Goal: Task Accomplishment & Management: Manage account settings

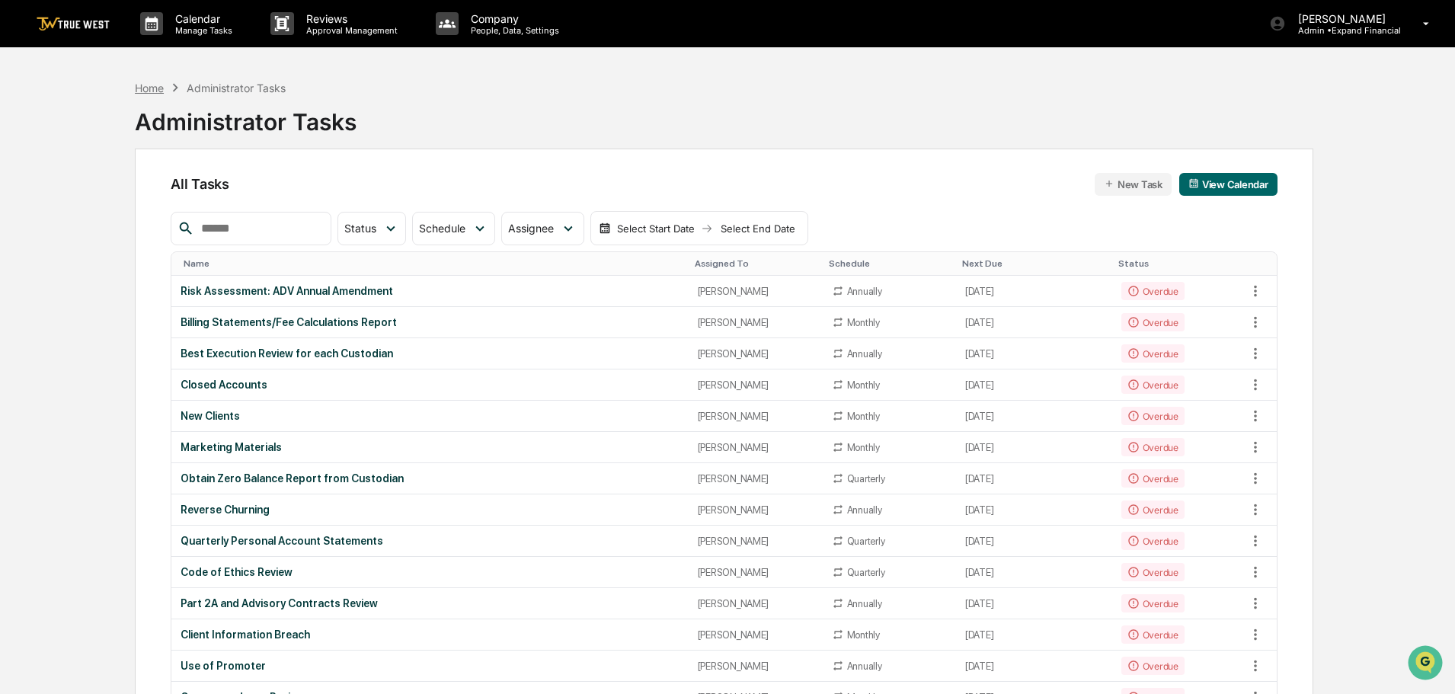
click at [154, 91] on div "Home" at bounding box center [149, 88] width 29 height 13
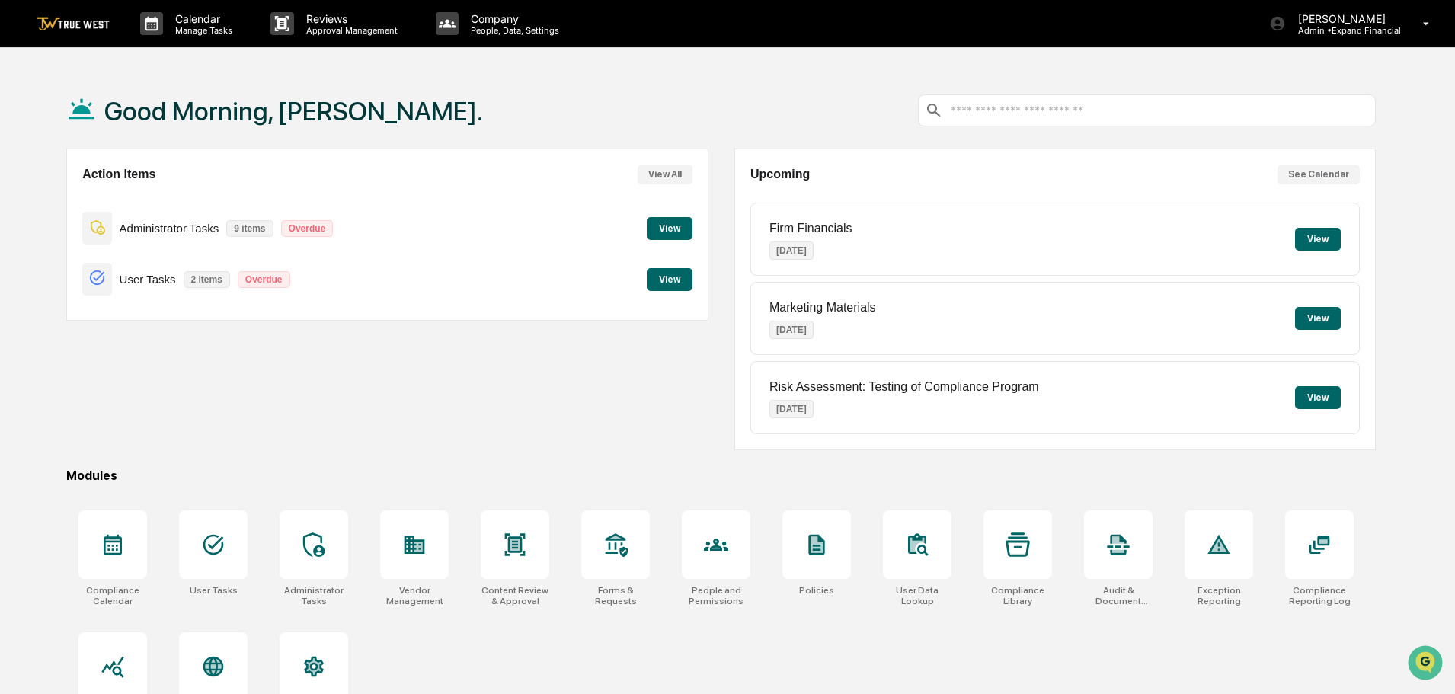
click at [671, 274] on button "View" at bounding box center [670, 279] width 46 height 23
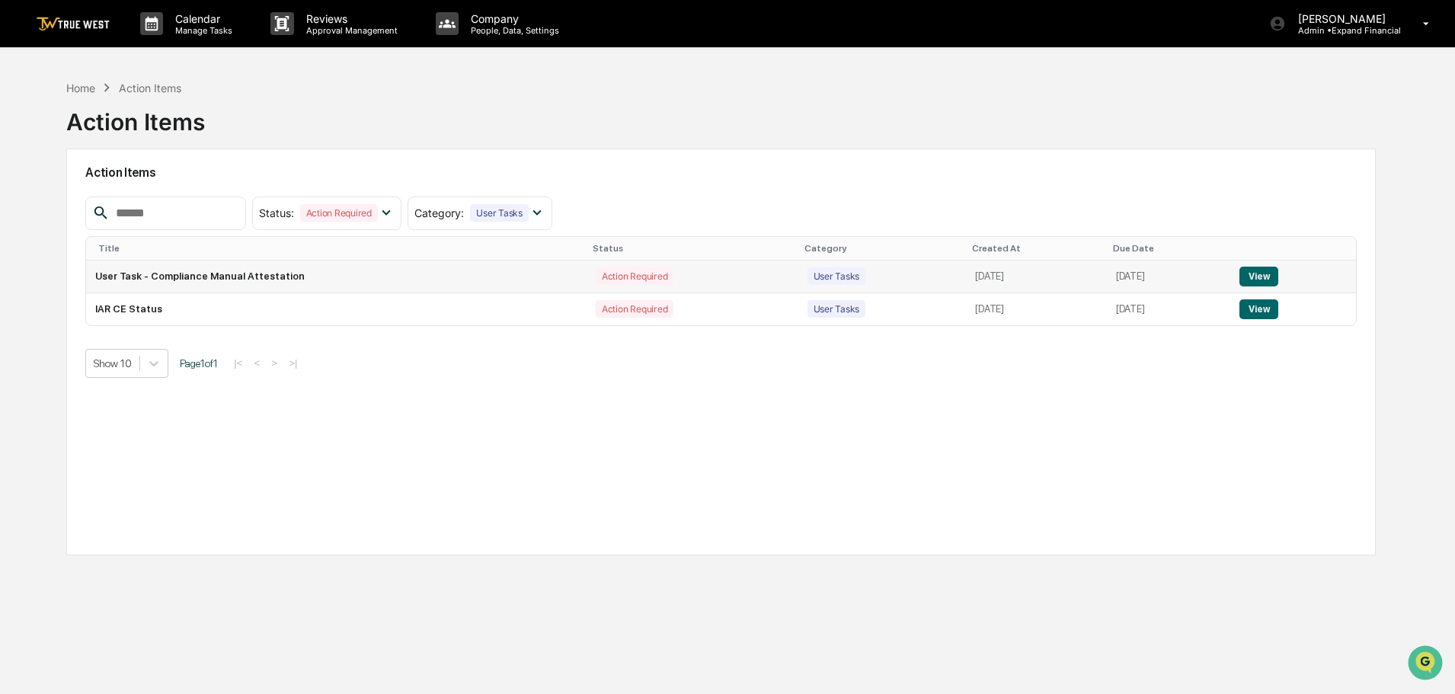
click at [1255, 271] on button "View" at bounding box center [1259, 277] width 39 height 20
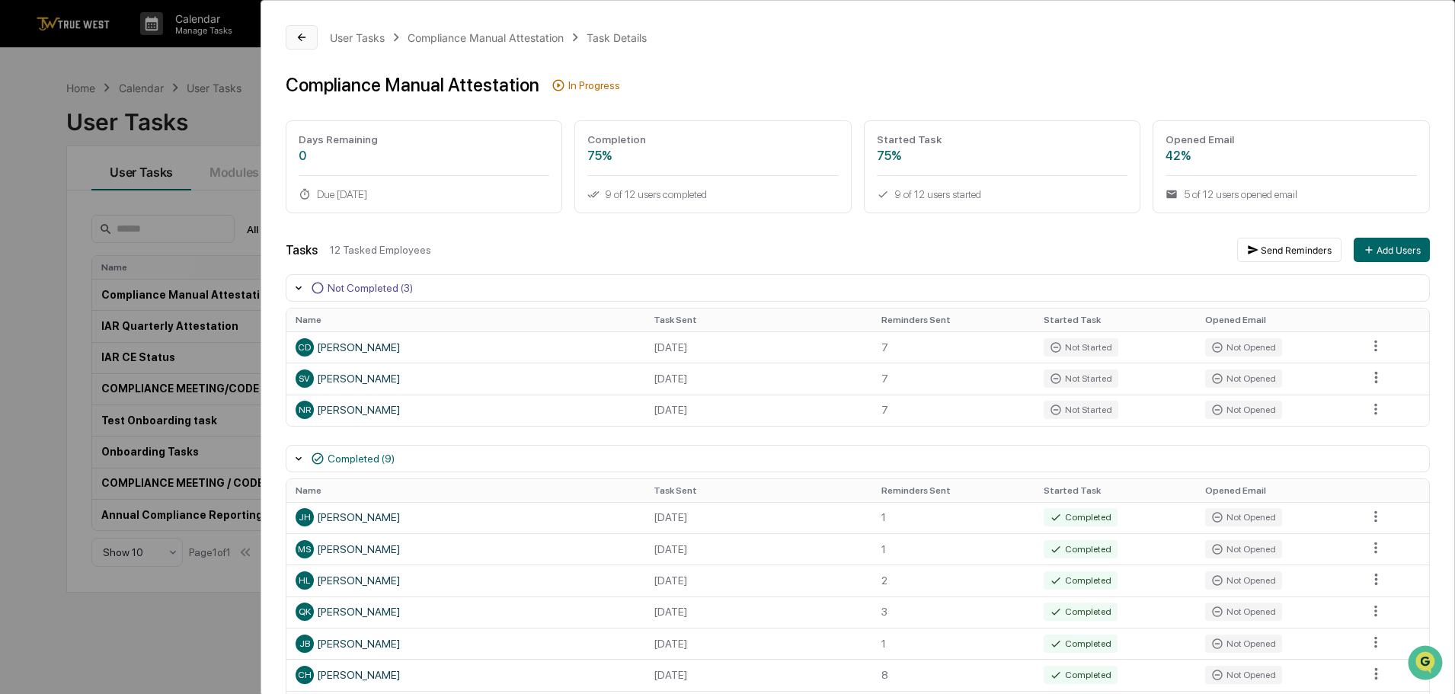
click at [296, 33] on icon at bounding box center [302, 37] width 12 height 12
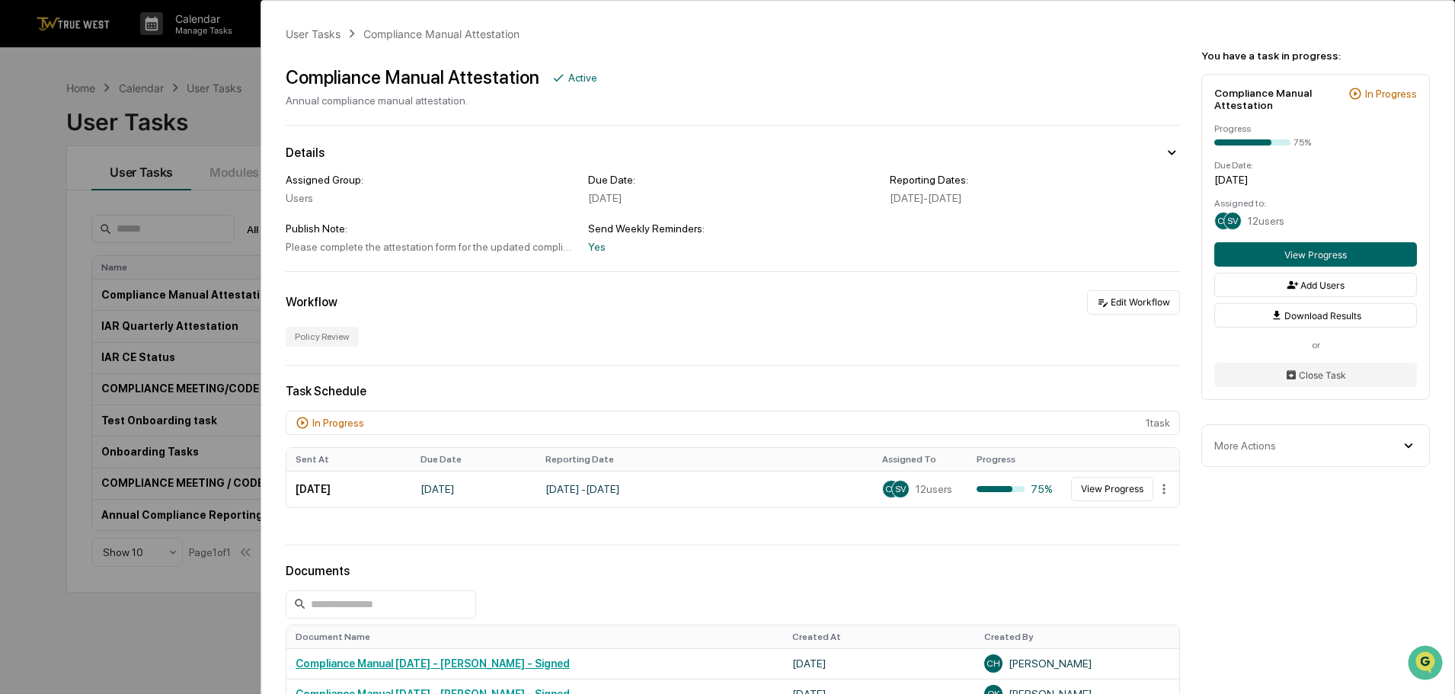
click at [239, 109] on div "User Tasks Compliance Manual Attestation Compliance Manual Attestation Active A…" at bounding box center [727, 347] width 1455 height 694
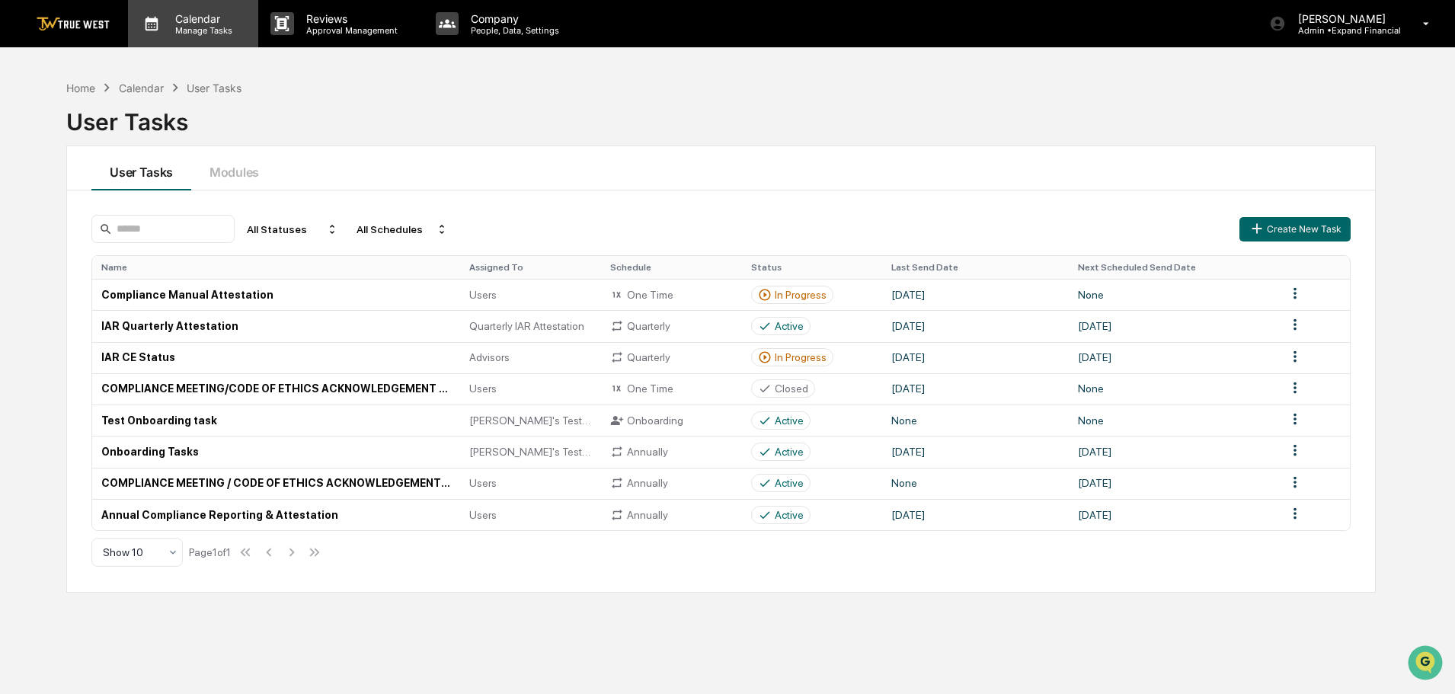
click at [199, 22] on p "Calendar" at bounding box center [201, 18] width 77 height 13
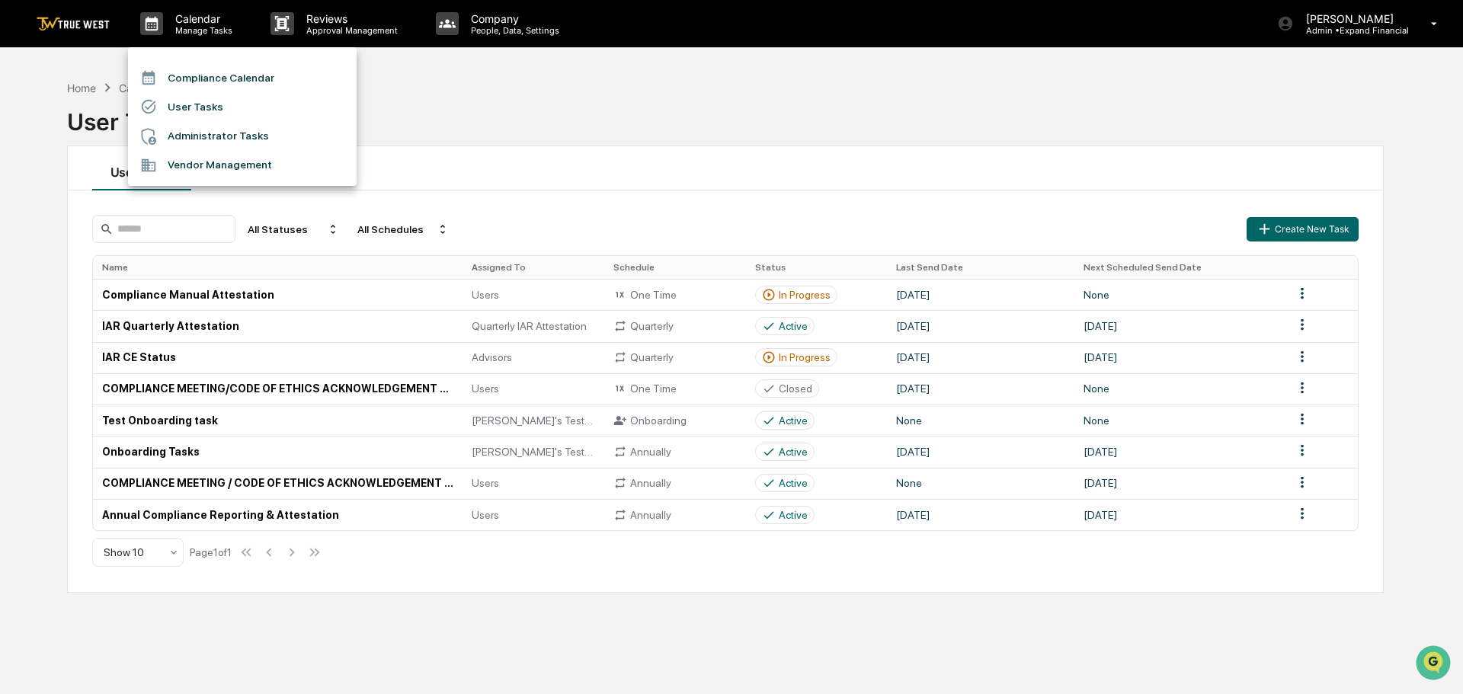
click at [204, 75] on li "Compliance Calendar" at bounding box center [242, 77] width 229 height 29
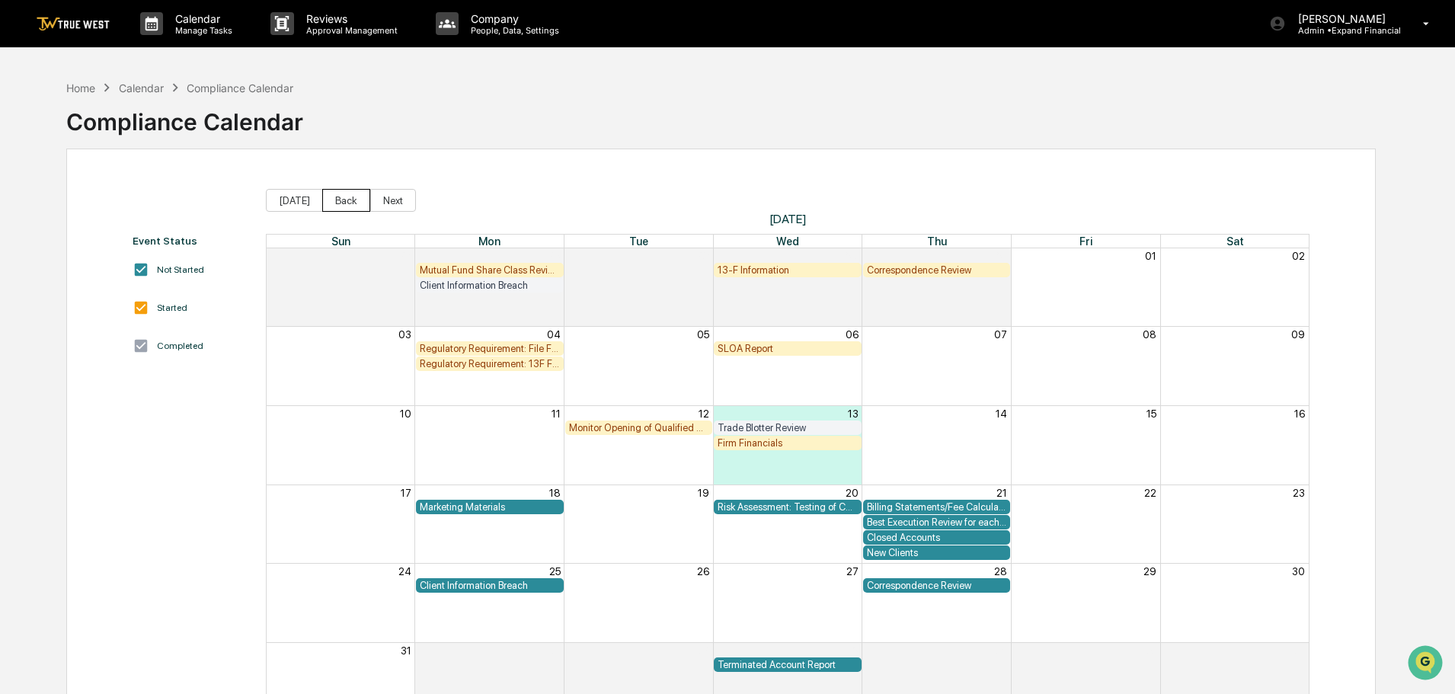
click at [333, 204] on button "Back" at bounding box center [346, 200] width 48 height 23
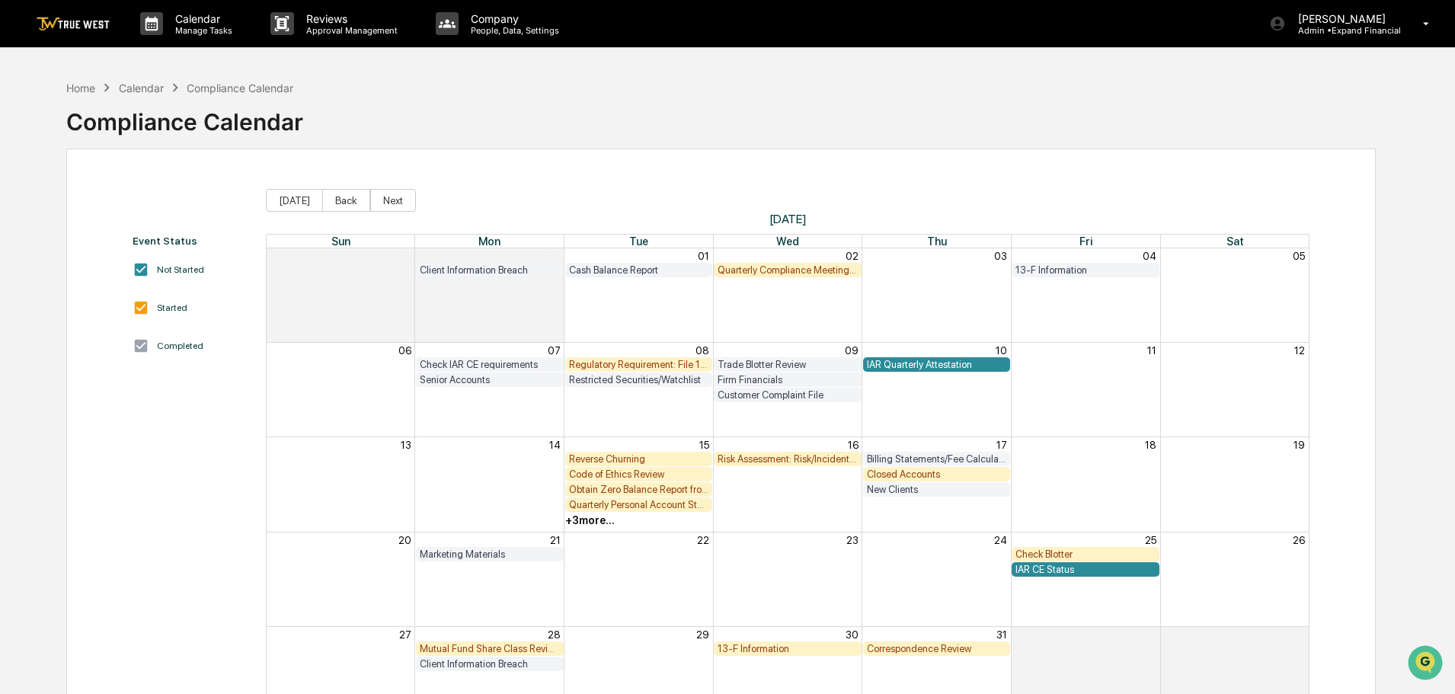
click at [899, 473] on div "Closed Accounts" at bounding box center [937, 474] width 140 height 11
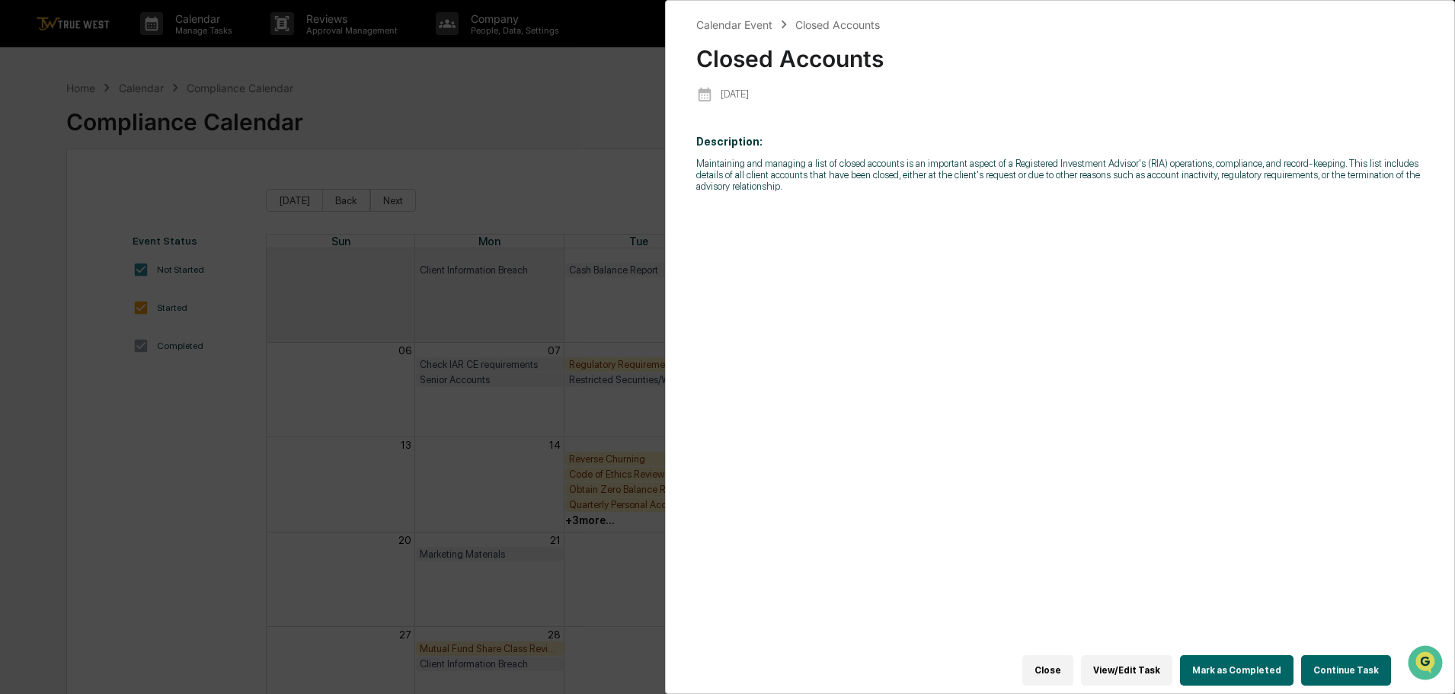
click at [1335, 664] on button "Continue Task" at bounding box center [1346, 670] width 90 height 30
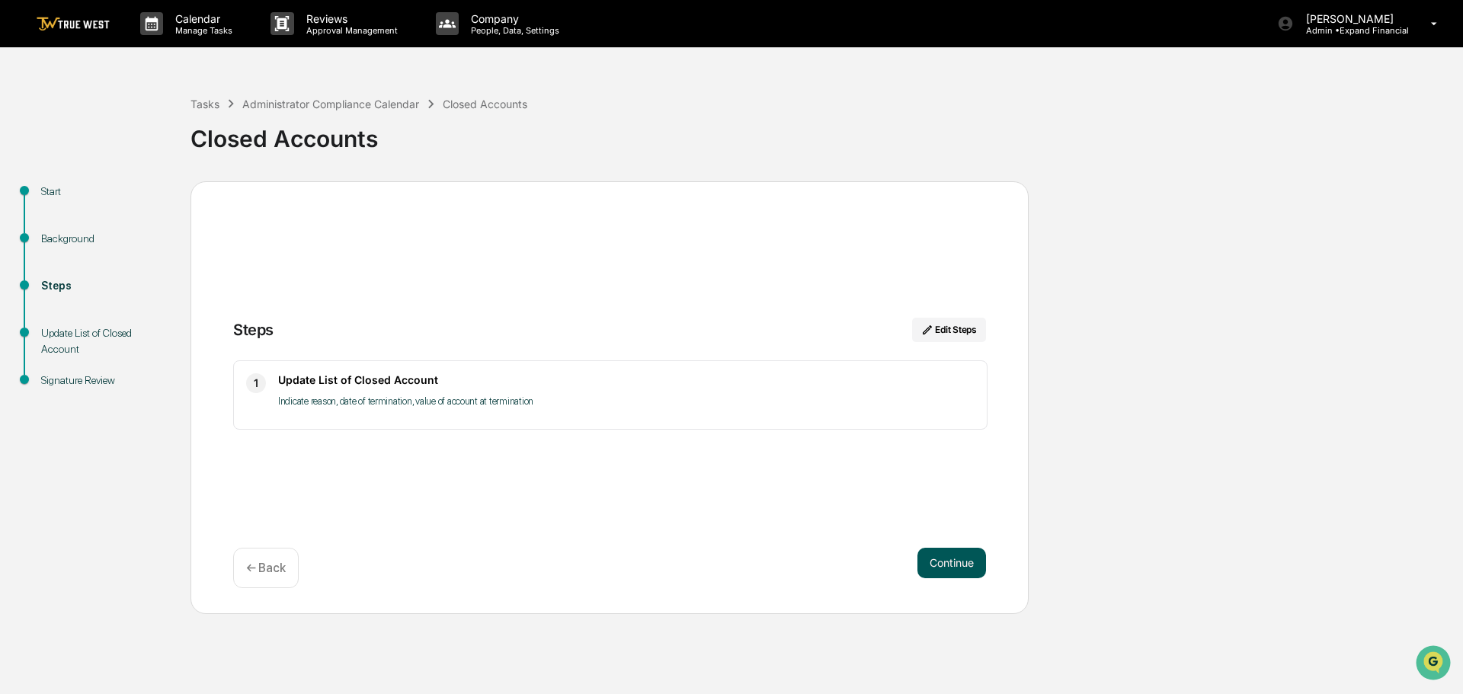
click at [962, 559] on button "Continue" at bounding box center [951, 563] width 69 height 30
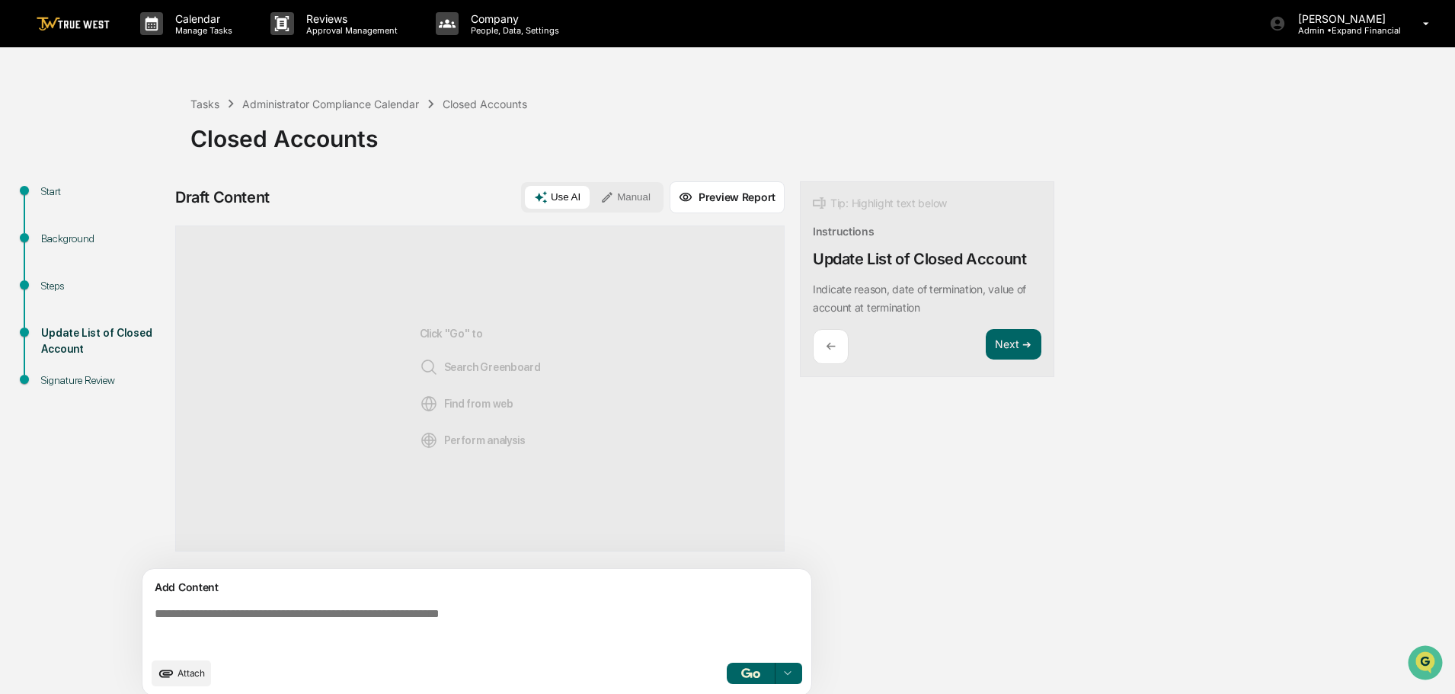
click at [192, 668] on span "Attach" at bounding box center [191, 673] width 27 height 11
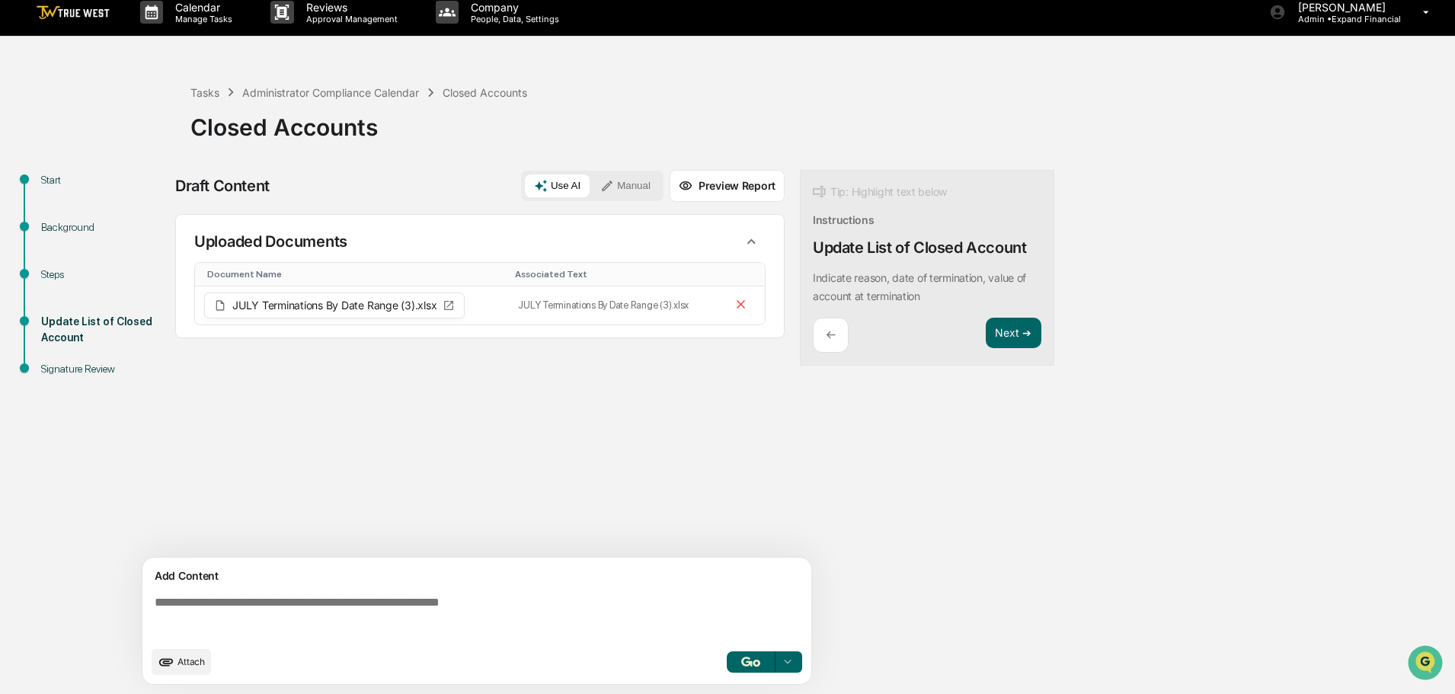
click at [229, 607] on textarea at bounding box center [480, 617] width 663 height 55
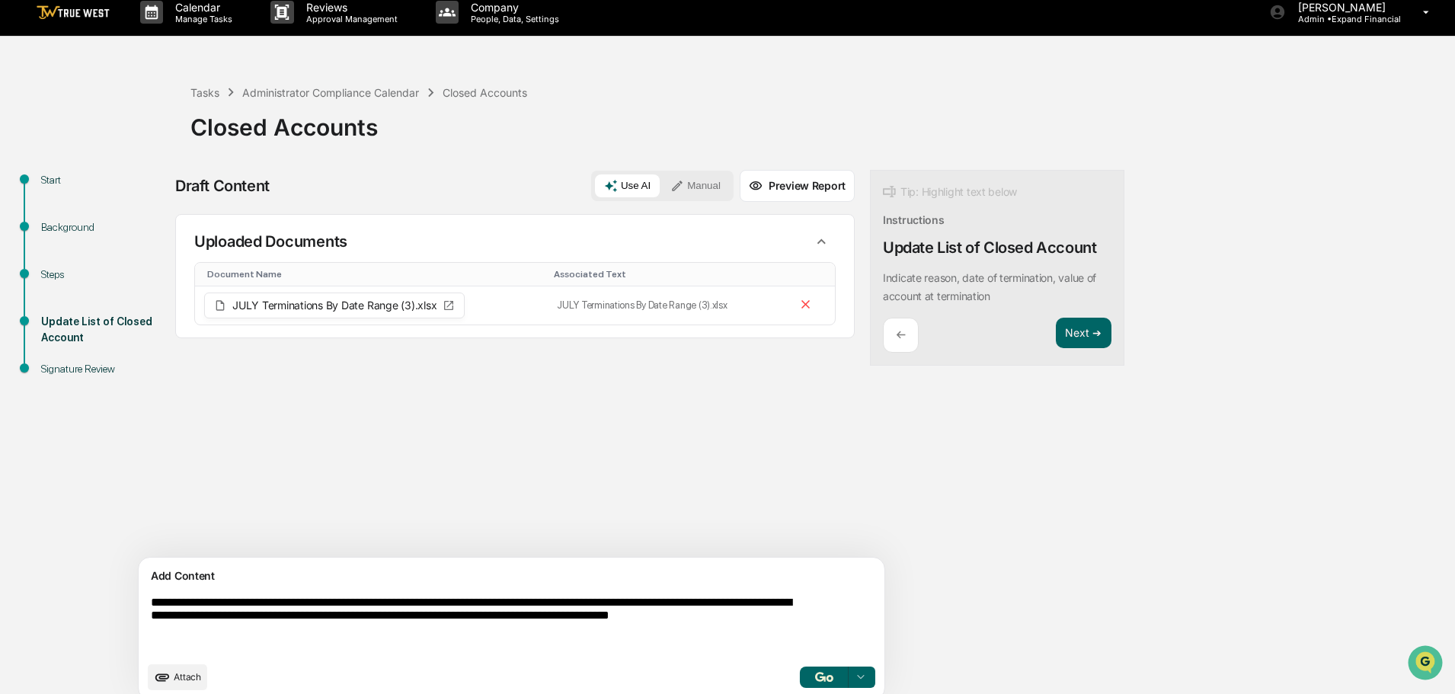
type textarea "**********"
click at [800, 671] on button "button" at bounding box center [824, 677] width 49 height 21
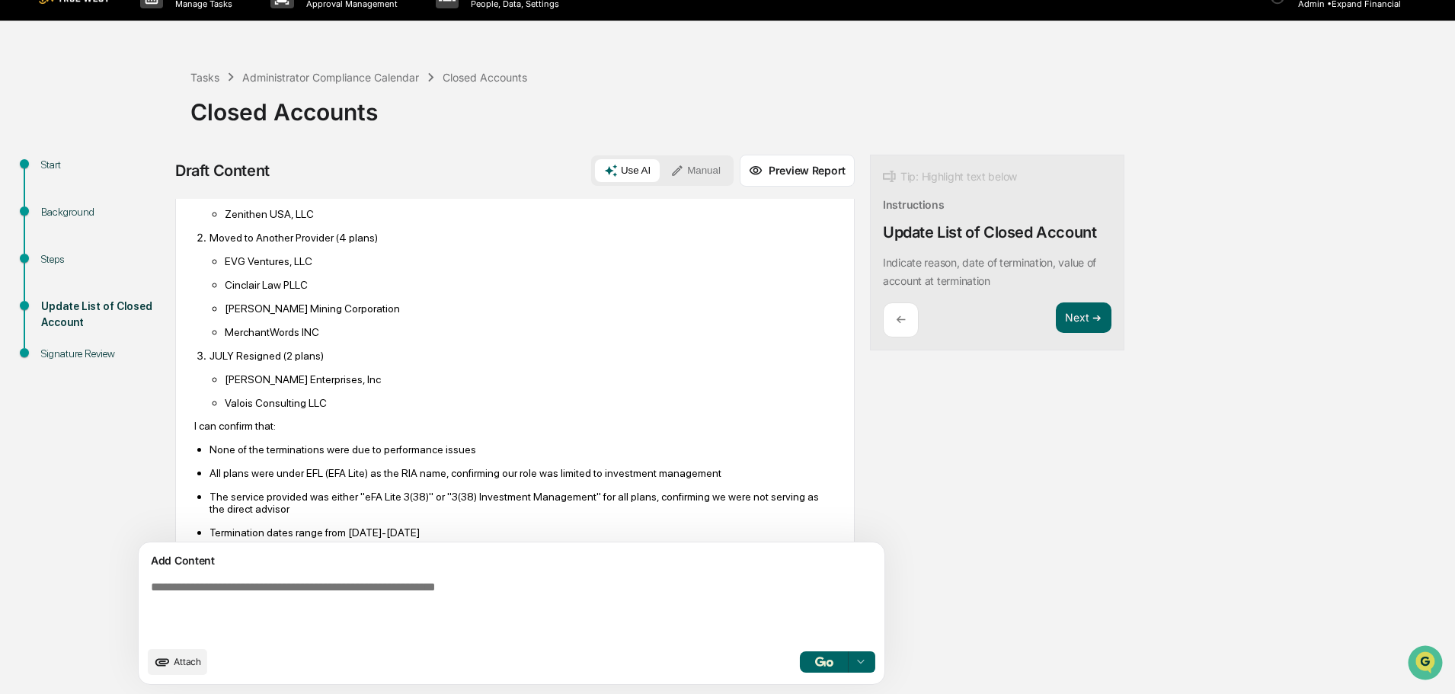
scroll to position [600, 0]
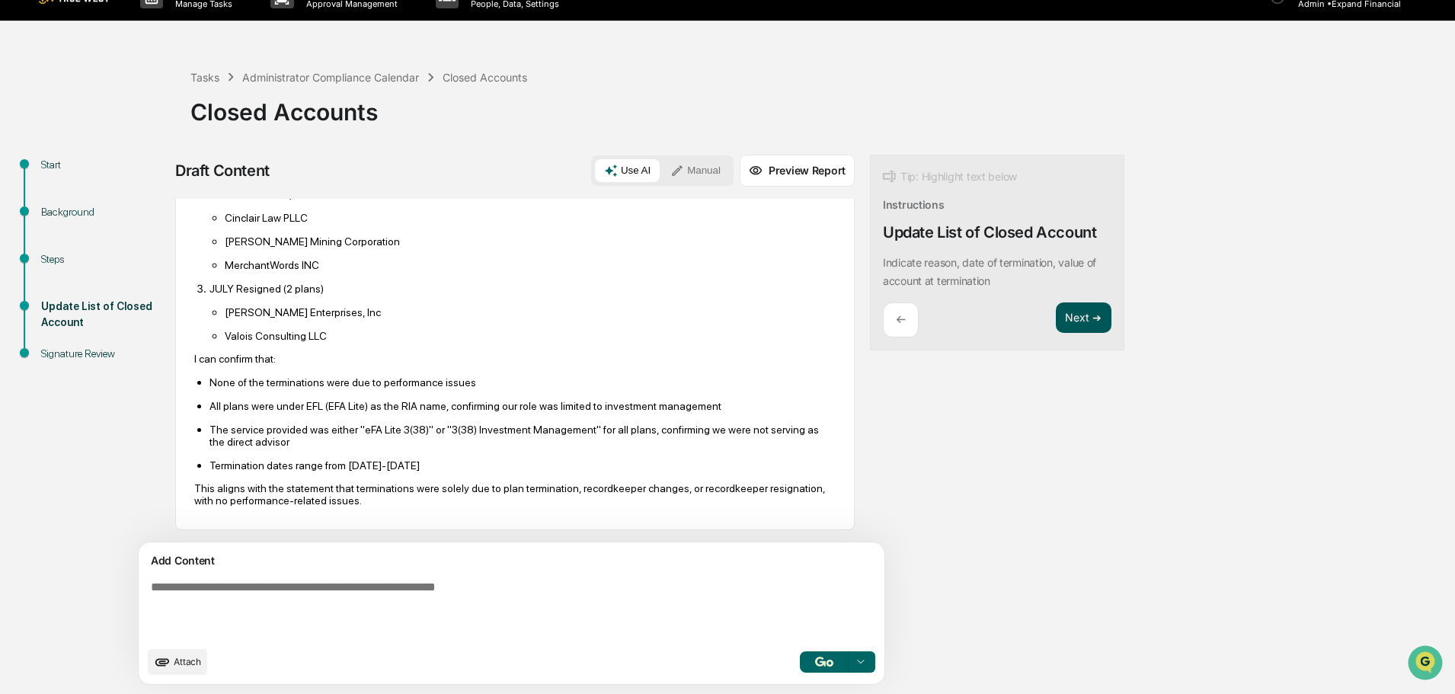
click at [1056, 312] on button "Next ➔" at bounding box center [1084, 318] width 56 height 31
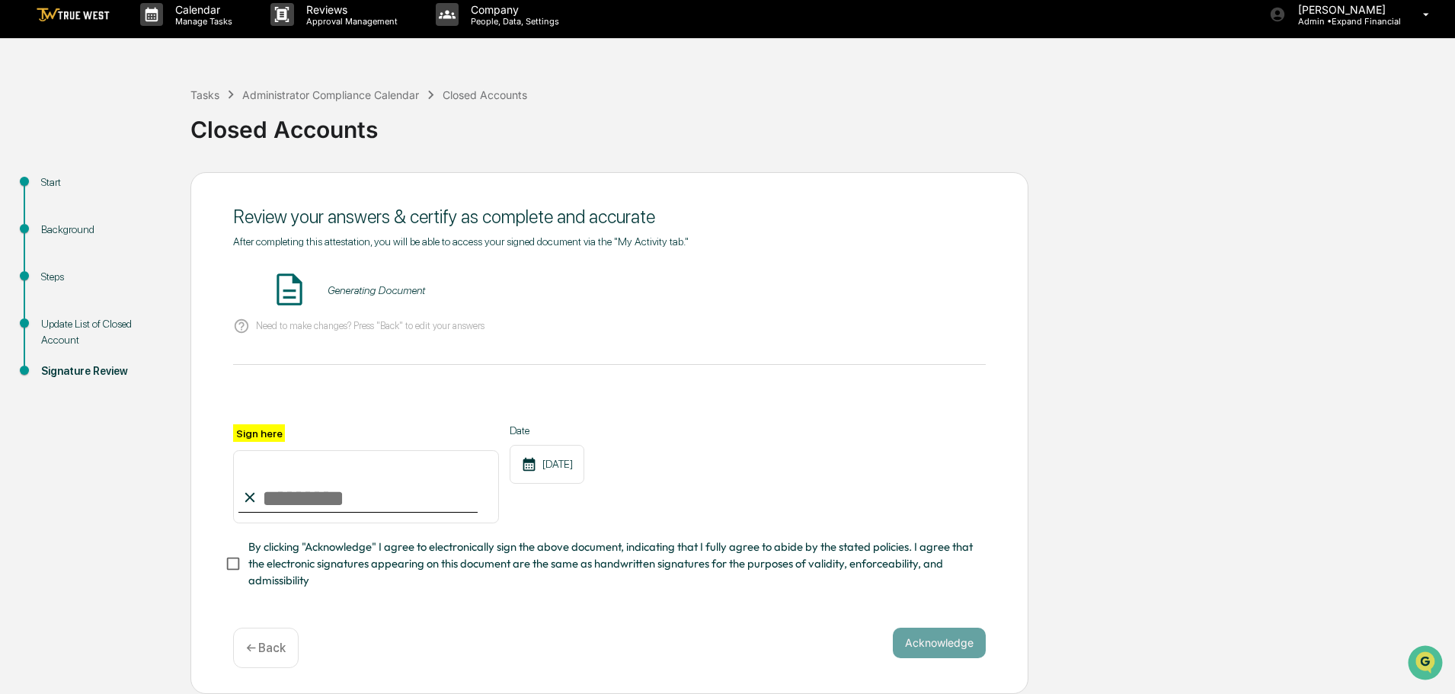
scroll to position [0, 0]
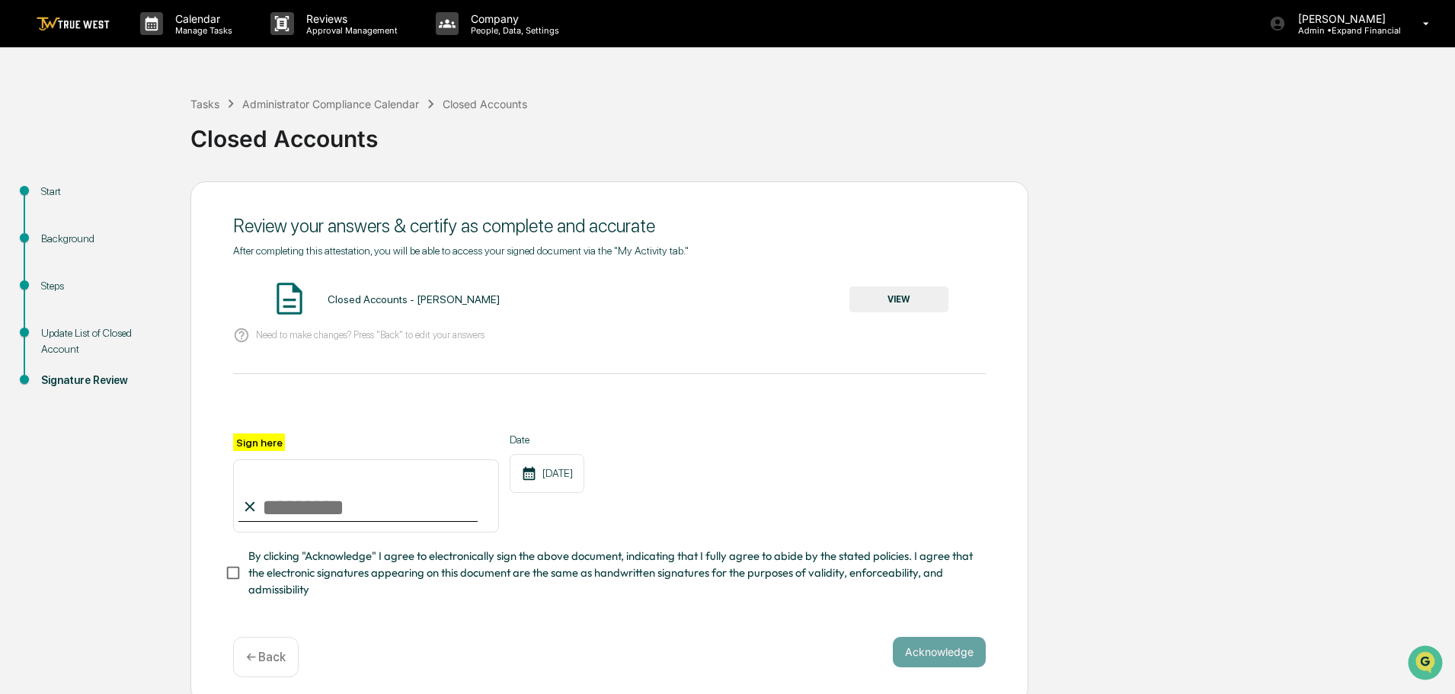
click at [911, 297] on button "VIEW" at bounding box center [899, 300] width 99 height 26
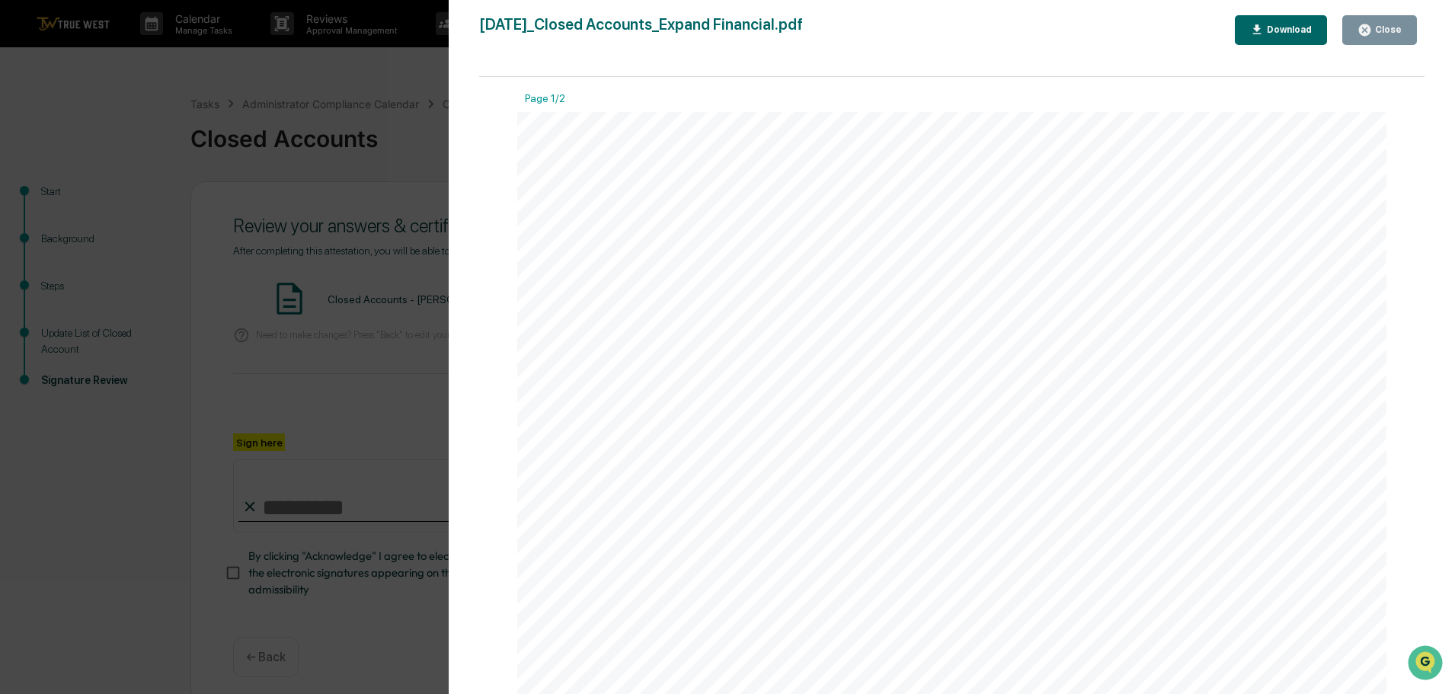
click at [1394, 33] on div "Close" at bounding box center [1387, 29] width 30 height 11
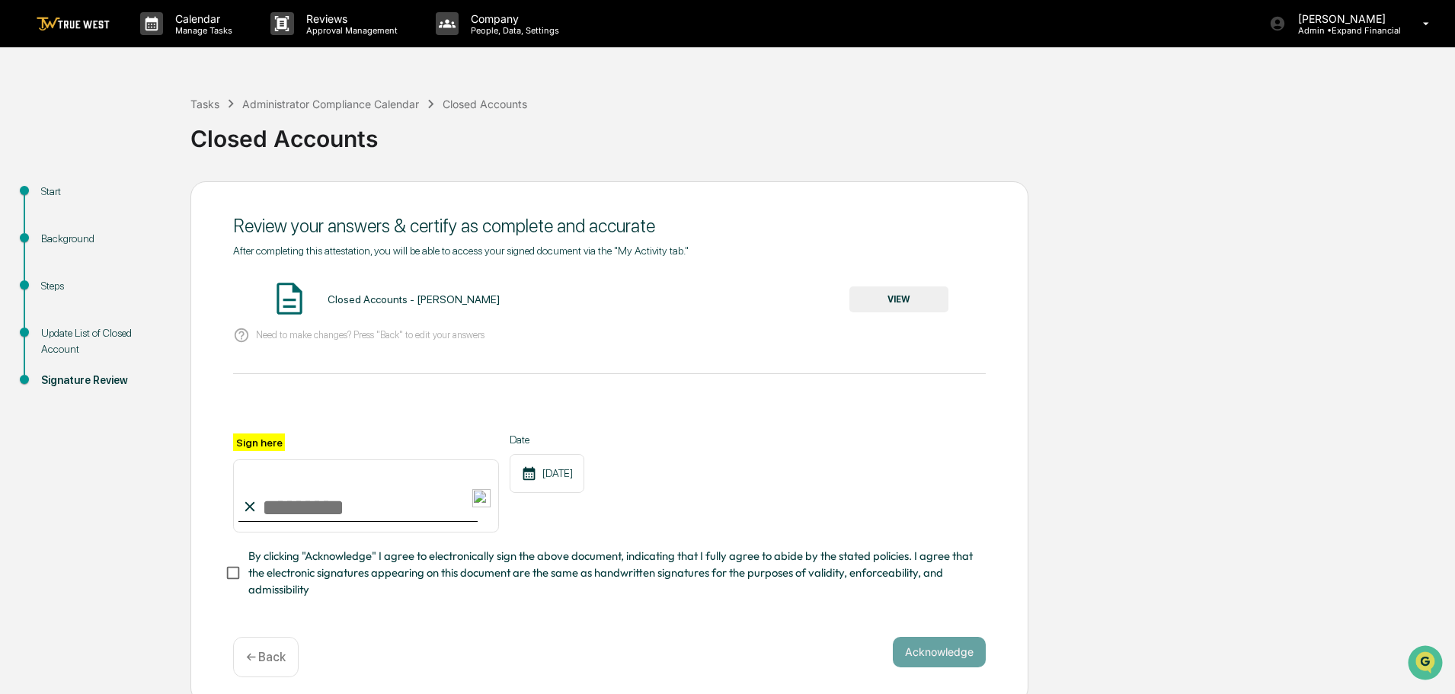
click at [306, 499] on input "Sign here" at bounding box center [366, 495] width 266 height 73
type input "**********"
click at [937, 653] on button "Acknowledge" at bounding box center [939, 652] width 93 height 30
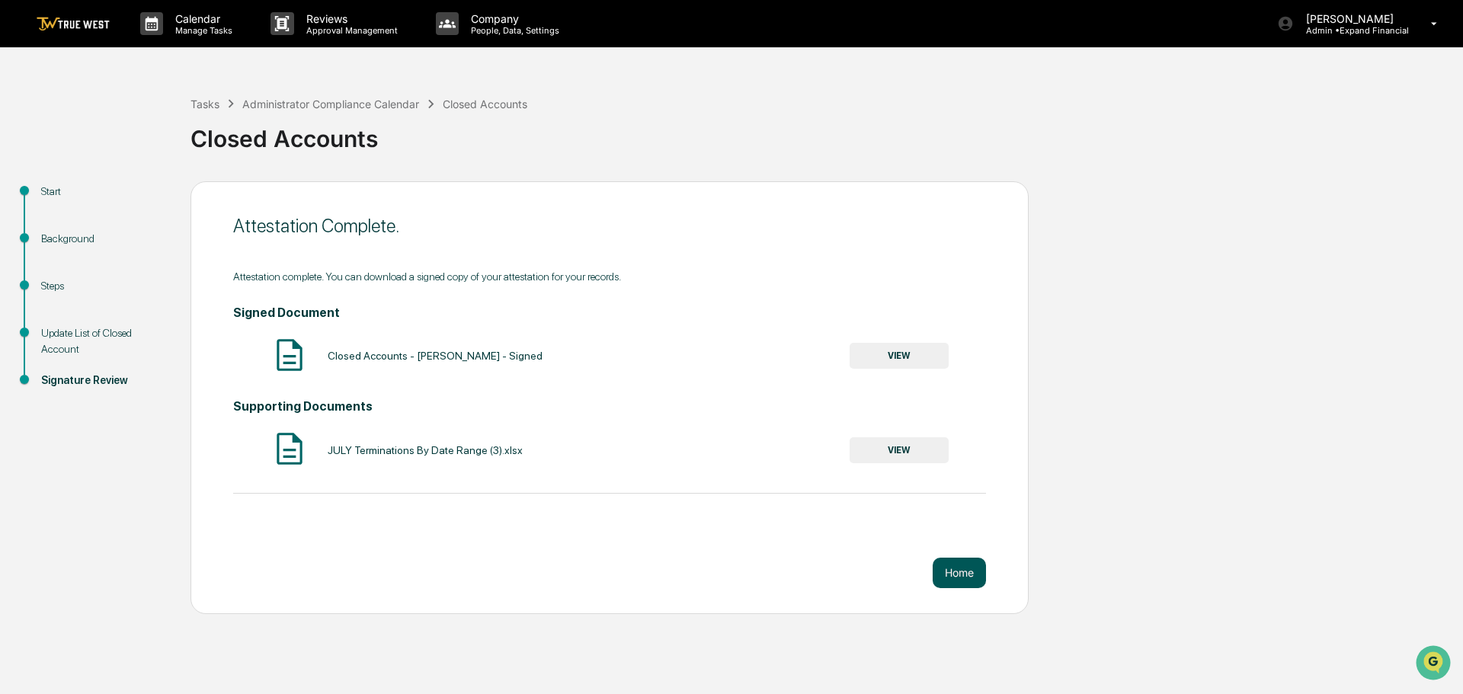
click at [946, 572] on button "Home" at bounding box center [959, 573] width 53 height 30
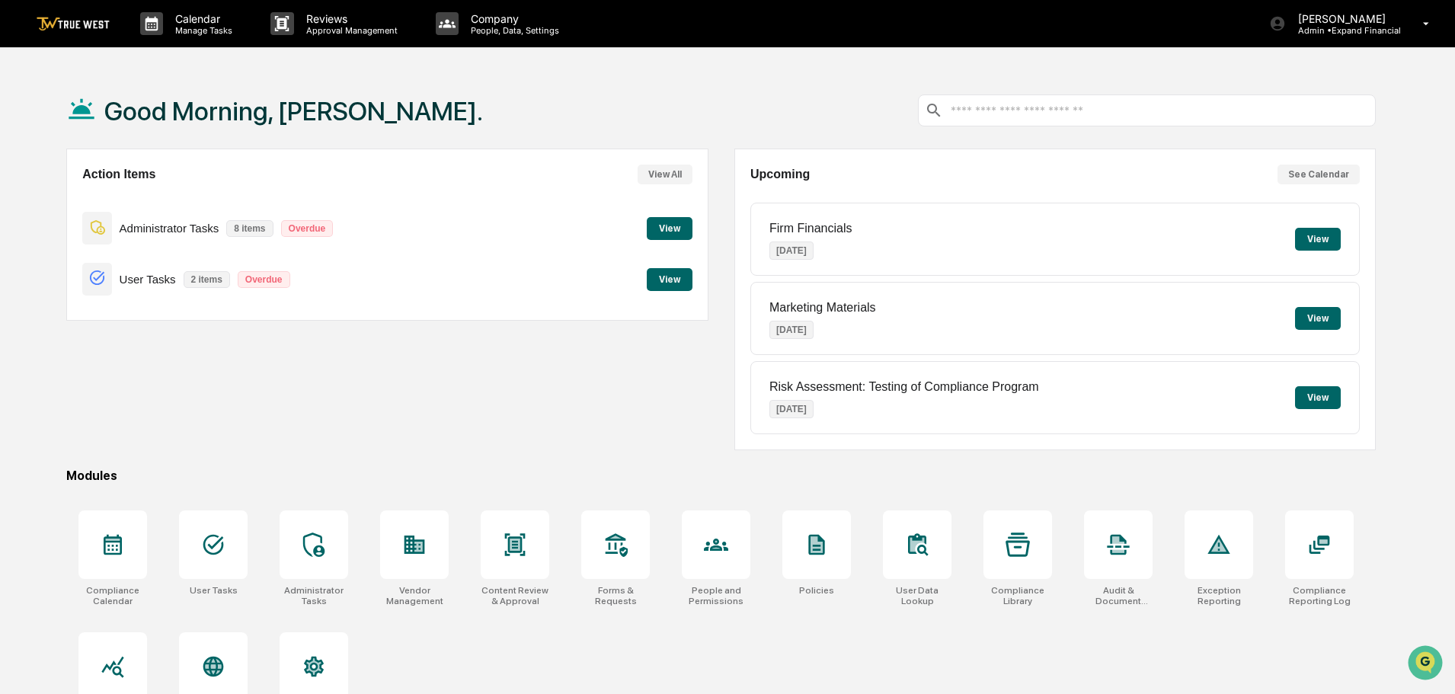
click at [671, 239] on button "View" at bounding box center [670, 228] width 46 height 23
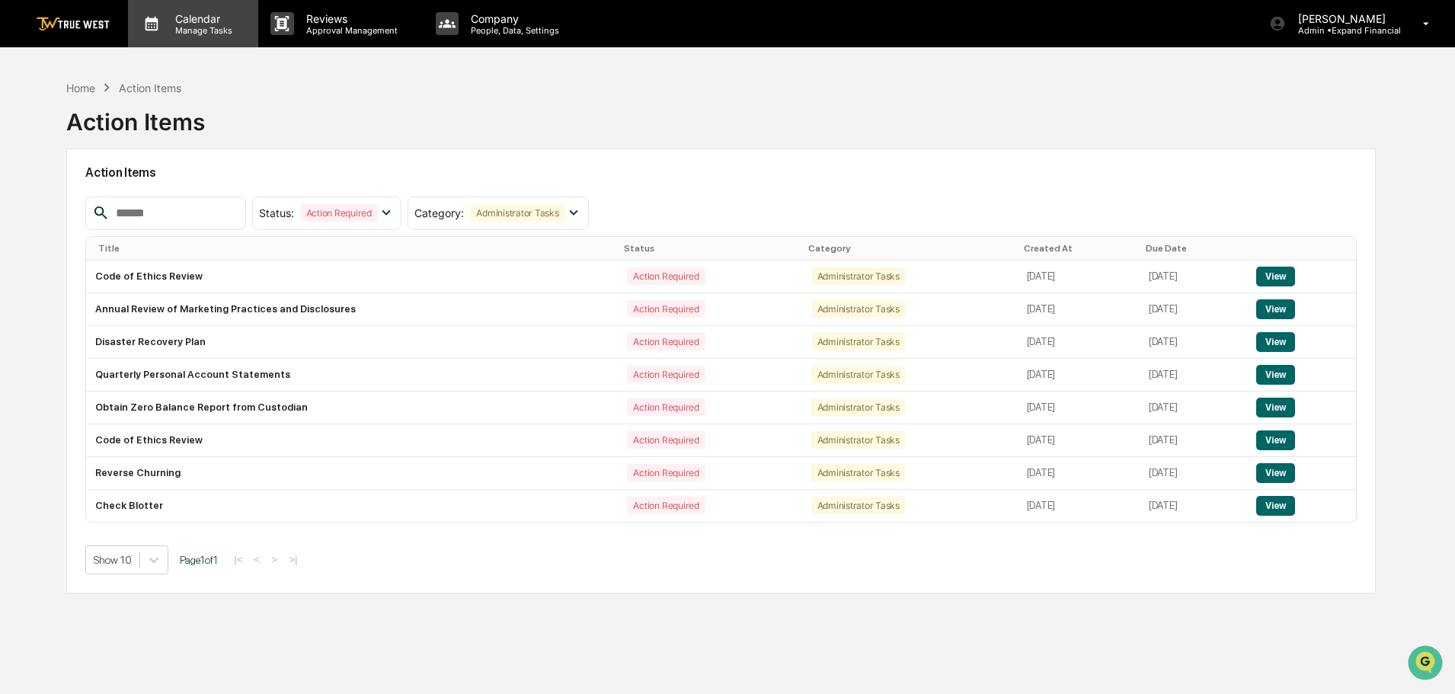
click at [195, 27] on p "Manage Tasks" at bounding box center [201, 30] width 77 height 11
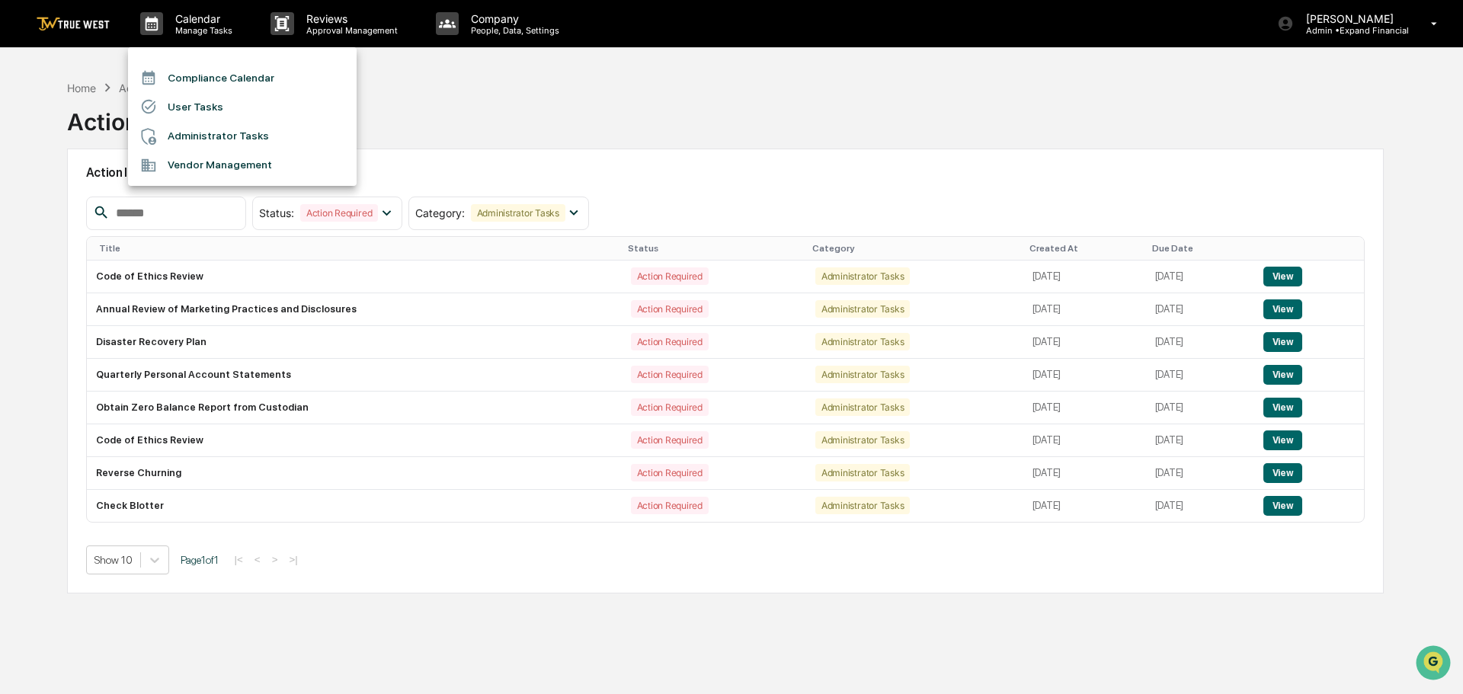
click at [227, 82] on li "Compliance Calendar" at bounding box center [242, 77] width 229 height 29
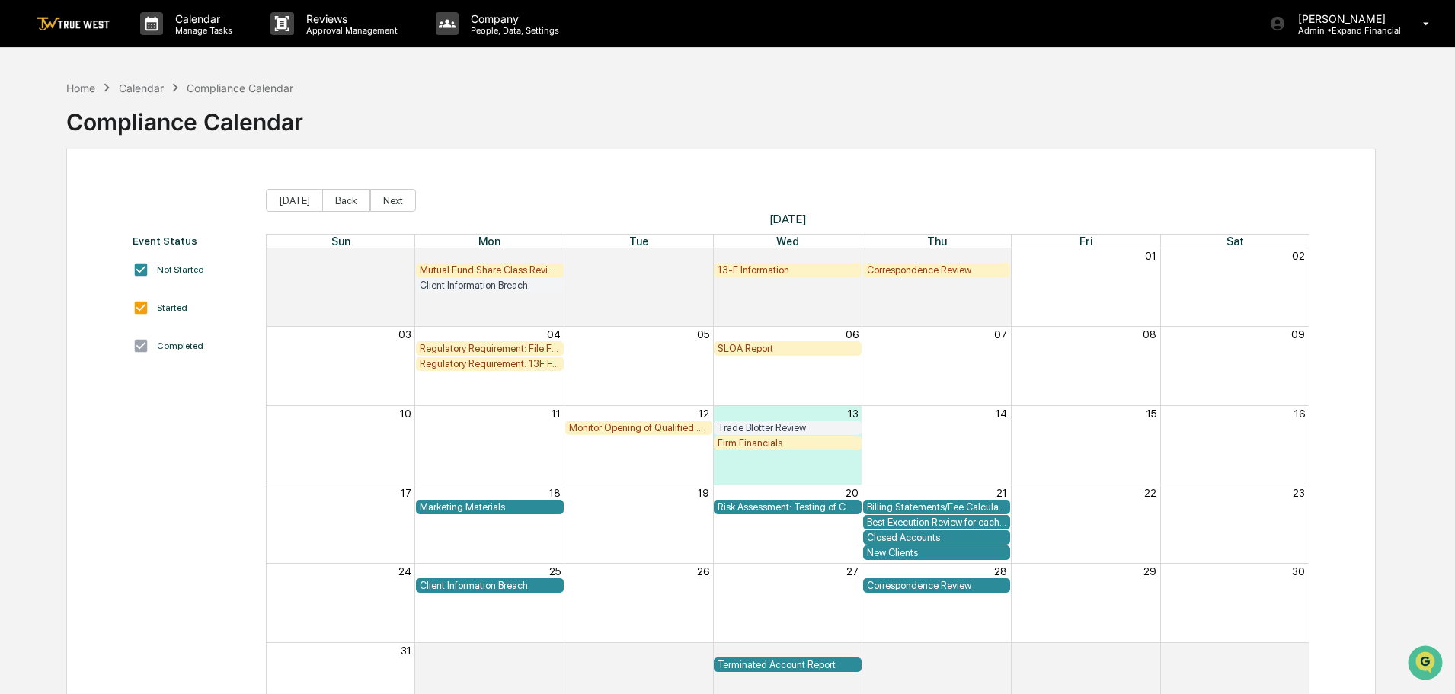
click at [666, 431] on div "Monitor Opening of Qualified Accounts" at bounding box center [639, 427] width 140 height 11
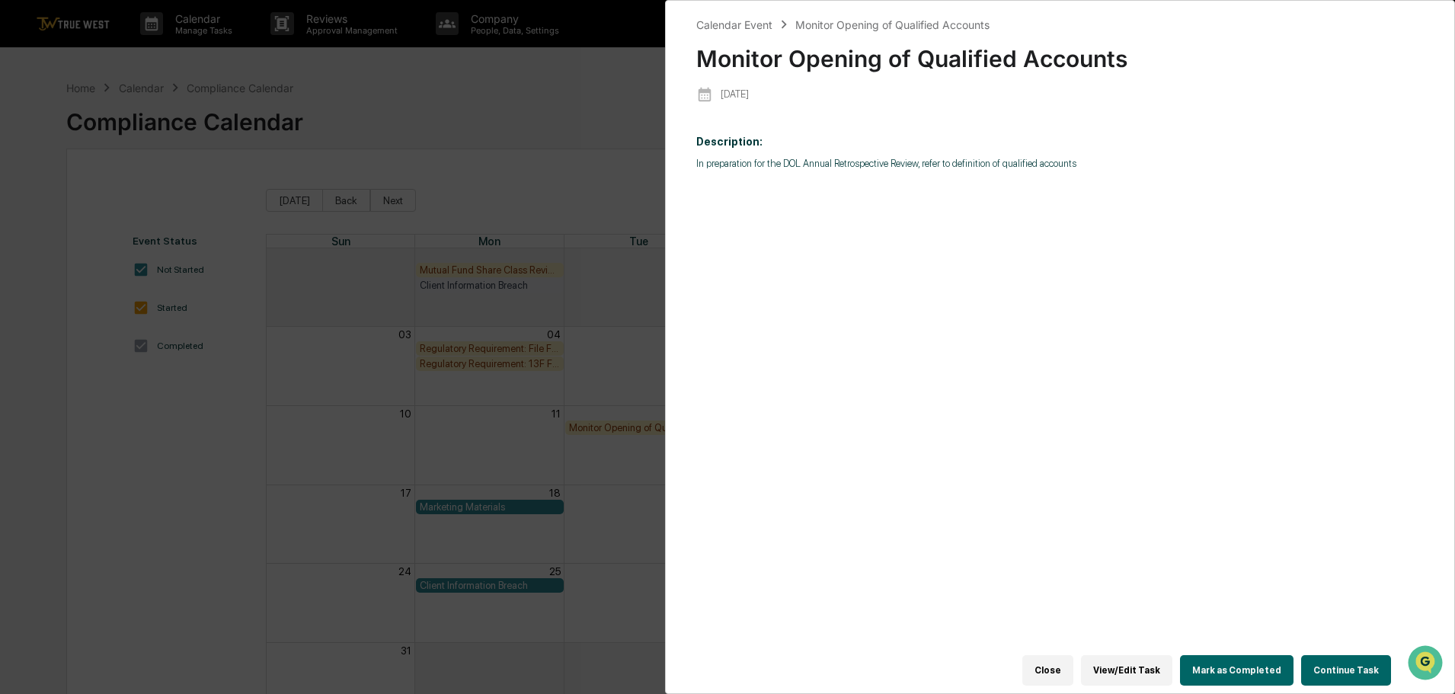
click at [1061, 661] on button "Close" at bounding box center [1048, 670] width 51 height 30
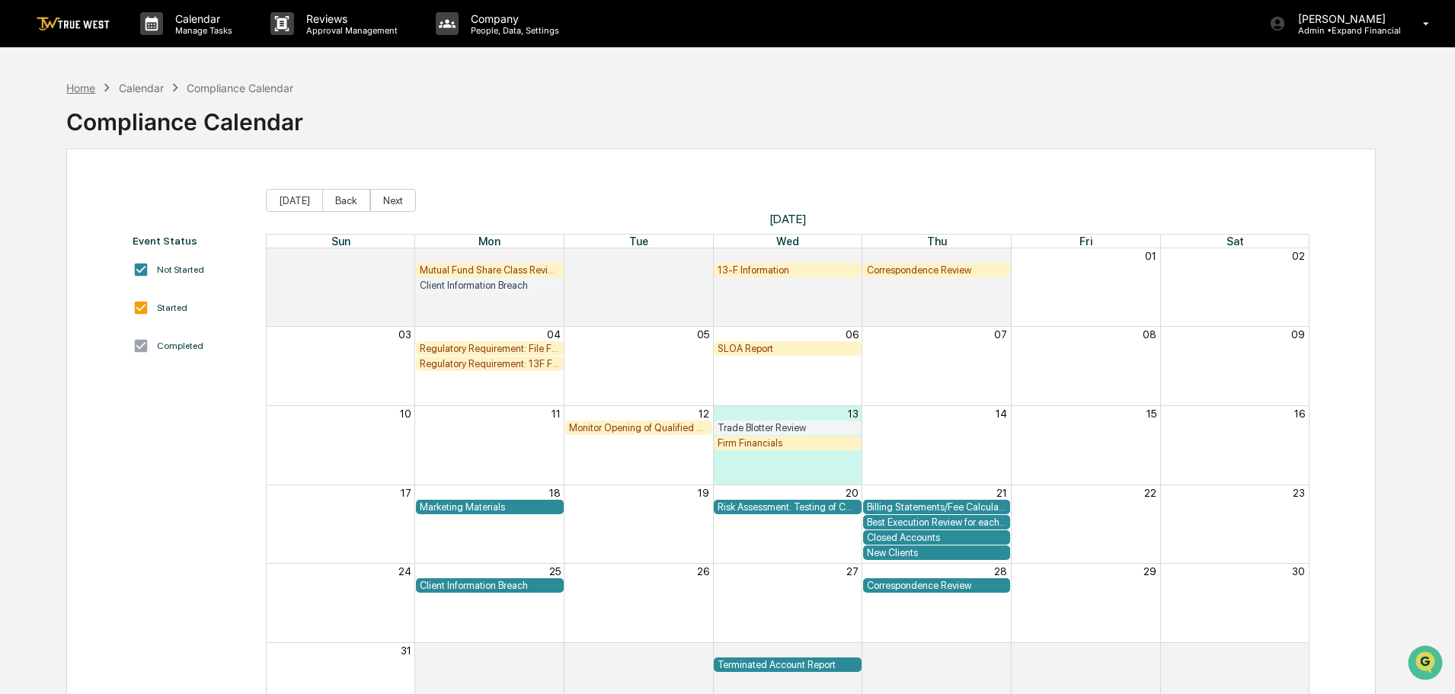
click at [88, 88] on div "Home" at bounding box center [80, 88] width 29 height 13
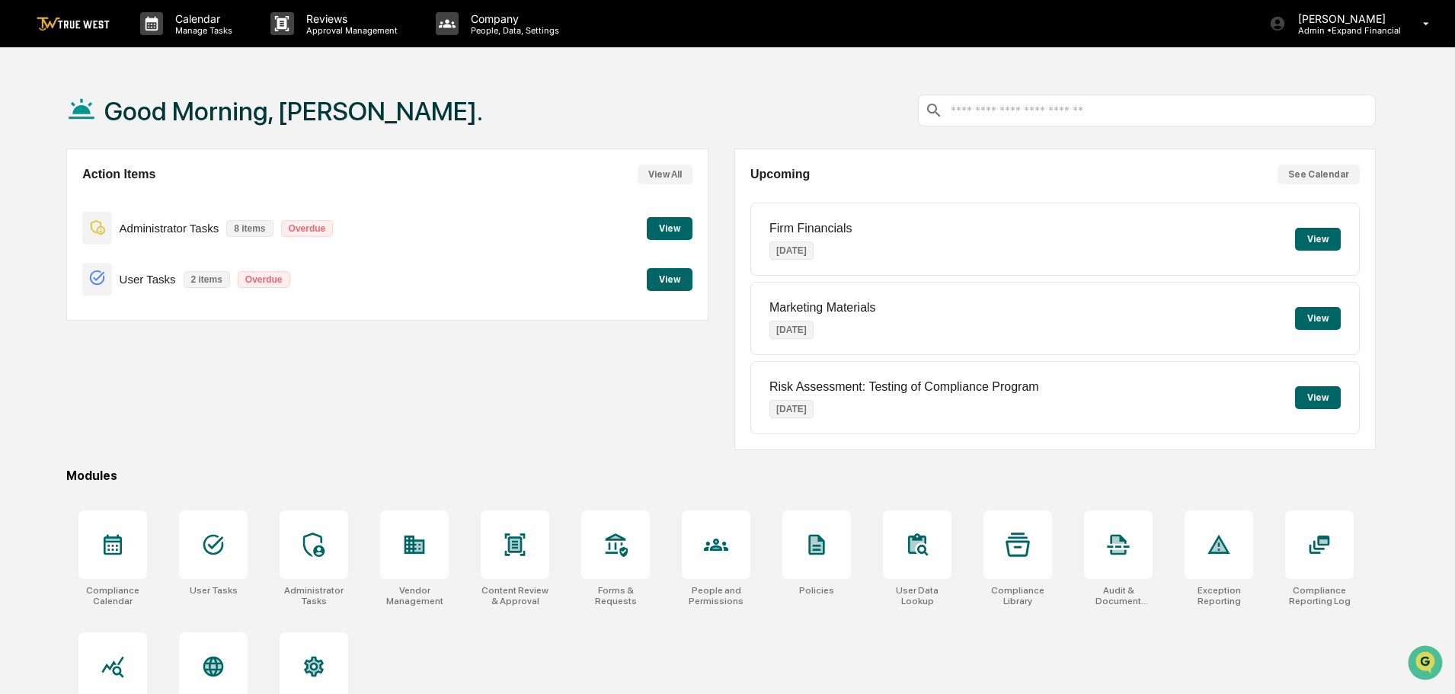
click at [677, 229] on button "View" at bounding box center [670, 228] width 46 height 23
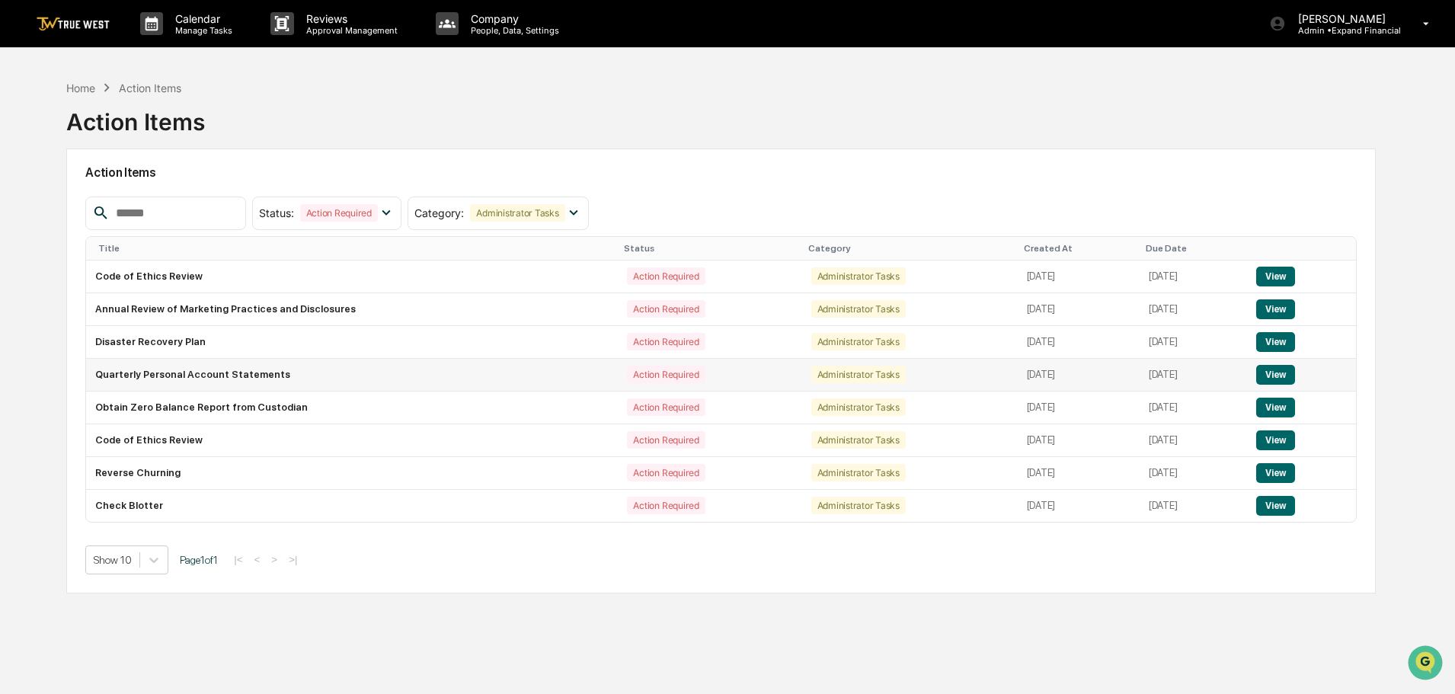
click at [1278, 370] on button "View" at bounding box center [1276, 375] width 39 height 20
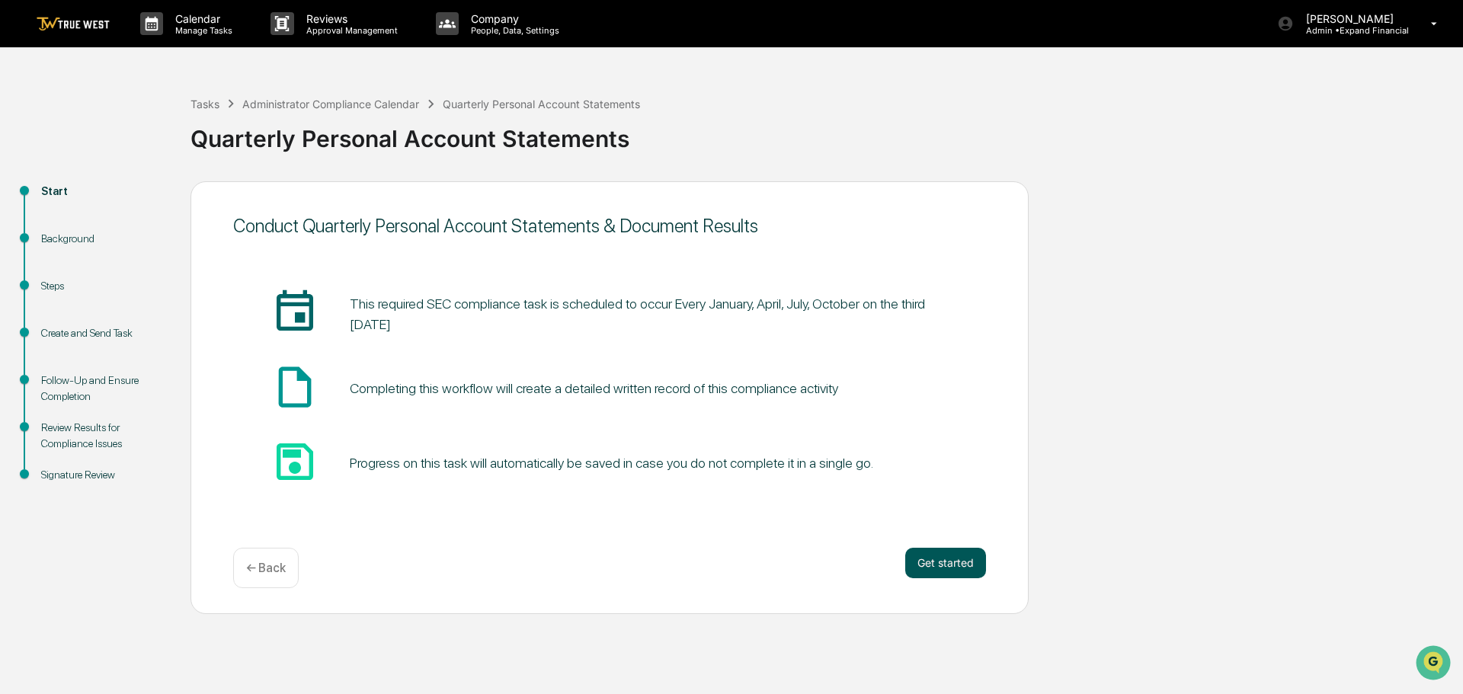
click at [959, 556] on button "Get started" at bounding box center [945, 563] width 81 height 30
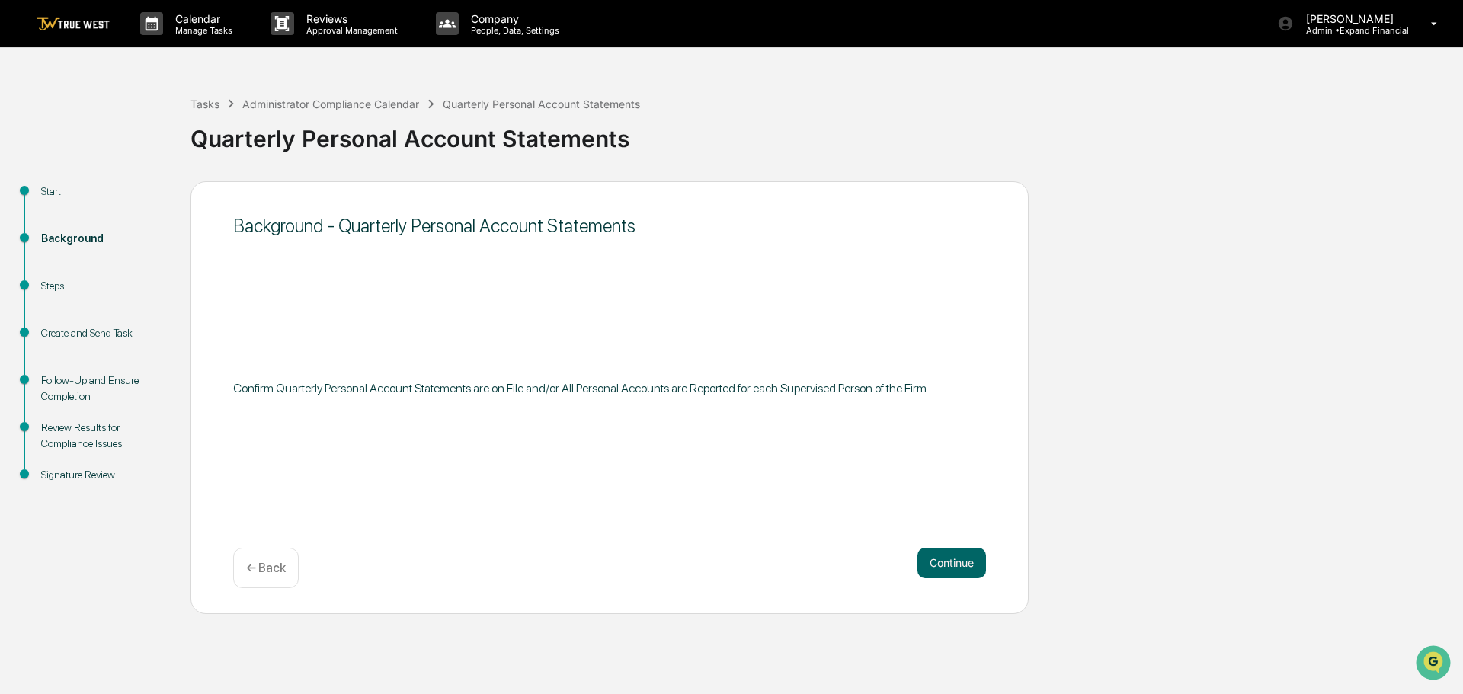
click at [959, 556] on button "Continue" at bounding box center [951, 563] width 69 height 30
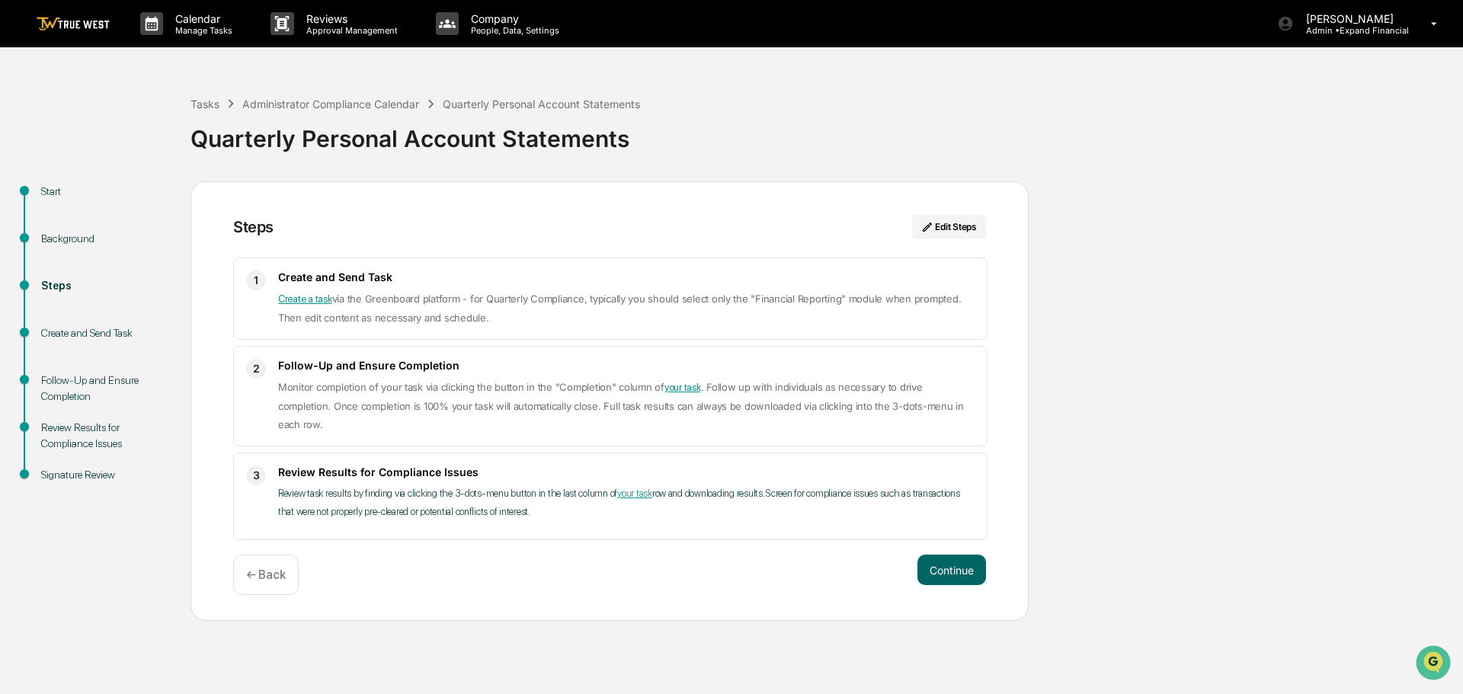
click at [959, 556] on button "Continue" at bounding box center [951, 570] width 69 height 30
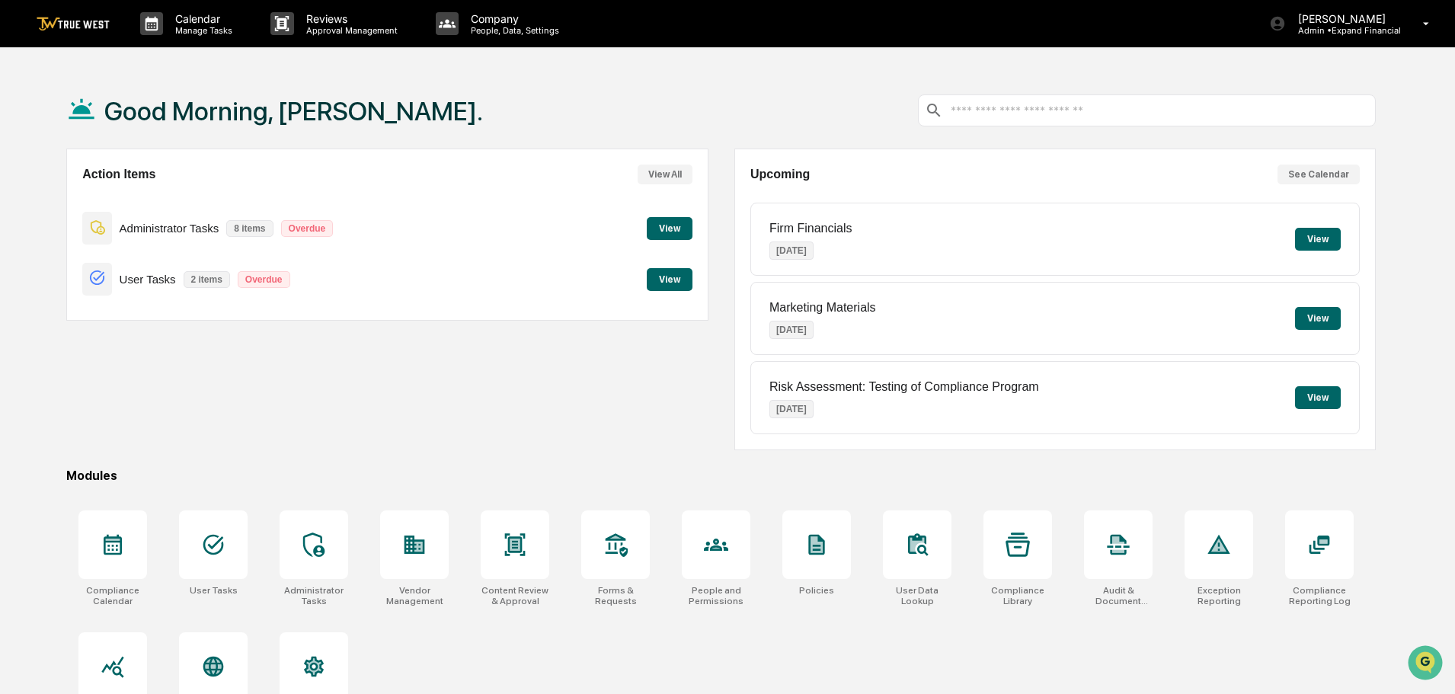
click at [681, 229] on button "View" at bounding box center [670, 228] width 46 height 23
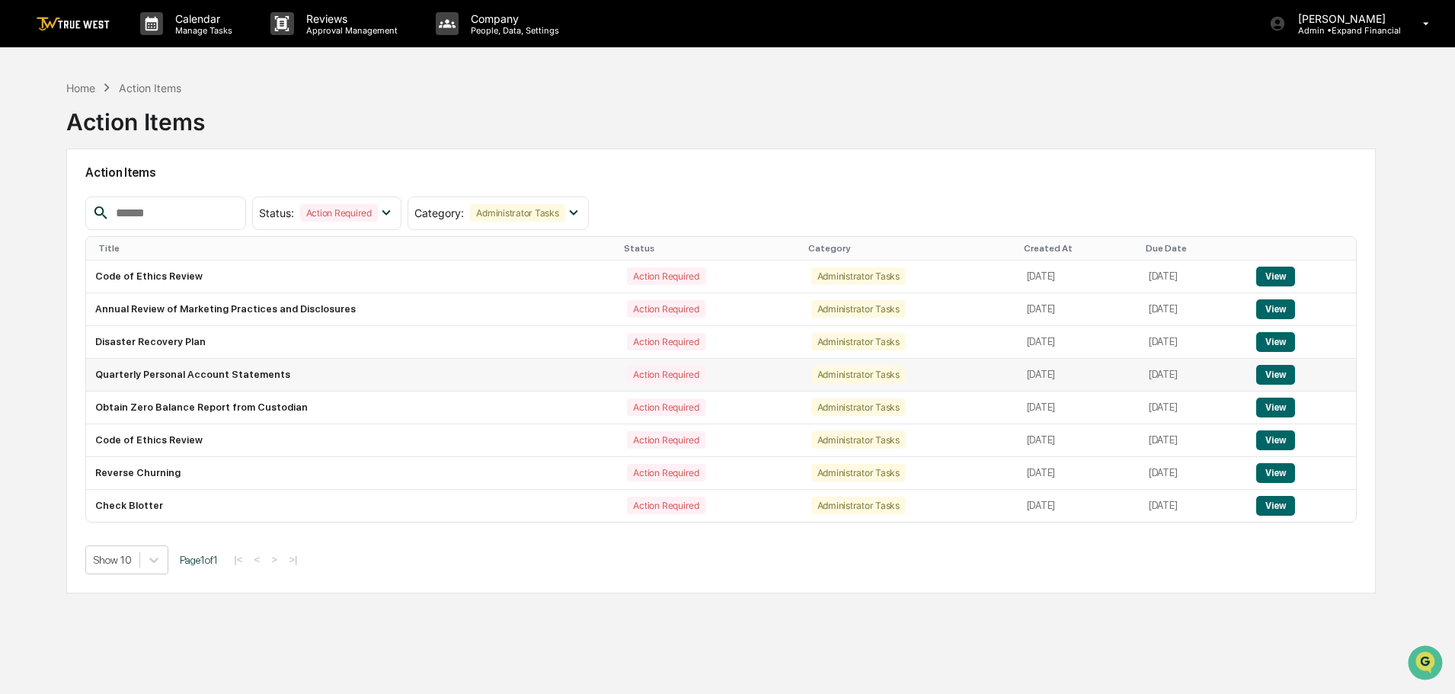
click at [1289, 374] on button "View" at bounding box center [1276, 375] width 39 height 20
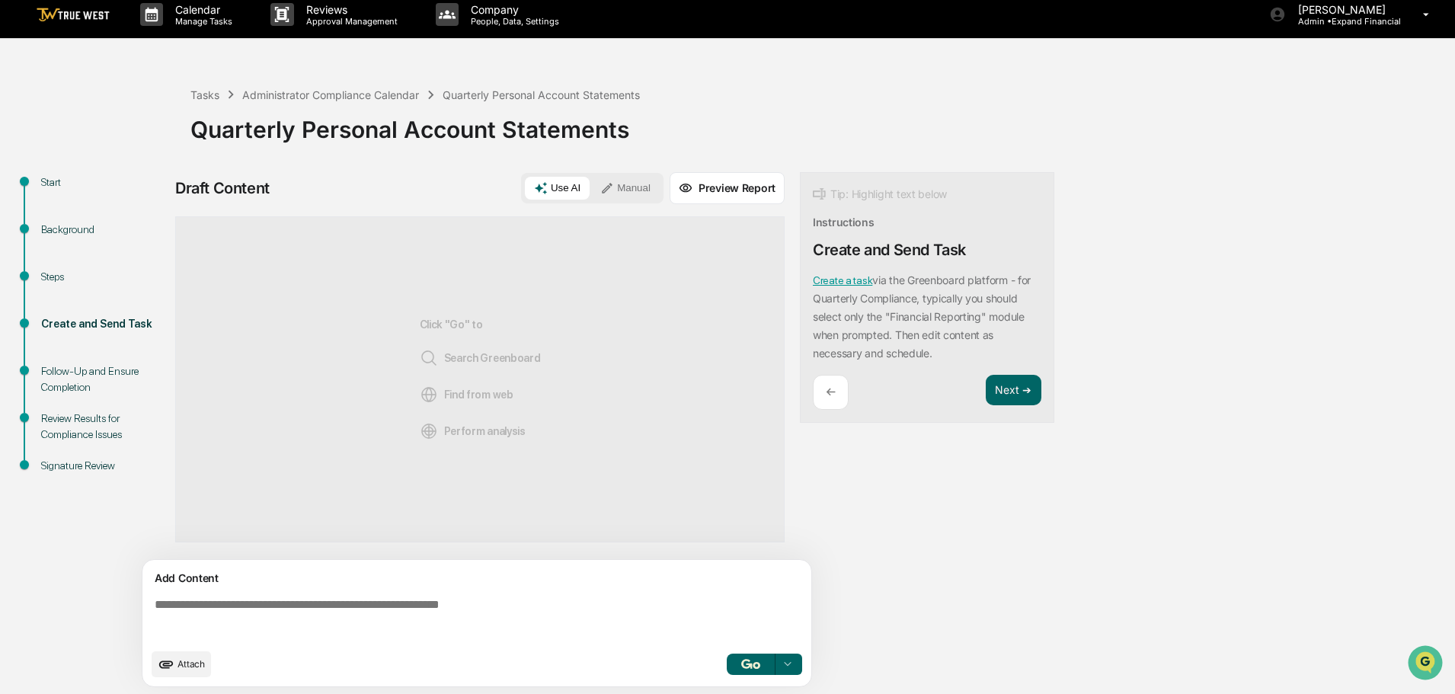
scroll to position [11, 0]
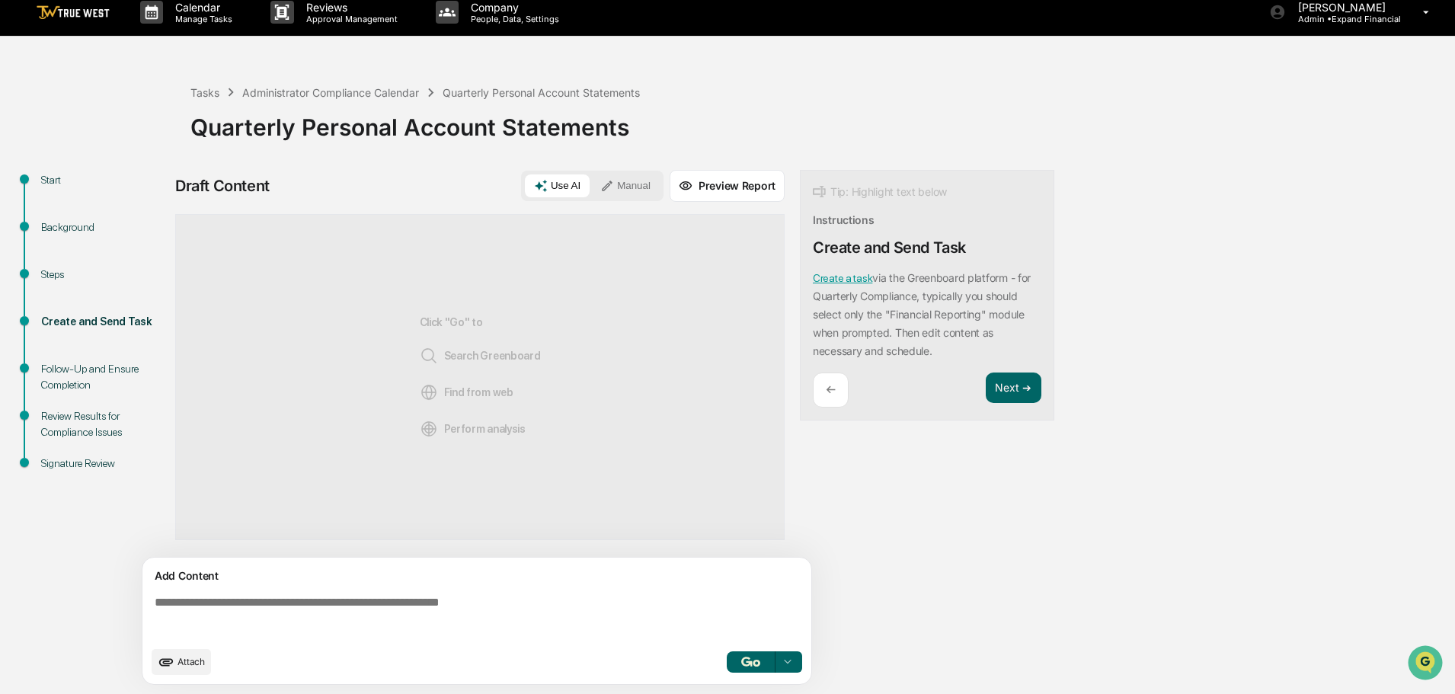
click at [66, 226] on div "Background" at bounding box center [103, 227] width 125 height 16
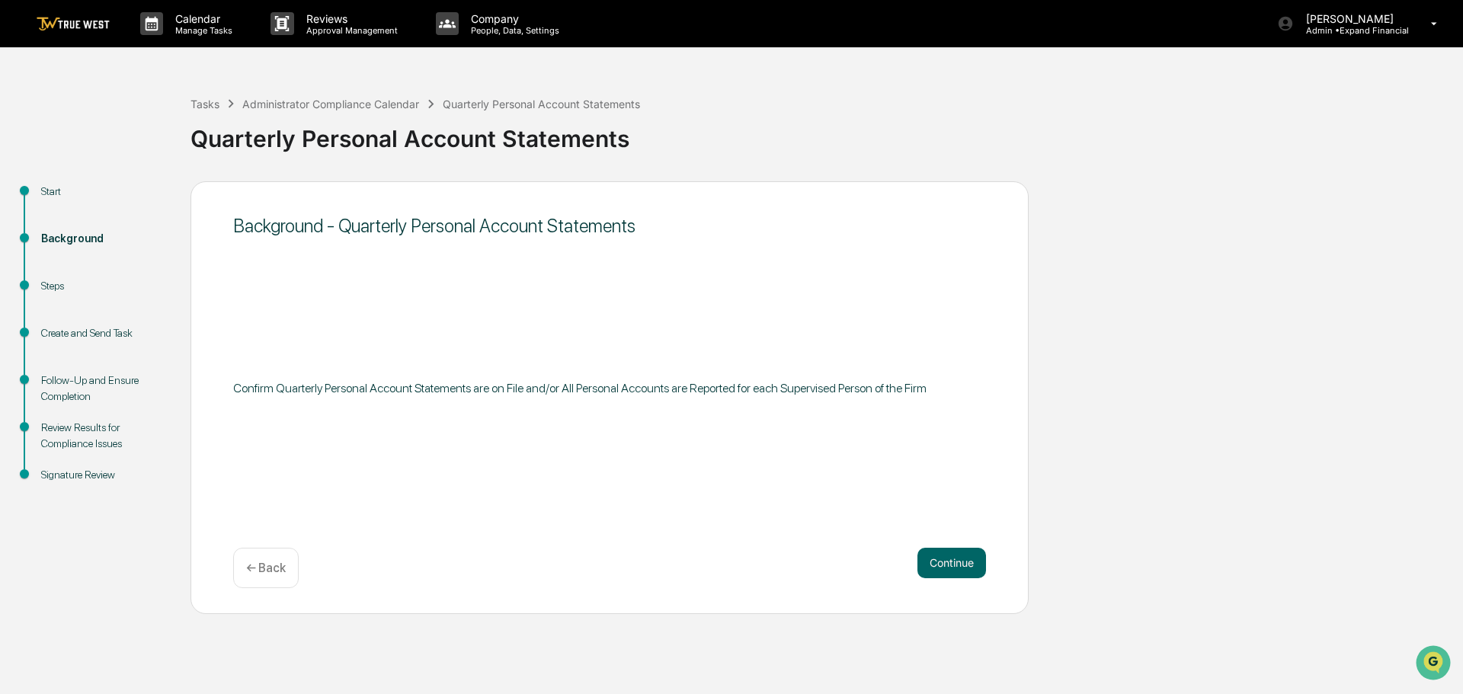
click at [54, 188] on div "Start" at bounding box center [103, 192] width 125 height 16
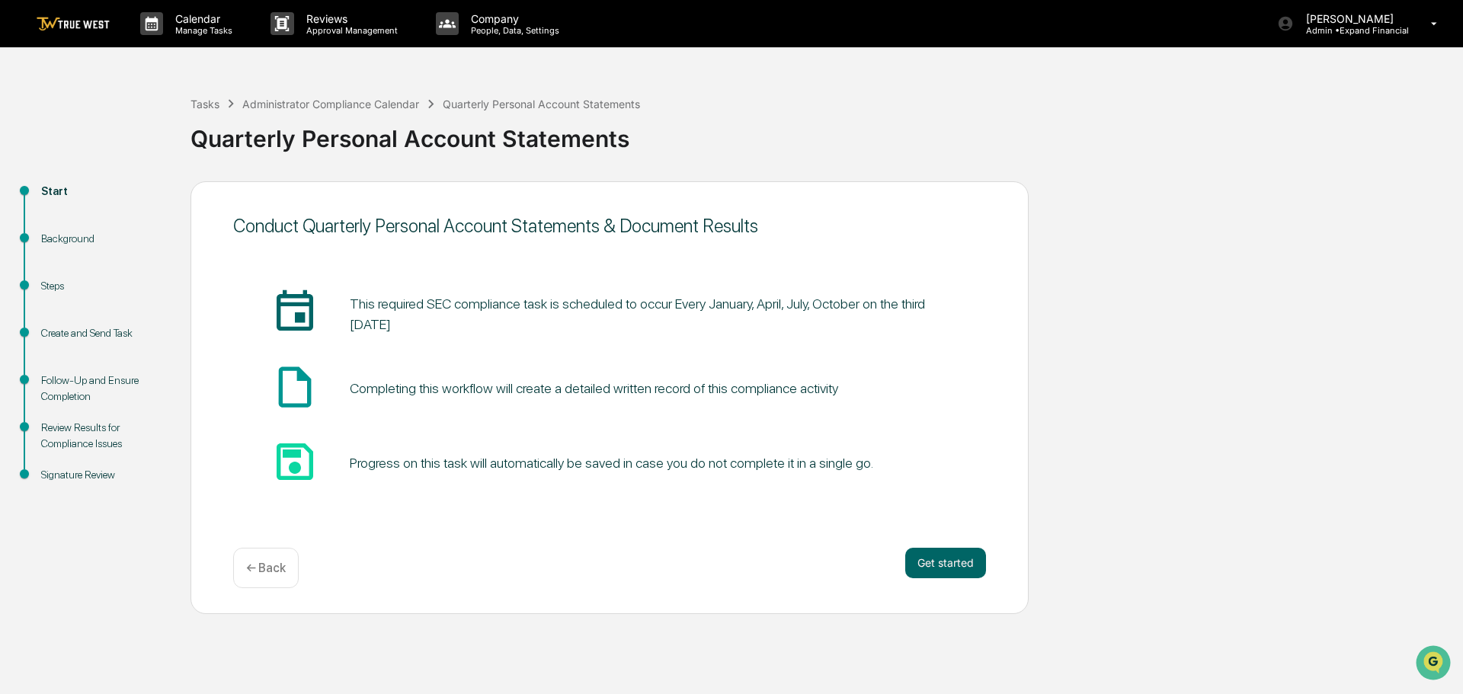
click at [53, 288] on div "Steps" at bounding box center [103, 286] width 125 height 16
click at [59, 287] on div "Steps" at bounding box center [103, 286] width 125 height 16
click at [942, 560] on button "Get started" at bounding box center [945, 563] width 81 height 30
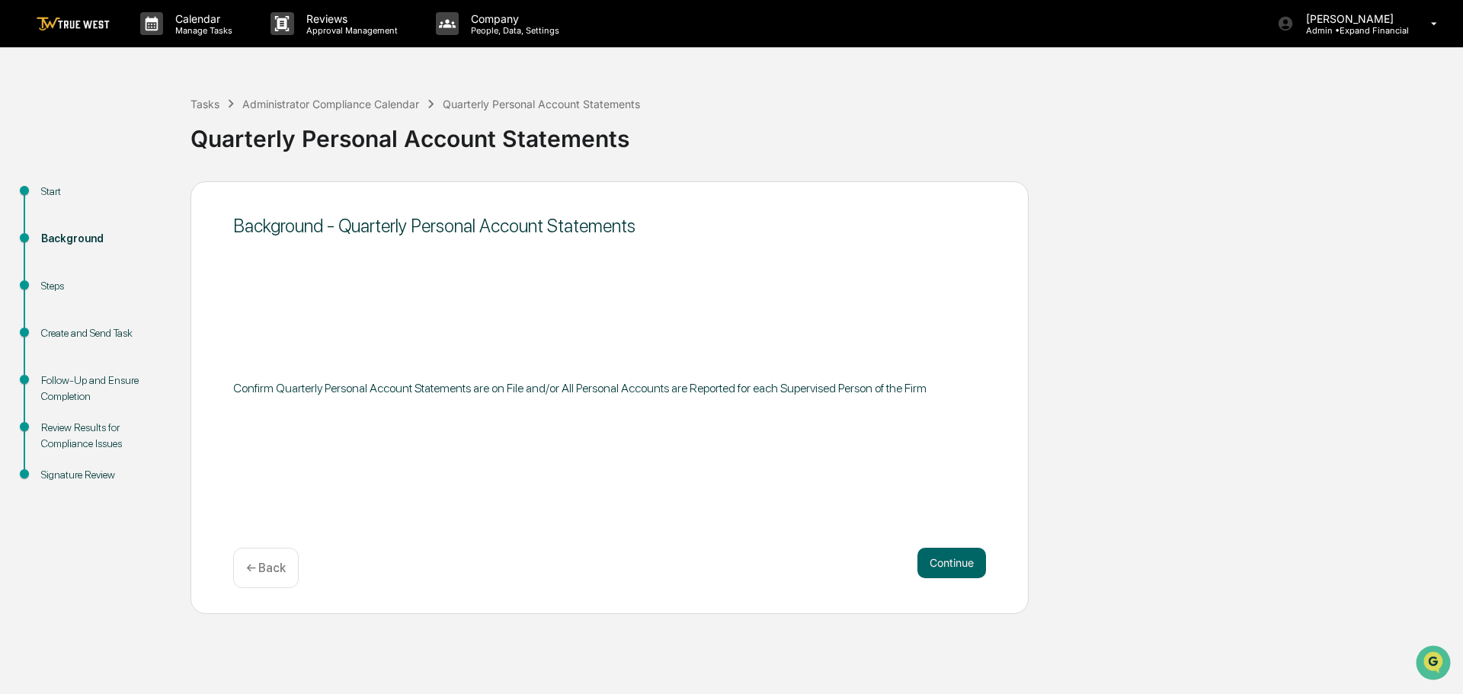
click at [942, 560] on button "Continue" at bounding box center [951, 563] width 69 height 30
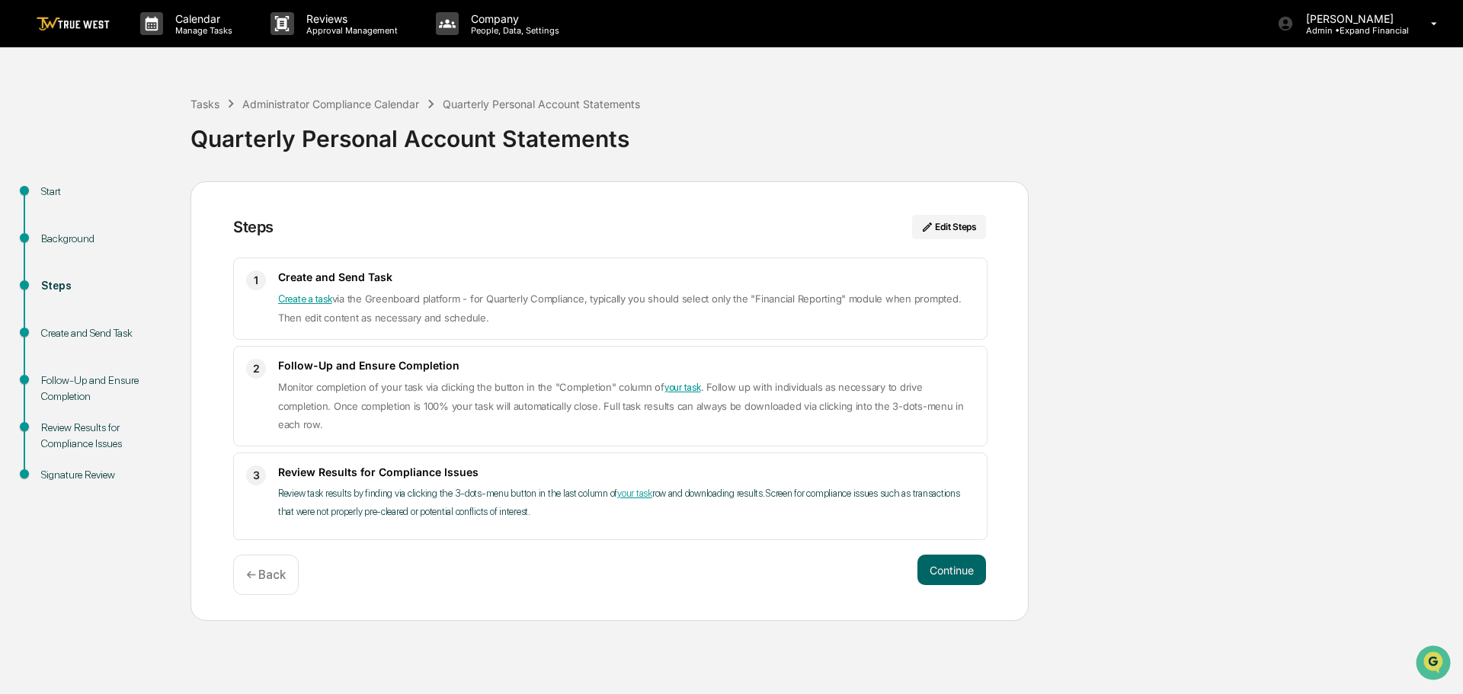
click at [304, 305] on link "Create a task" at bounding box center [305, 298] width 54 height 11
click at [1356, 32] on p "Admin • Expand Financial" at bounding box center [1351, 30] width 115 height 11
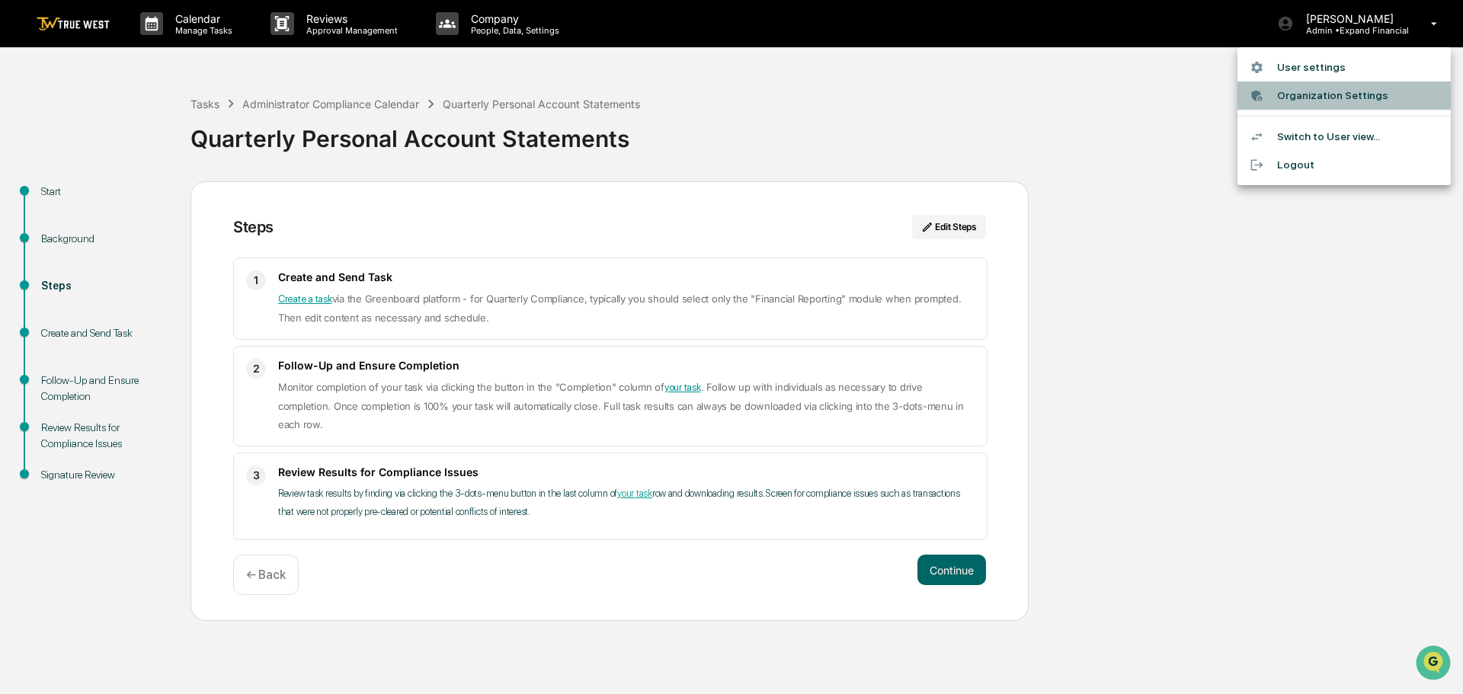
click at [1301, 89] on li "Organization Settings" at bounding box center [1343, 96] width 213 height 28
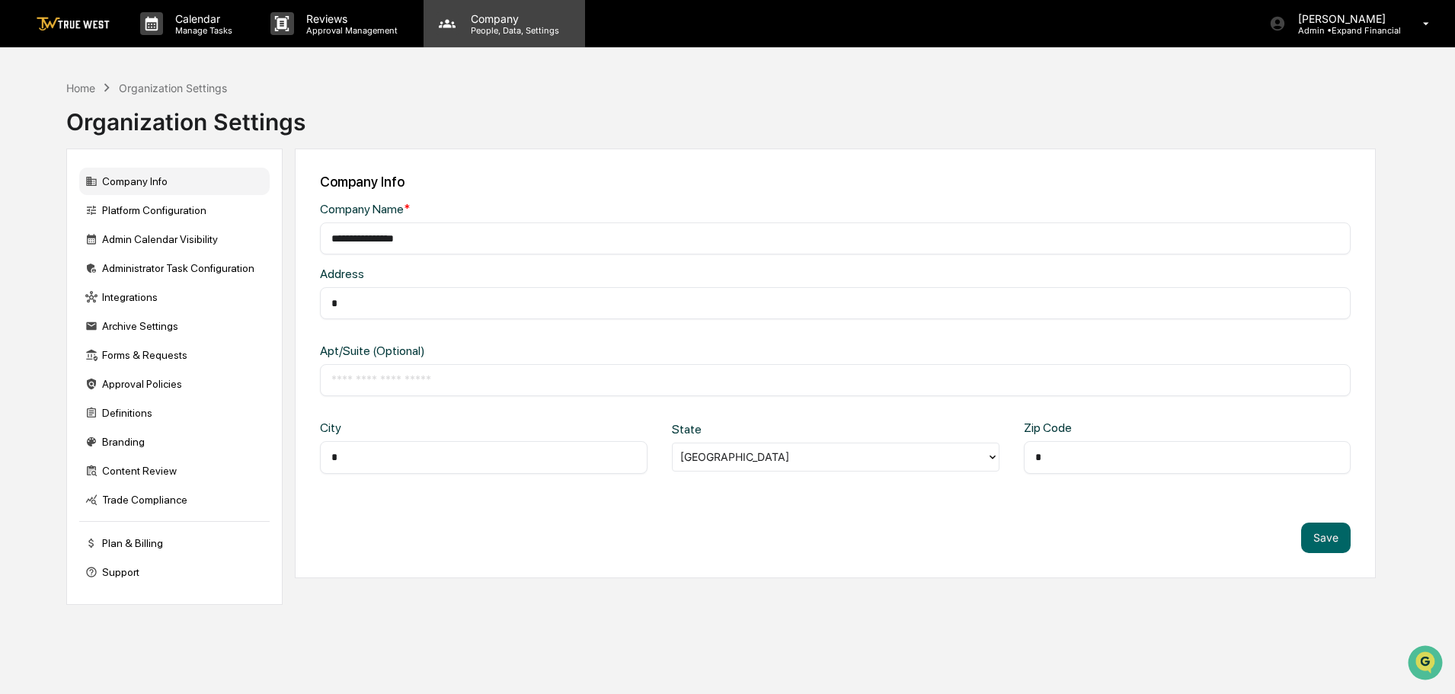
click at [501, 16] on p "Company" at bounding box center [513, 18] width 108 height 13
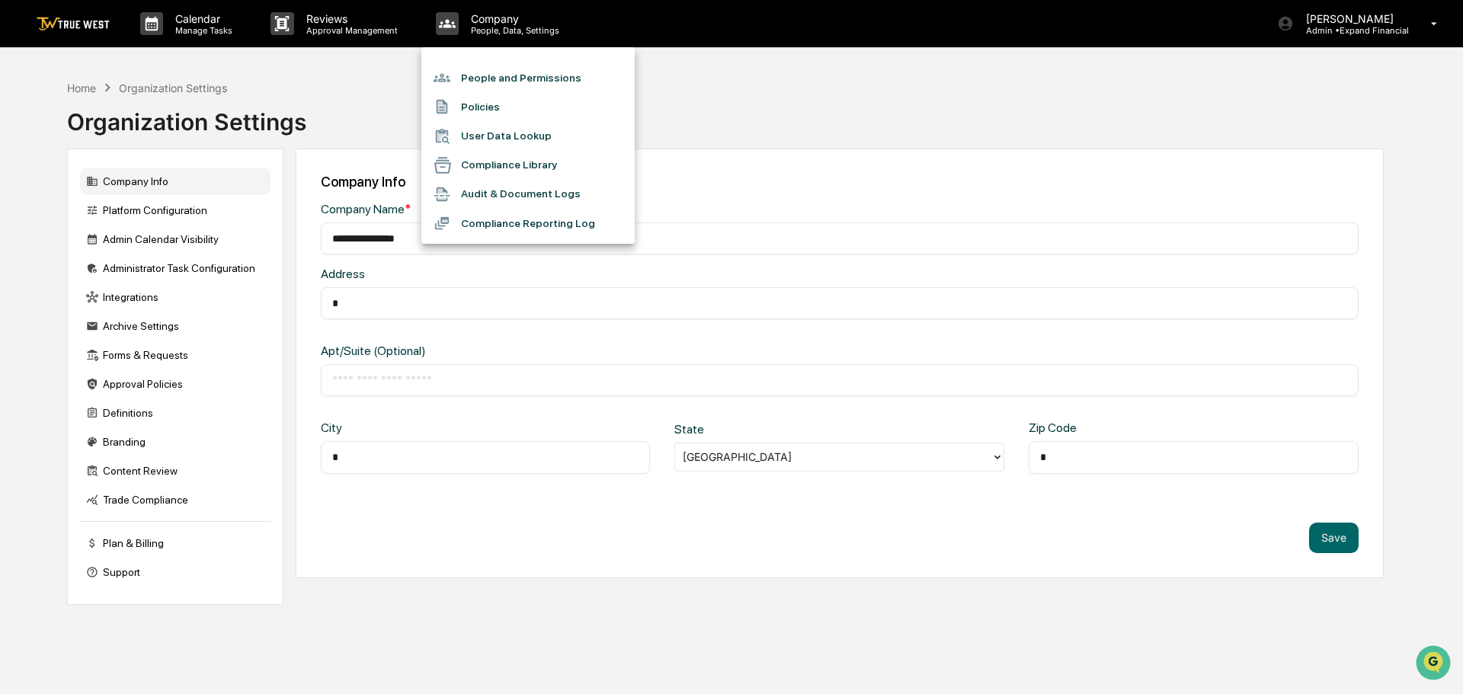
click at [491, 78] on li "People and Permissions" at bounding box center [527, 77] width 213 height 29
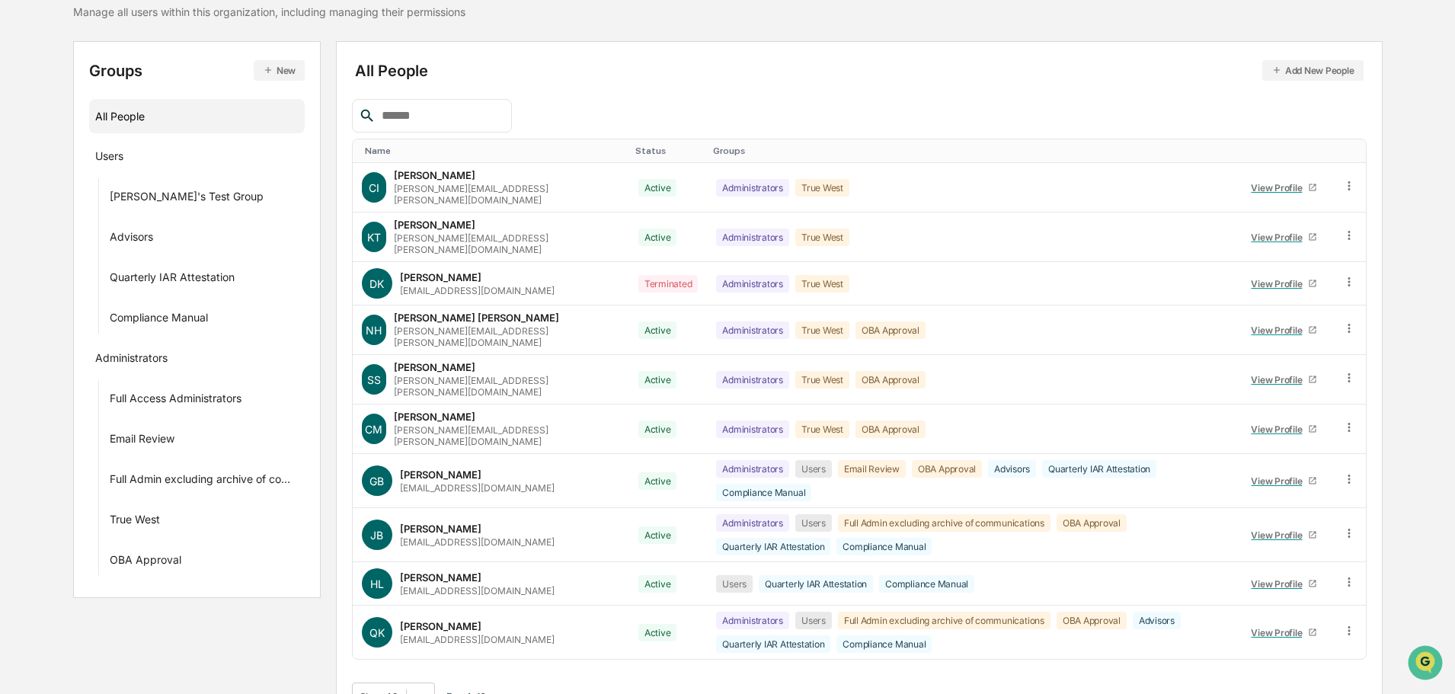
scroll to position [141, 0]
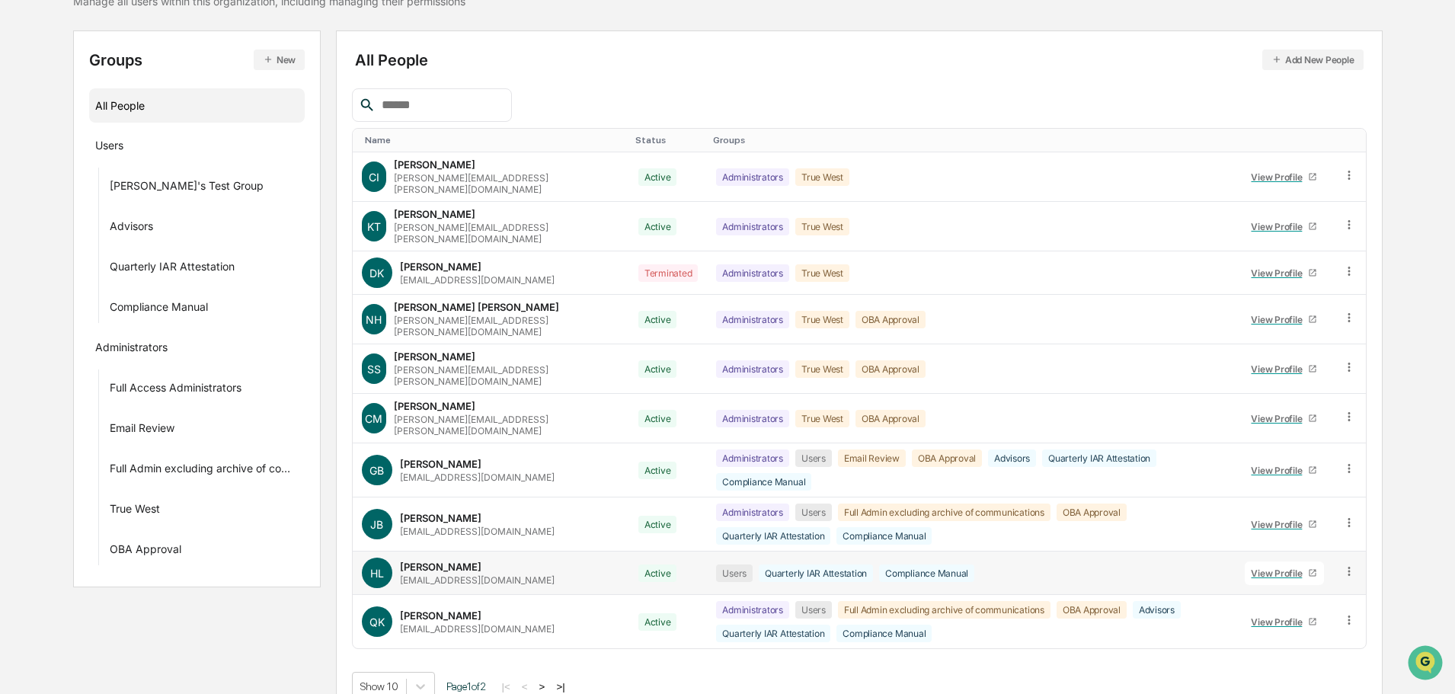
click at [1344, 565] on icon at bounding box center [1350, 572] width 14 height 14
click at [1263, 618] on div "Change Status" at bounding box center [1281, 627] width 126 height 18
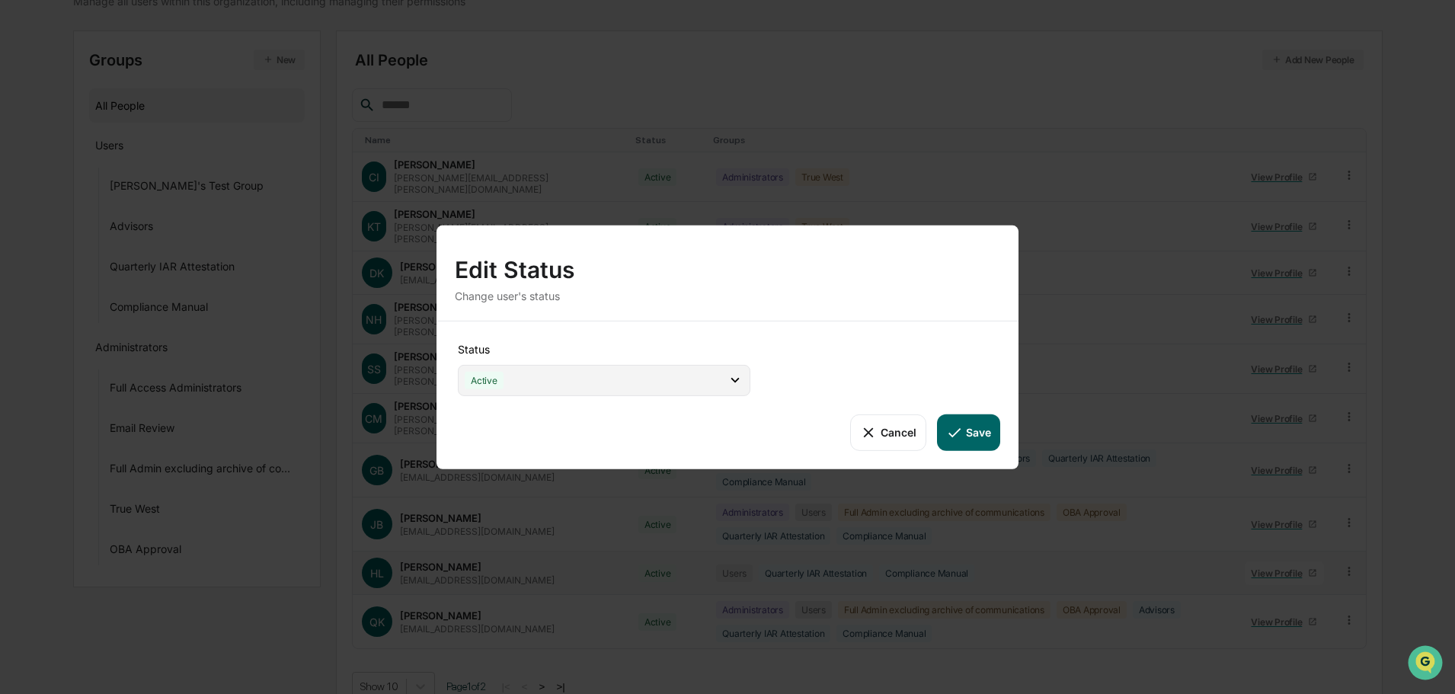
click at [571, 387] on div "Active" at bounding box center [604, 379] width 293 height 31
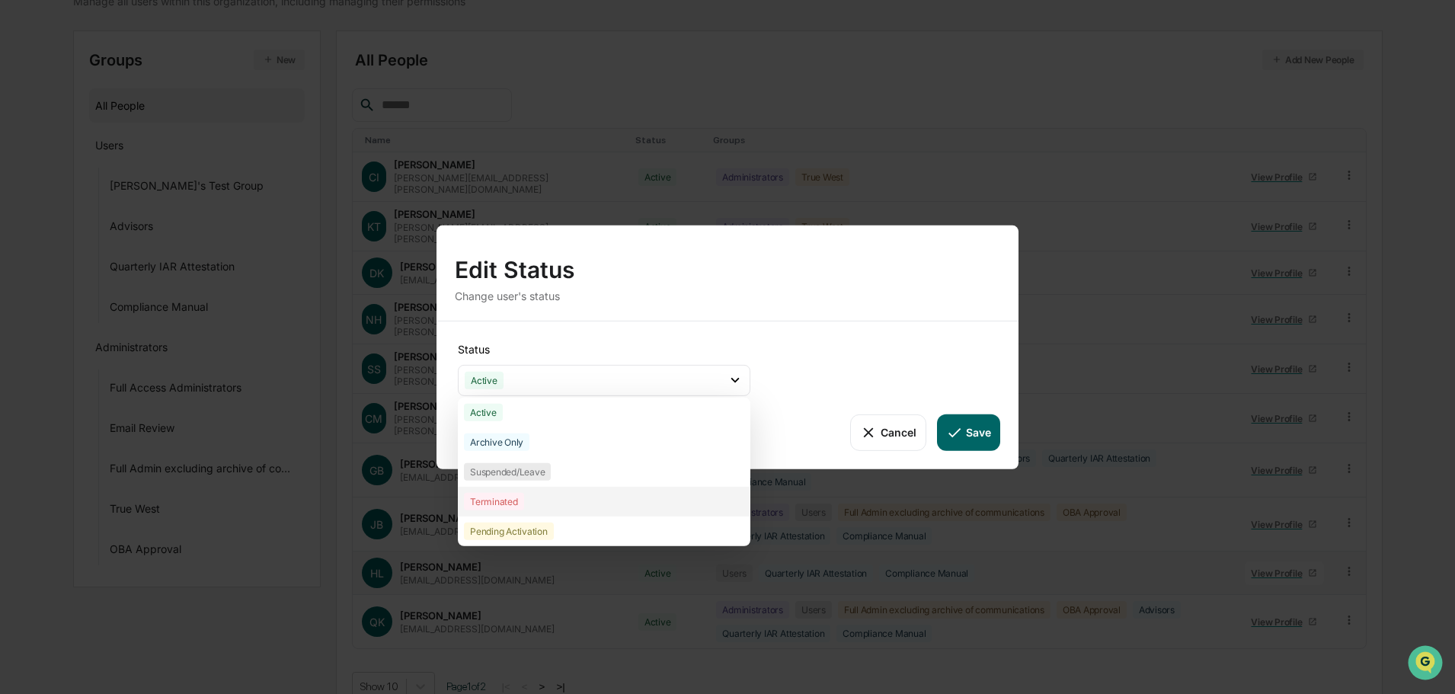
click at [504, 501] on div "Terminated" at bounding box center [494, 501] width 60 height 18
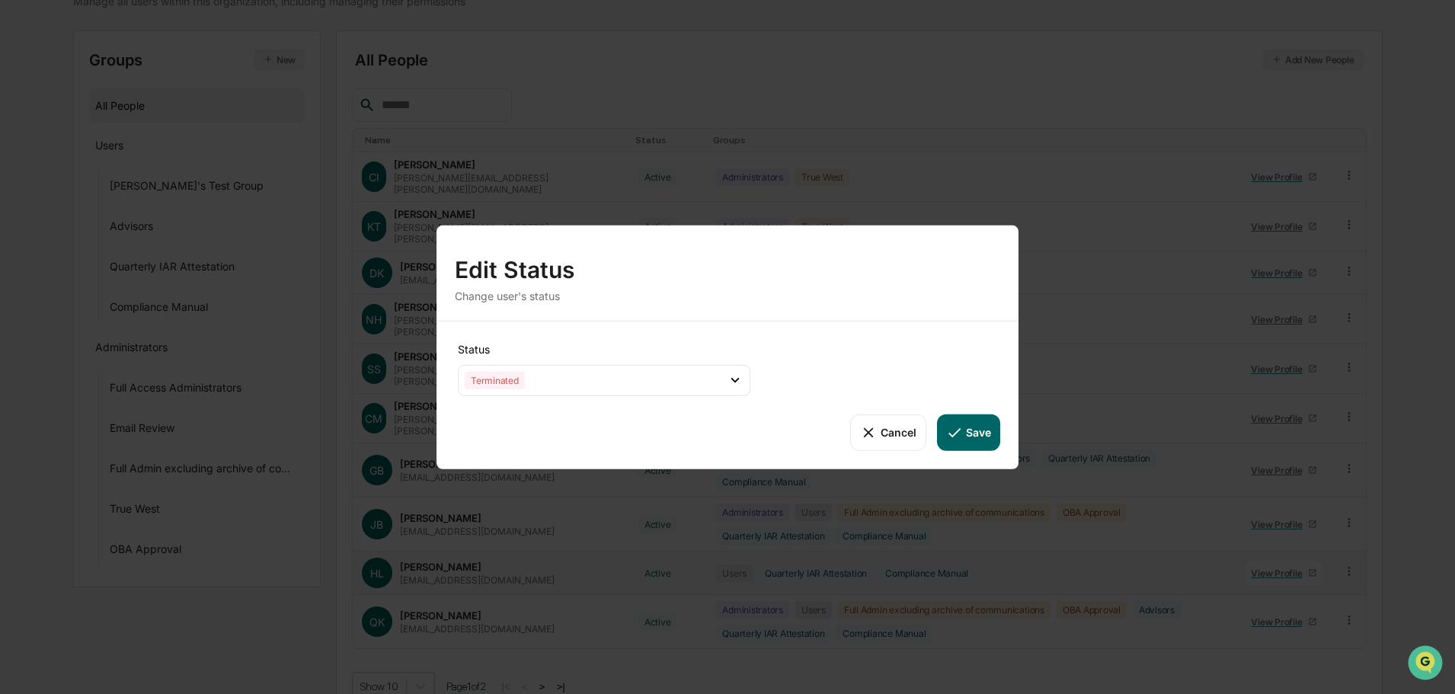
click at [973, 431] on button "Save" at bounding box center [968, 432] width 63 height 37
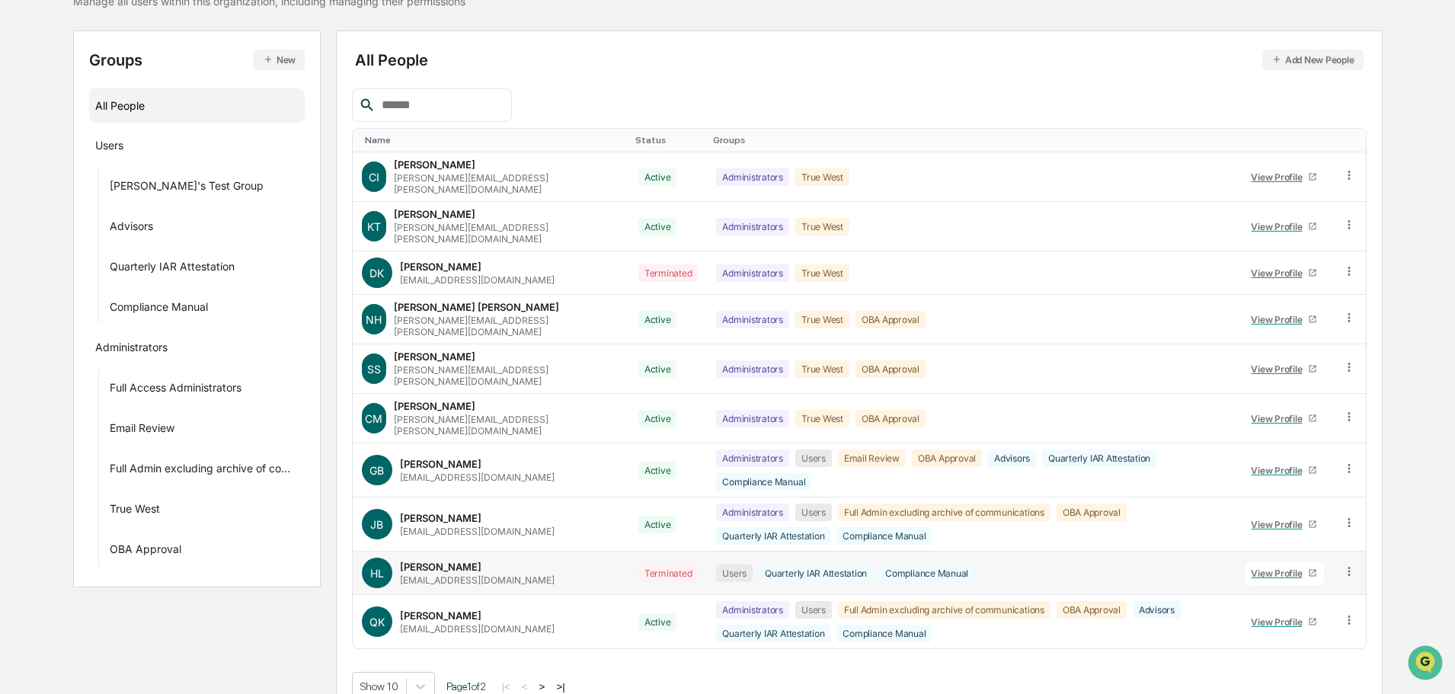
click at [1301, 65] on button "Add New People" at bounding box center [1313, 60] width 101 height 21
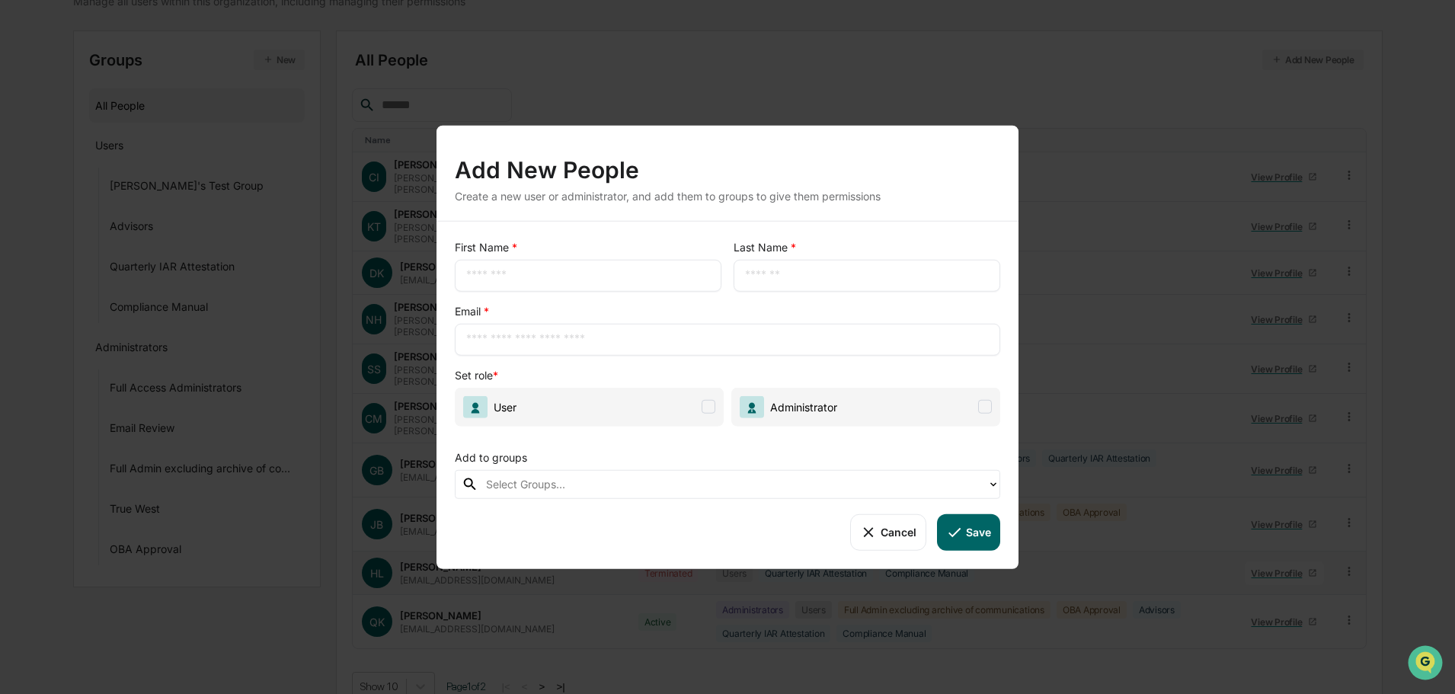
click at [500, 277] on input "text" at bounding box center [588, 274] width 244 height 15
type input "****"
type input "******"
type input "**********"
click at [706, 405] on span at bounding box center [709, 407] width 14 height 14
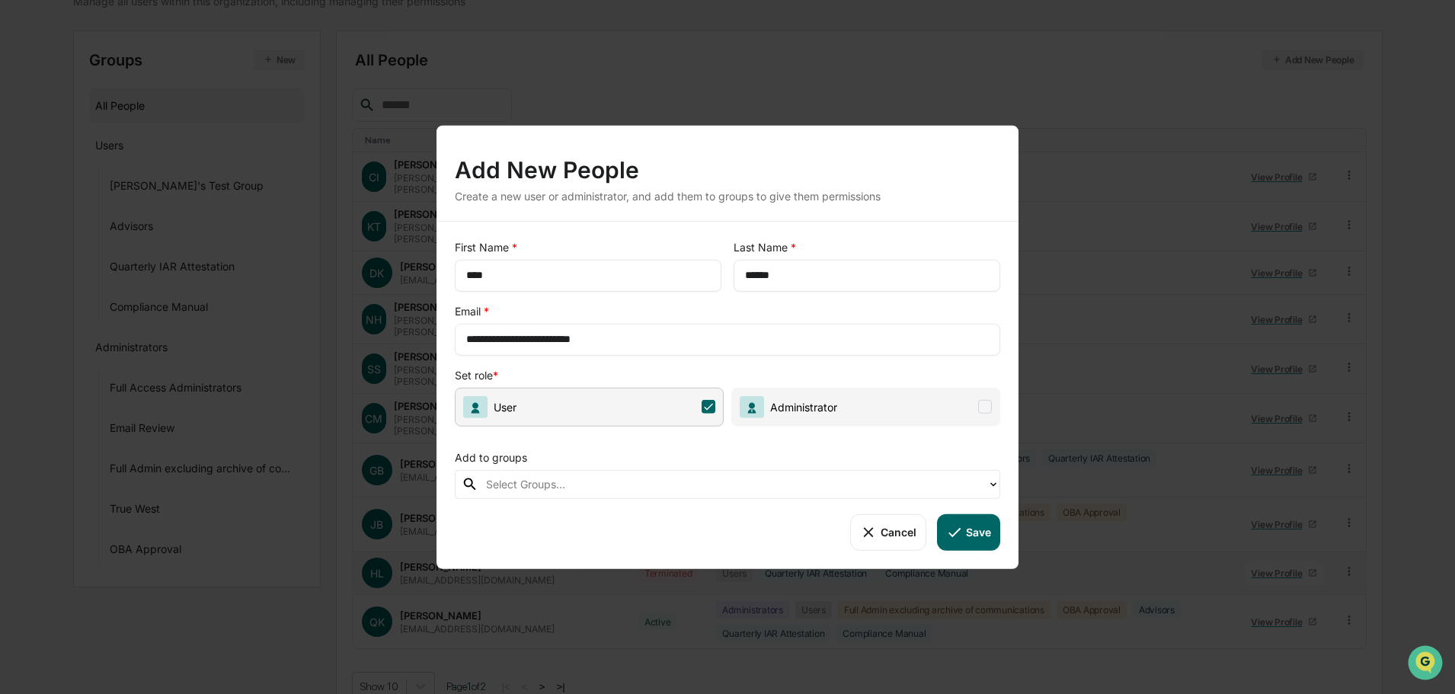
click at [573, 490] on div at bounding box center [733, 484] width 494 height 18
click at [601, 441] on div "Add to groups" at bounding box center [728, 453] width 546 height 31
click at [966, 534] on button "Save" at bounding box center [968, 532] width 63 height 37
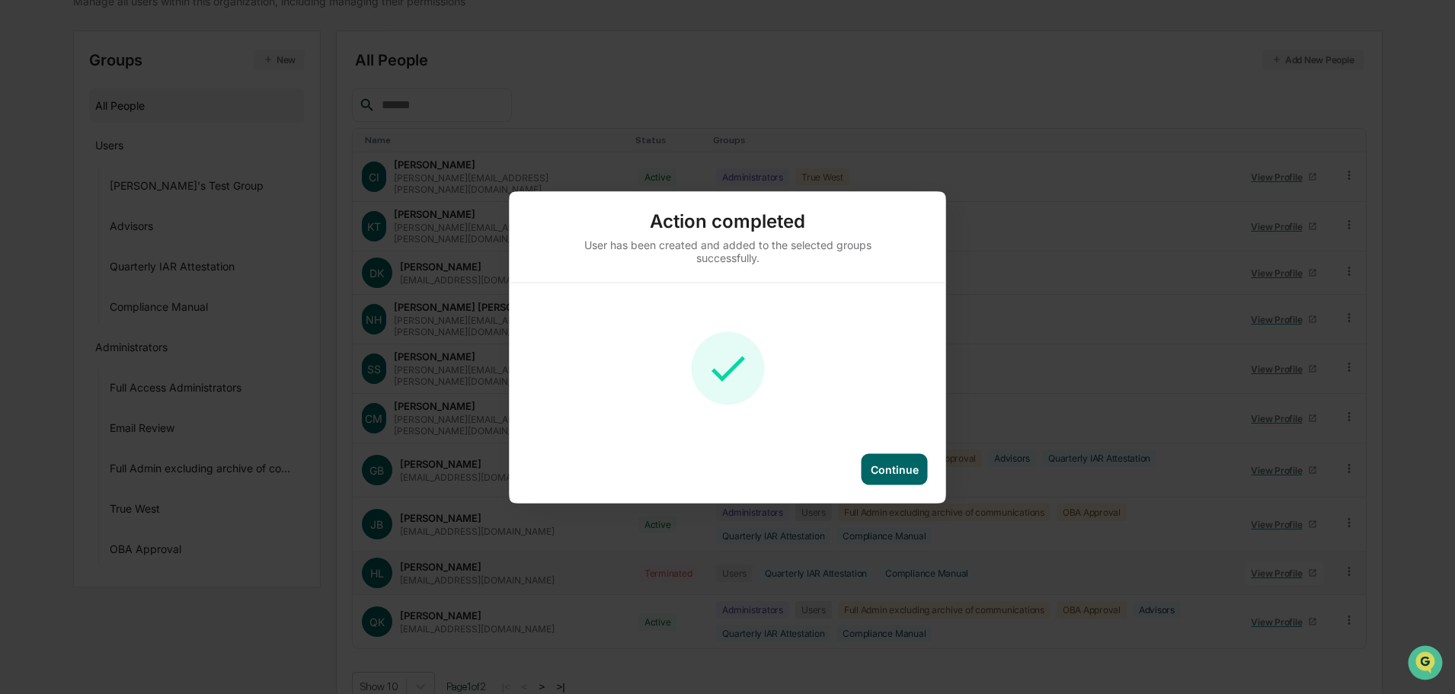
click at [903, 475] on div "Continue" at bounding box center [895, 469] width 48 height 13
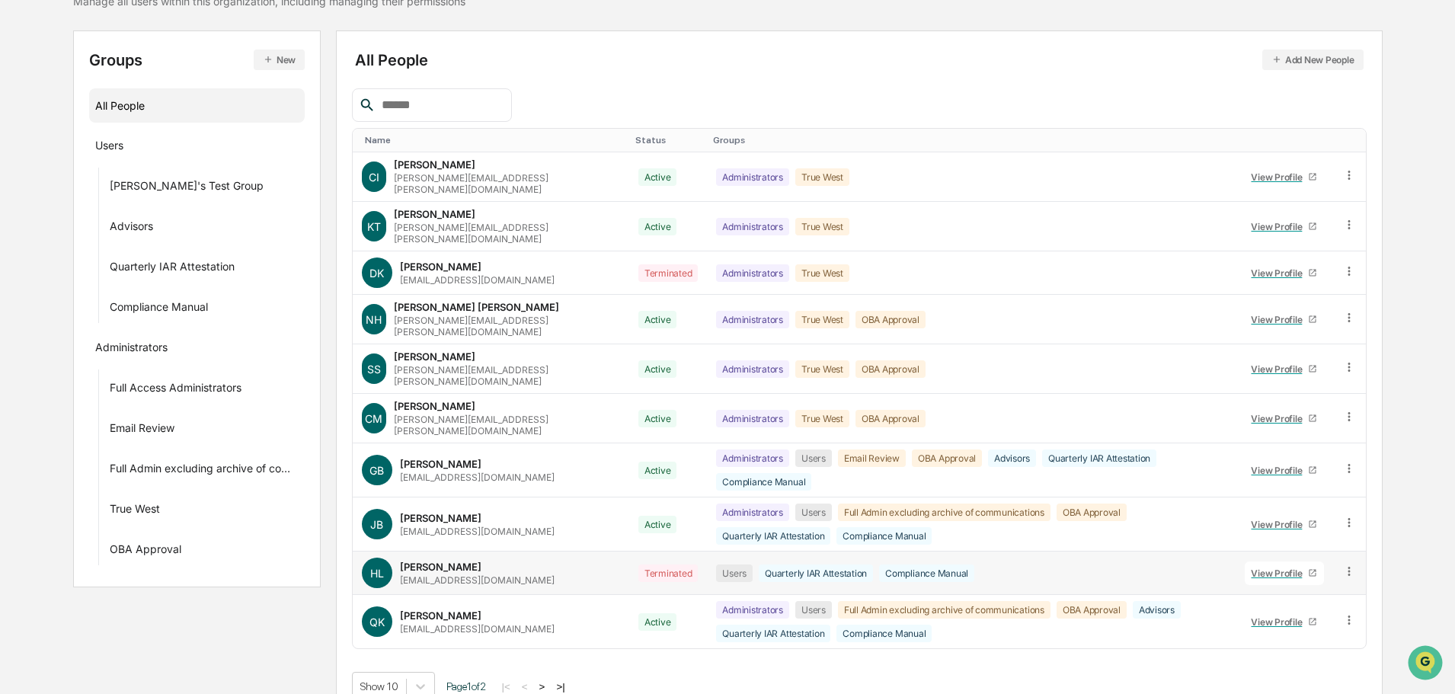
click at [550, 680] on button ">" at bounding box center [542, 686] width 15 height 13
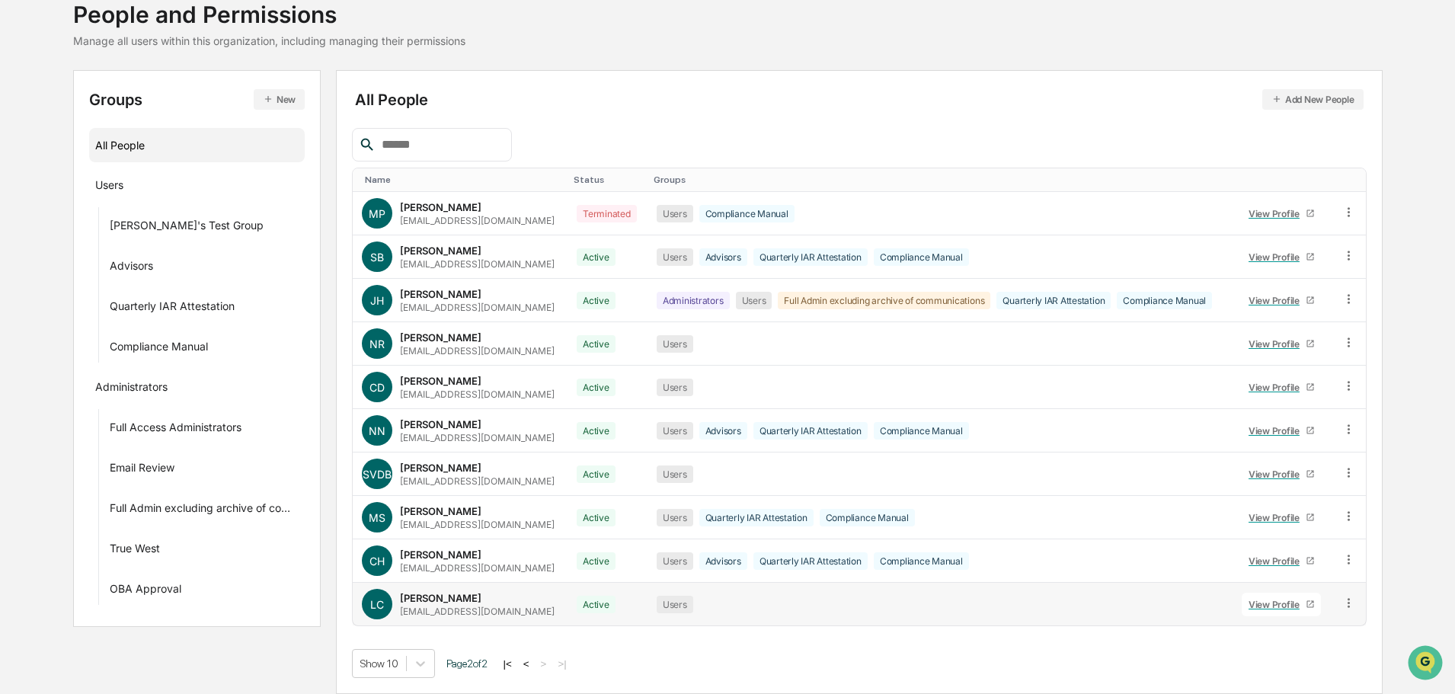
click at [1356, 599] on td at bounding box center [1349, 604] width 33 height 43
click at [1349, 600] on icon at bounding box center [1349, 602] width 2 height 9
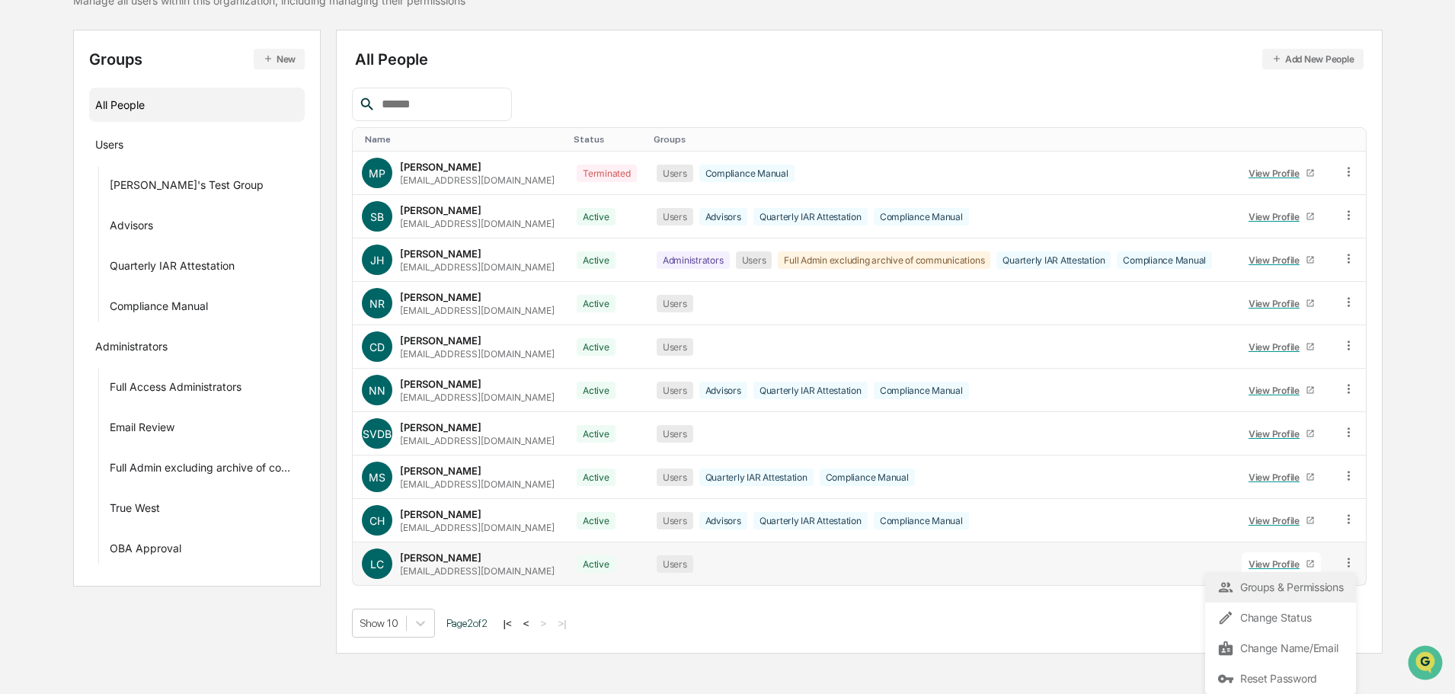
click at [1295, 596] on div "Groups & Permissions" at bounding box center [1281, 587] width 126 height 18
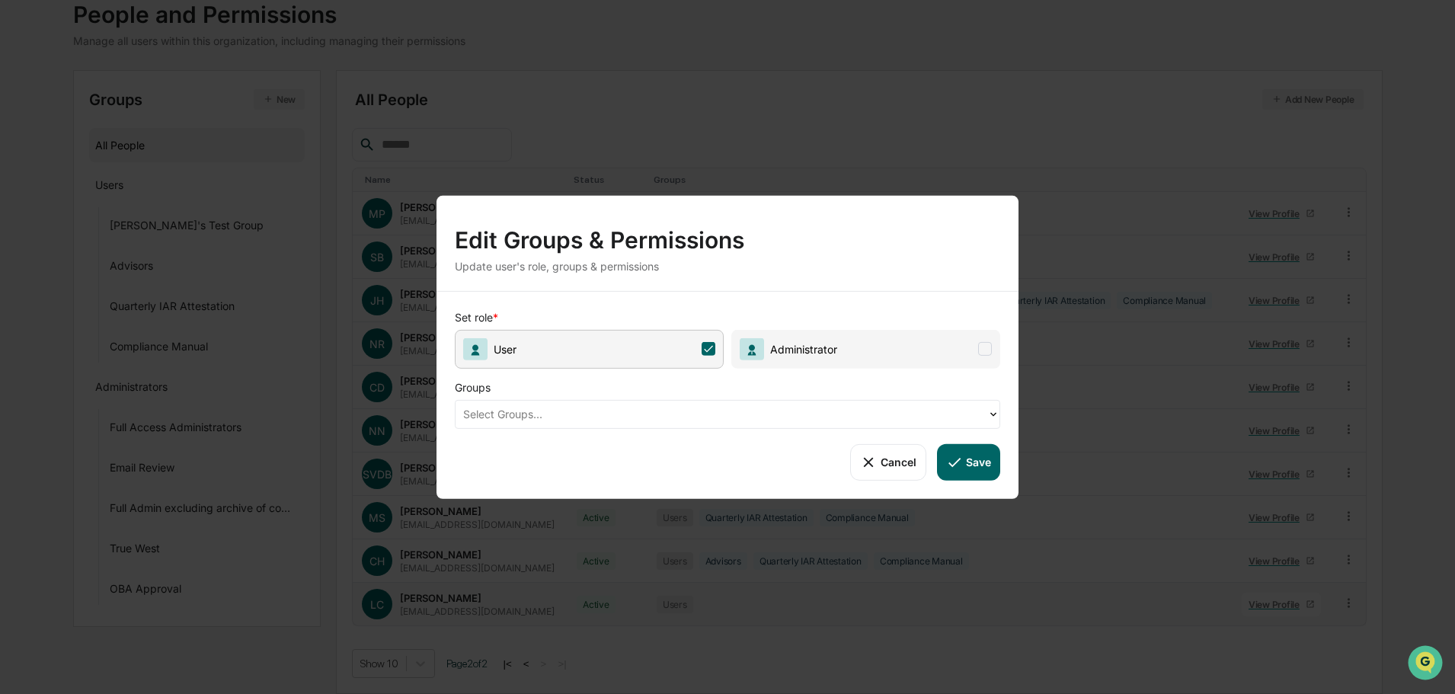
click at [544, 417] on div at bounding box center [721, 414] width 517 height 18
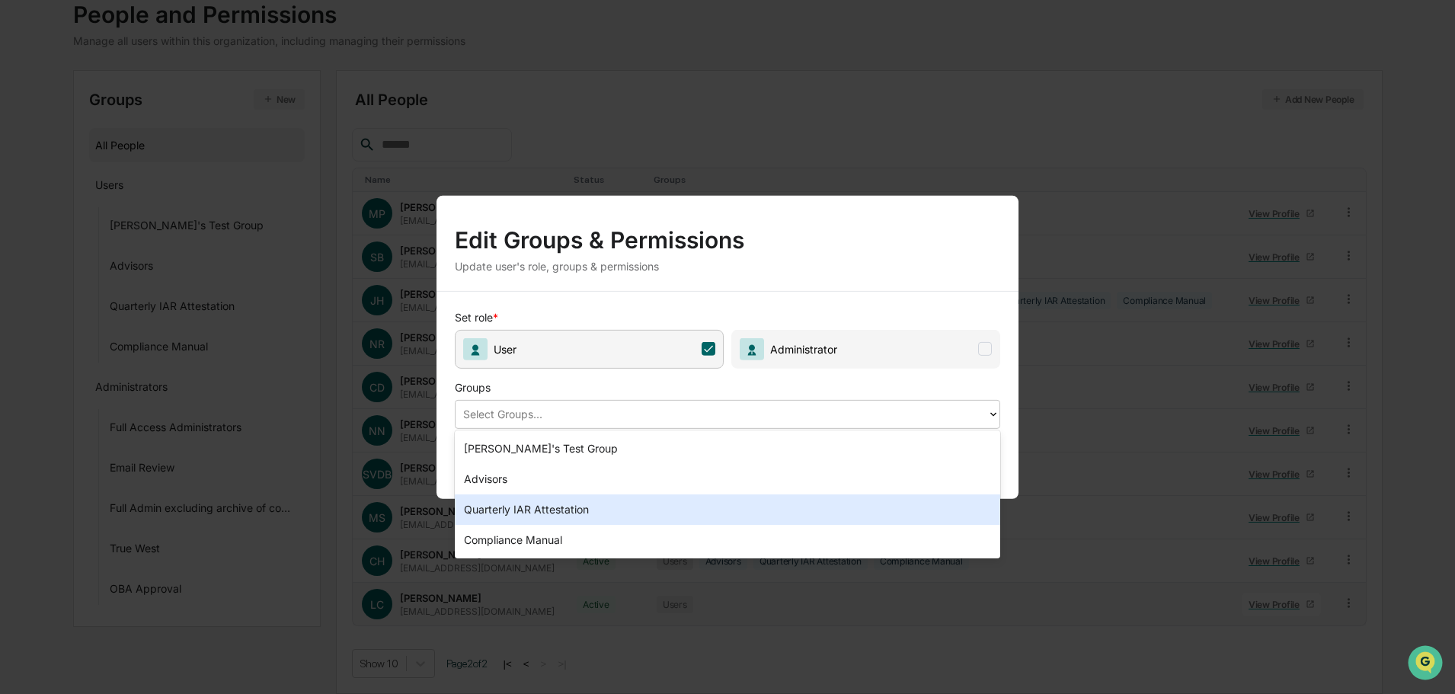
click at [547, 505] on div "Quarterly IAR Attestation" at bounding box center [728, 510] width 546 height 30
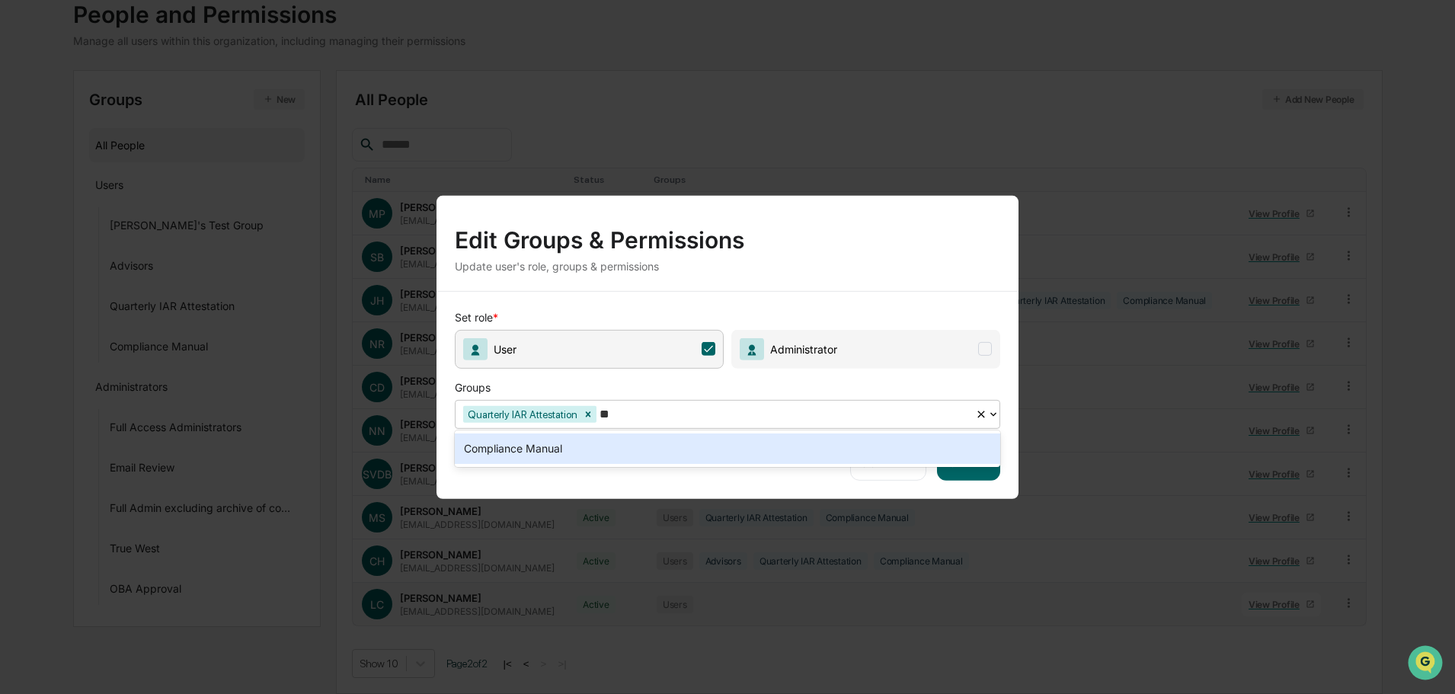
type input "***"
click at [551, 448] on div "Compliance Manual" at bounding box center [728, 449] width 546 height 30
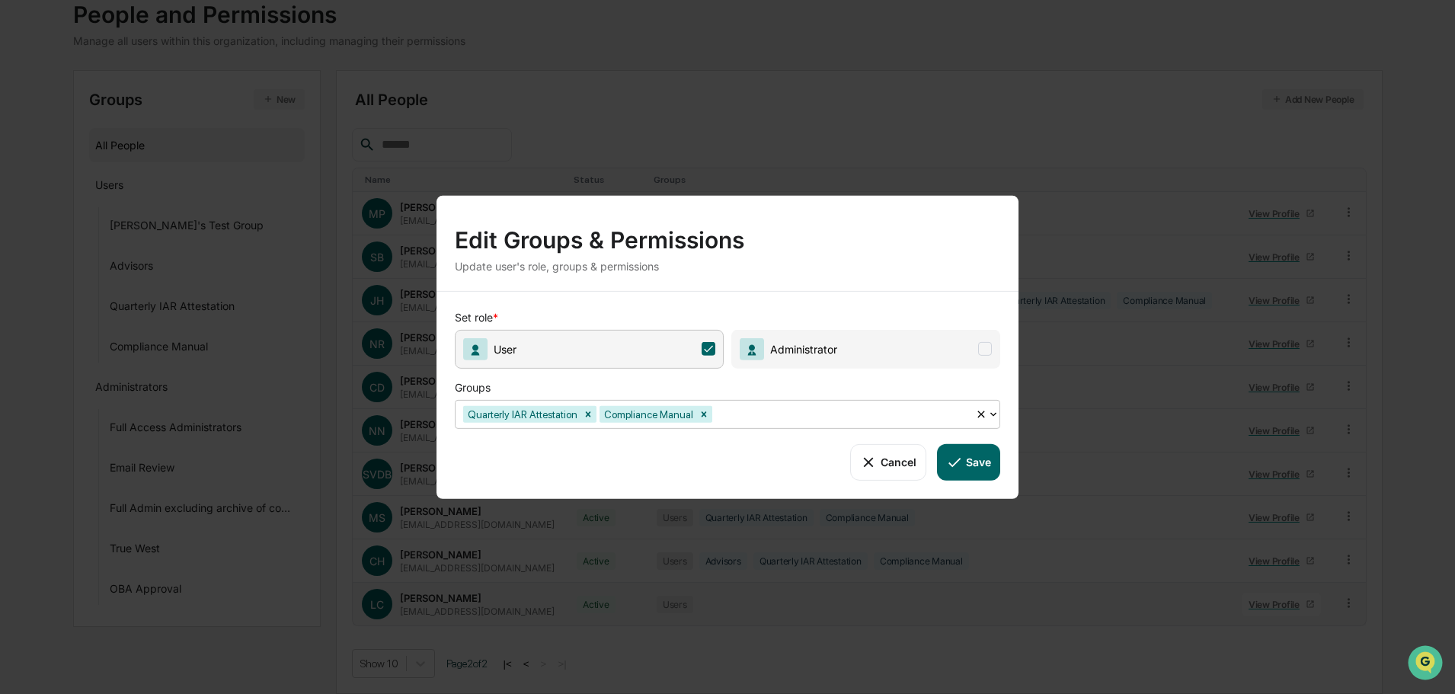
click at [975, 468] on button "Save" at bounding box center [968, 461] width 63 height 37
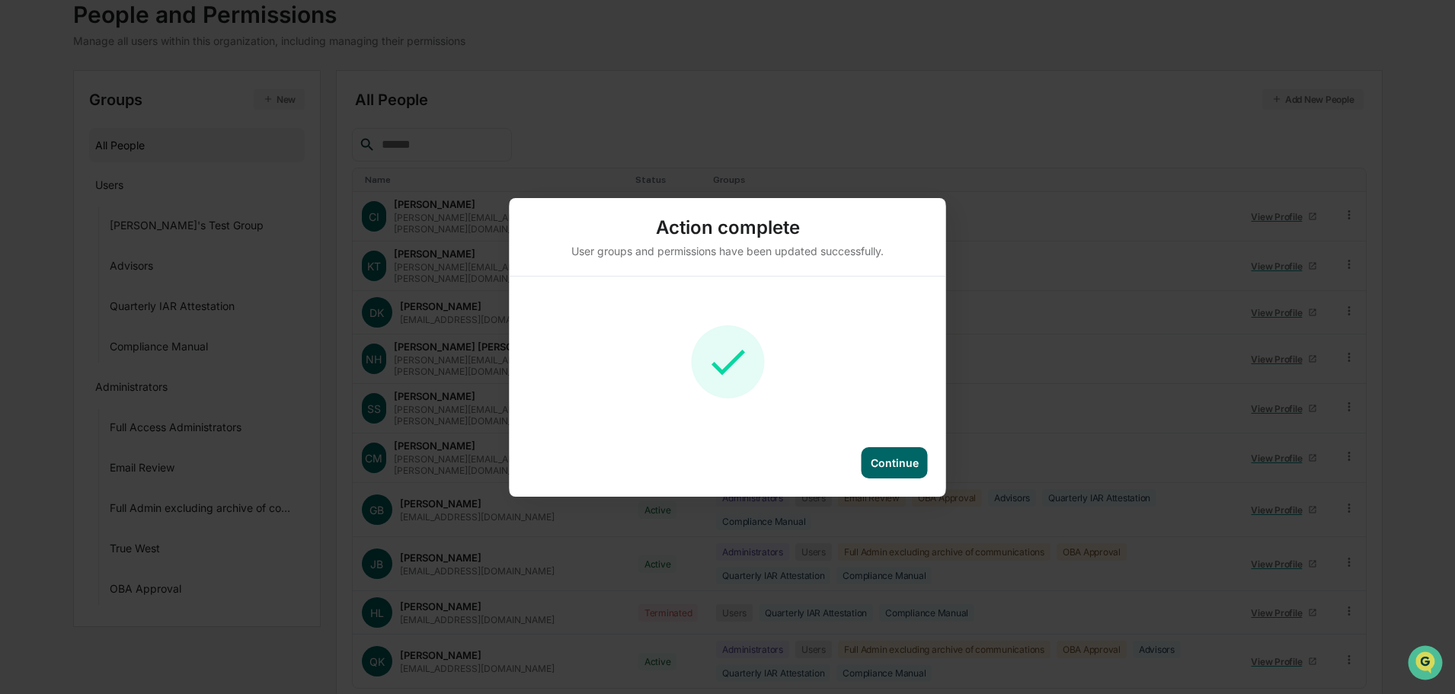
click at [888, 466] on div "Continue" at bounding box center [895, 462] width 48 height 13
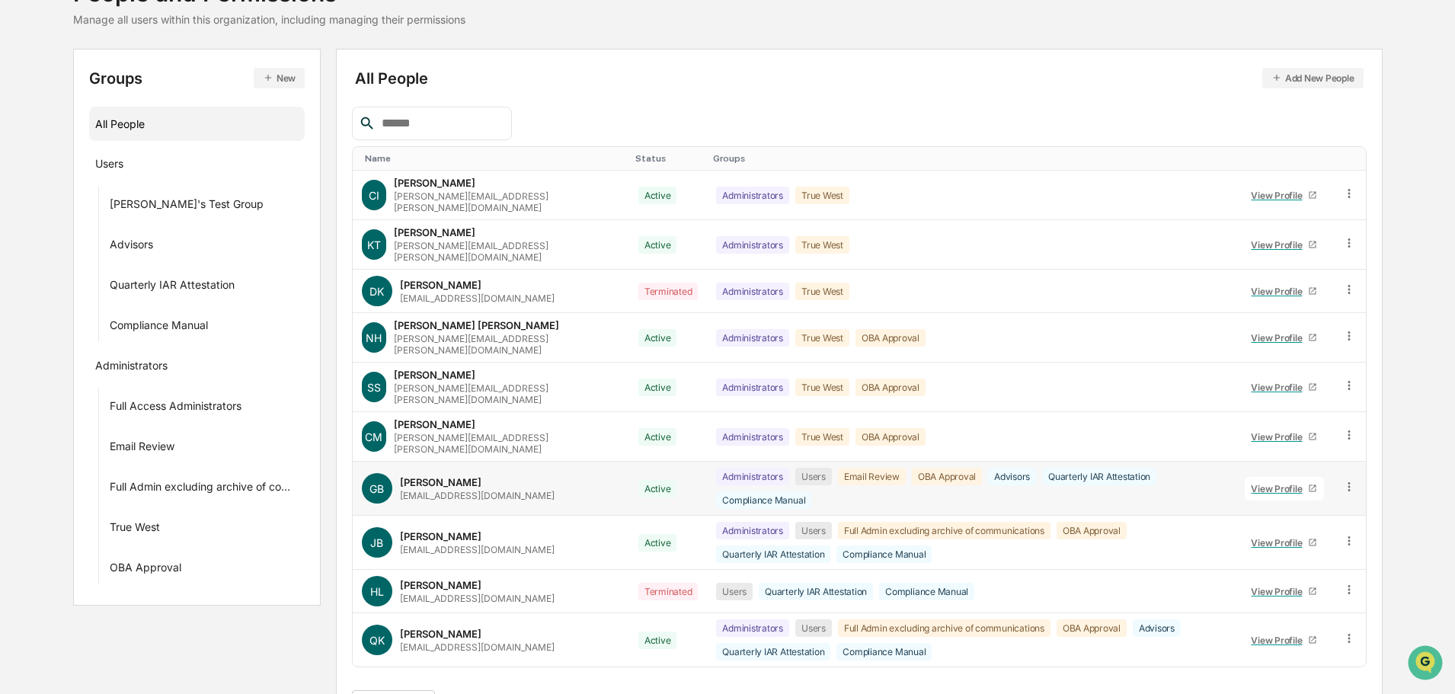
scroll to position [141, 0]
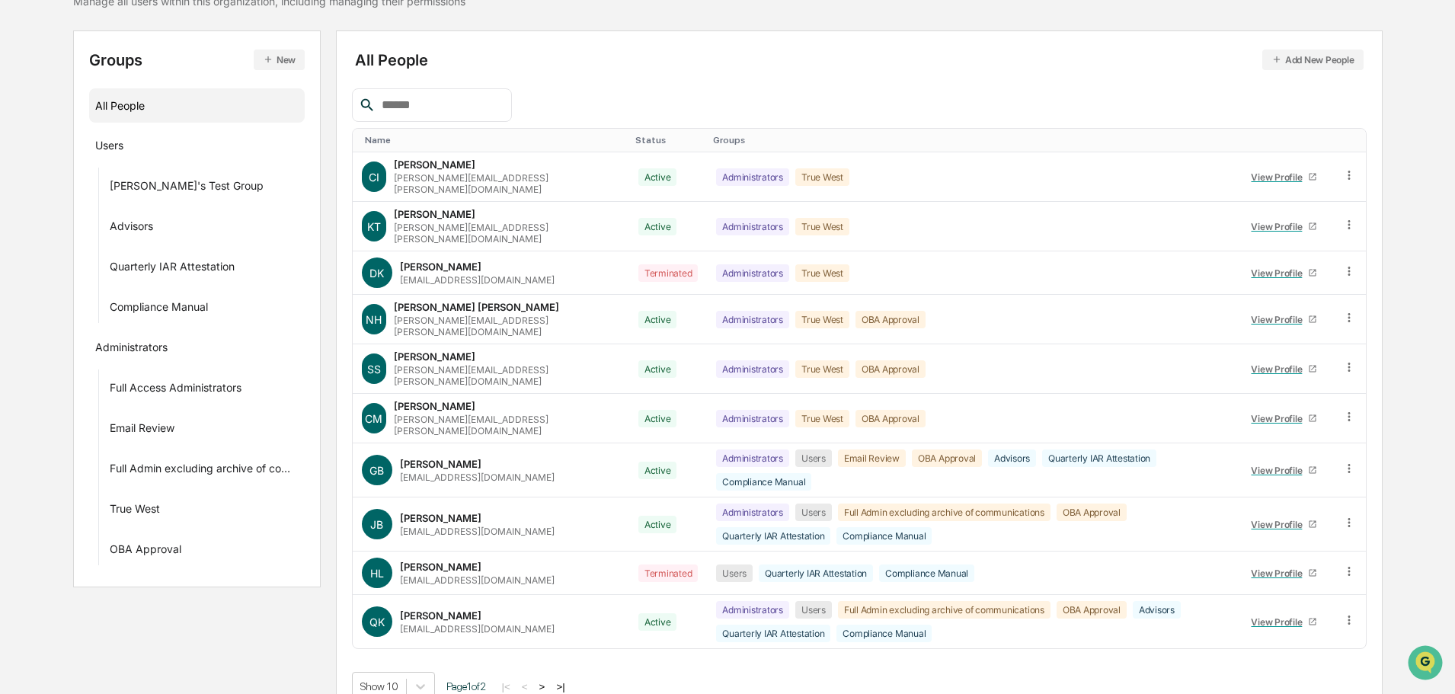
click at [550, 680] on button ">" at bounding box center [542, 686] width 15 height 13
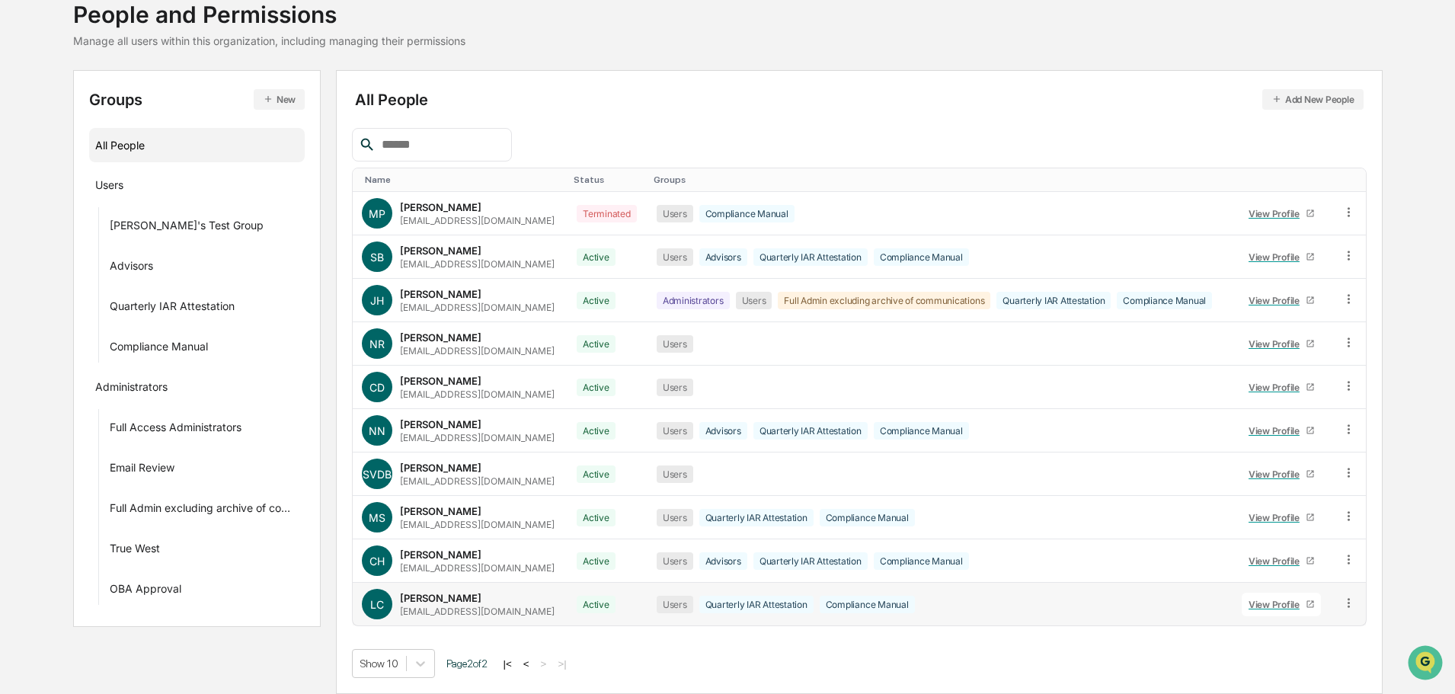
click at [1281, 601] on div "View Profile" at bounding box center [1277, 604] width 57 height 11
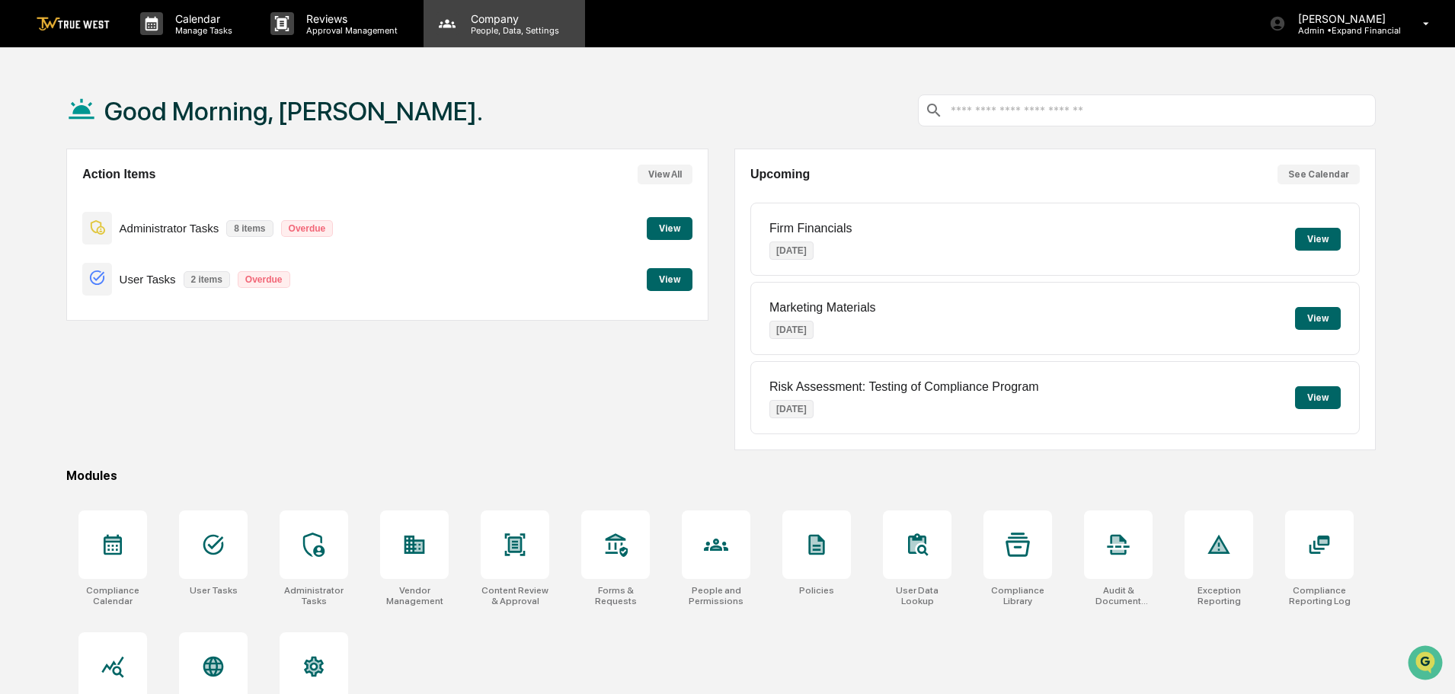
click at [495, 24] on p "Company" at bounding box center [513, 18] width 108 height 13
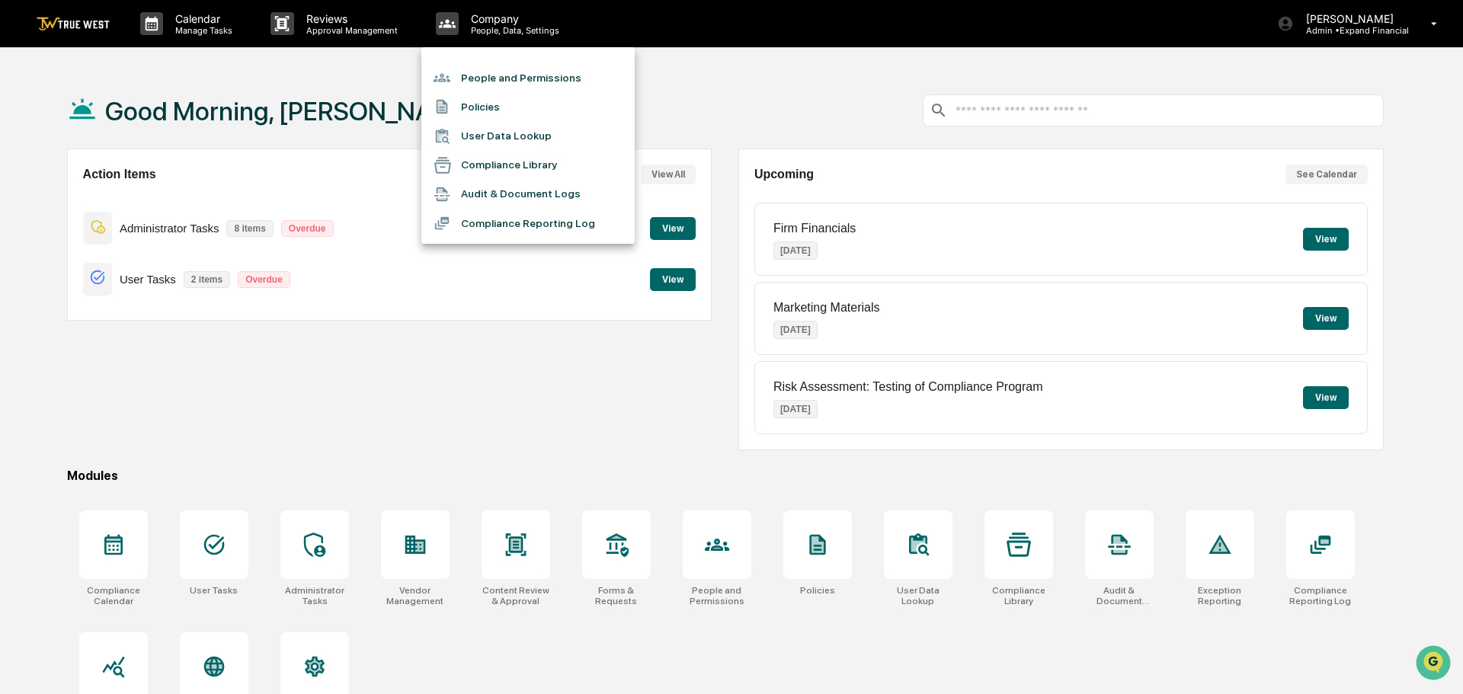
click at [489, 78] on li "People and Permissions" at bounding box center [527, 77] width 213 height 29
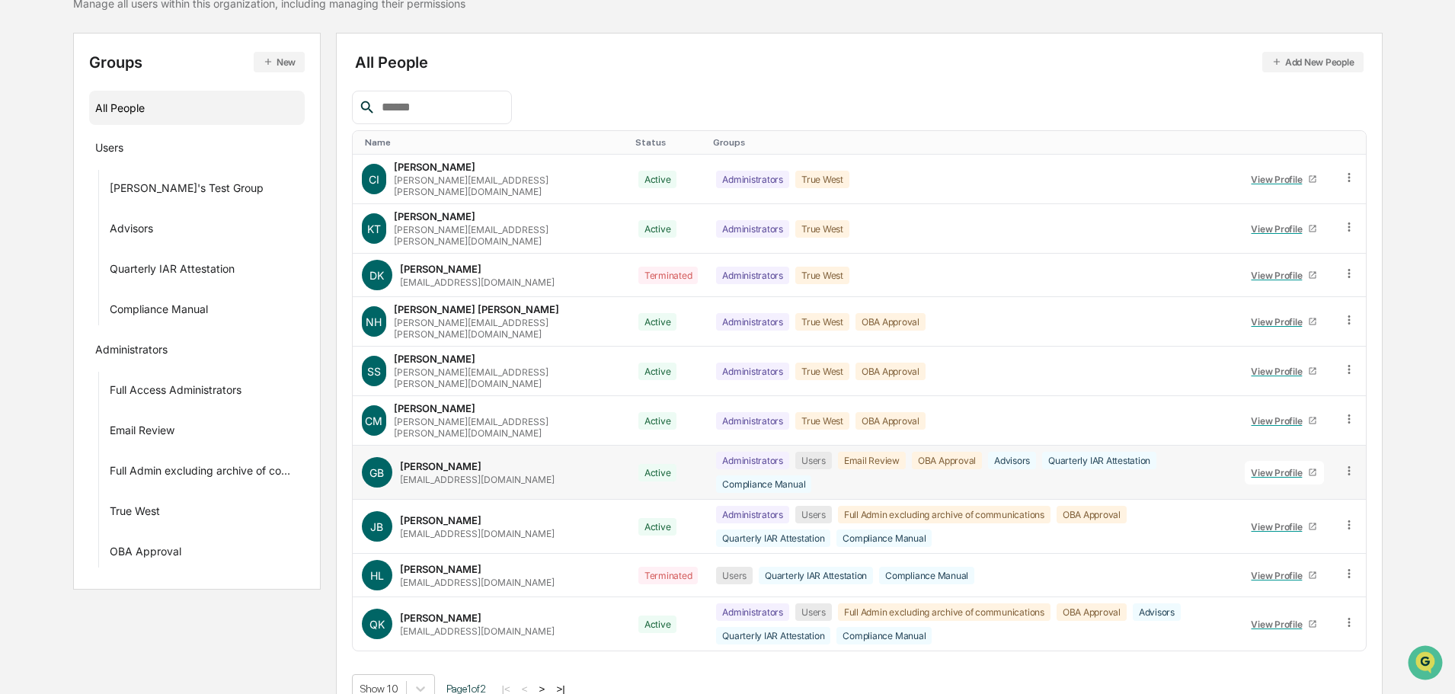
scroll to position [141, 0]
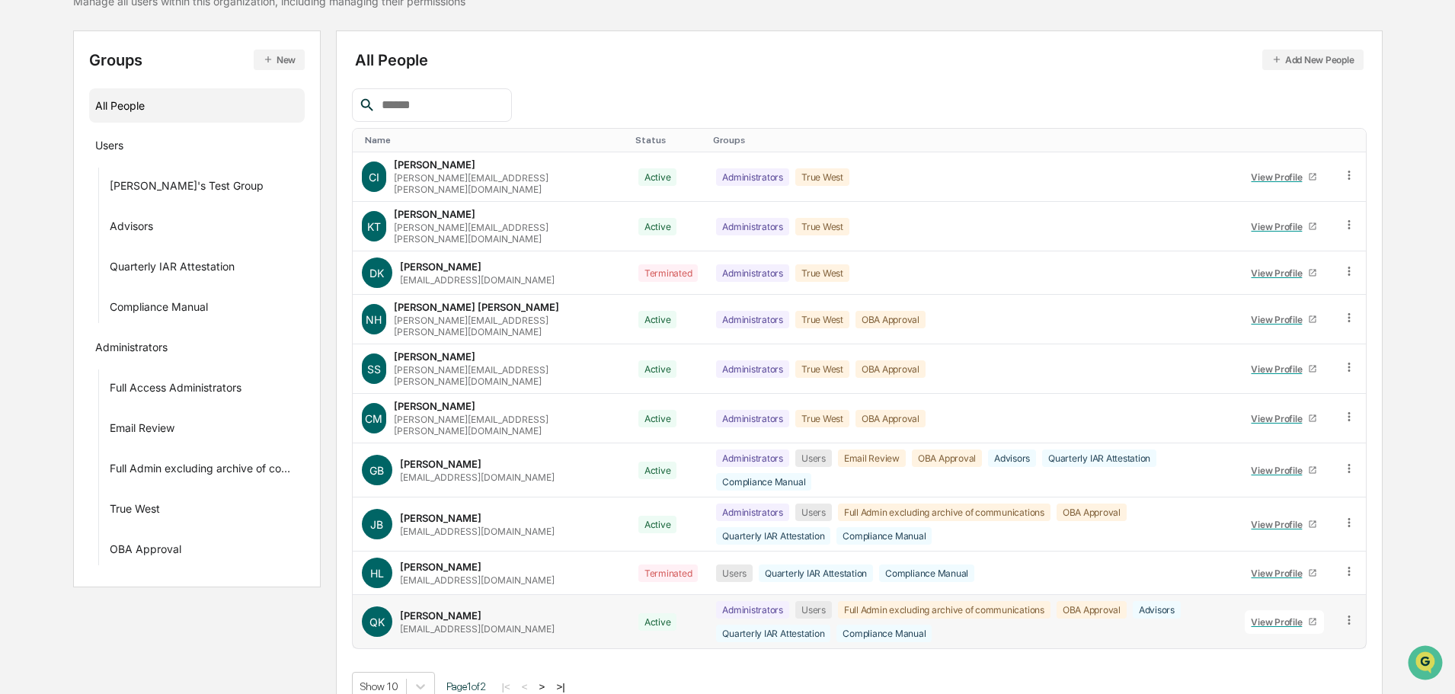
click at [1348, 613] on icon at bounding box center [1350, 620] width 14 height 14
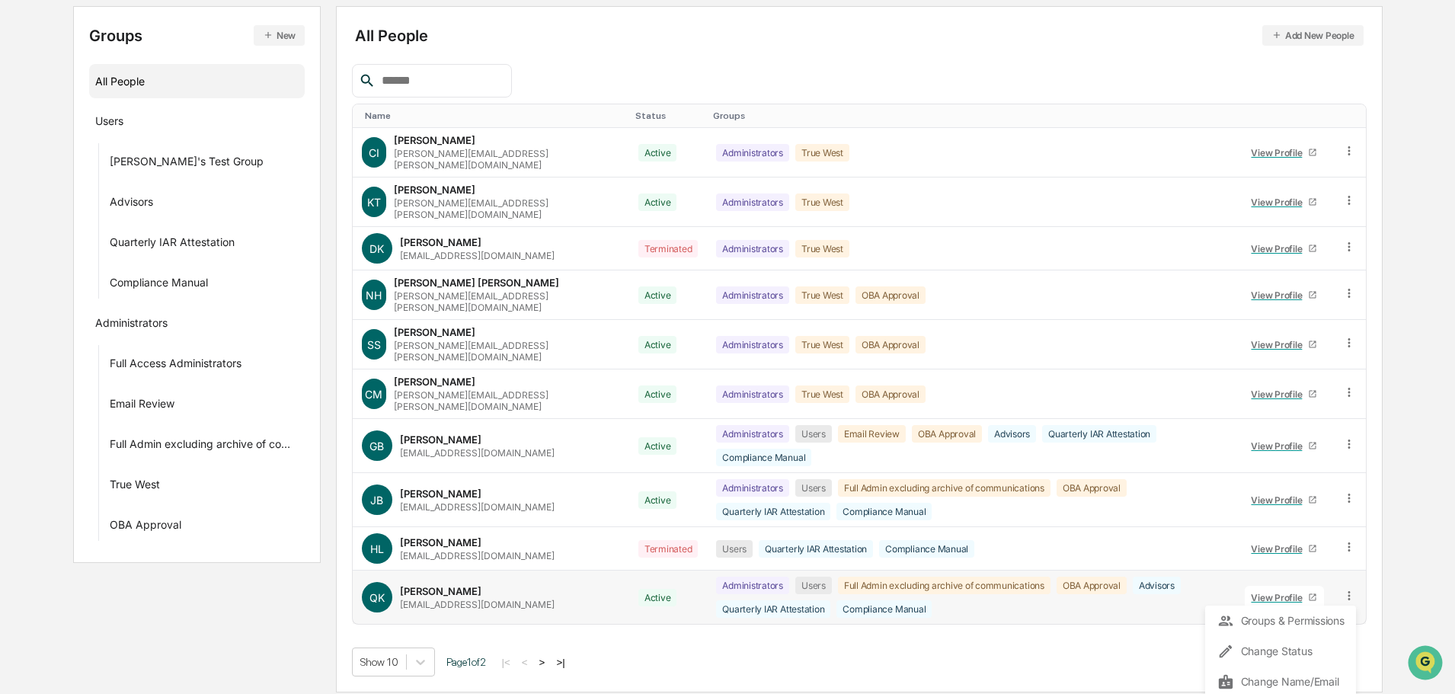
scroll to position [176, 0]
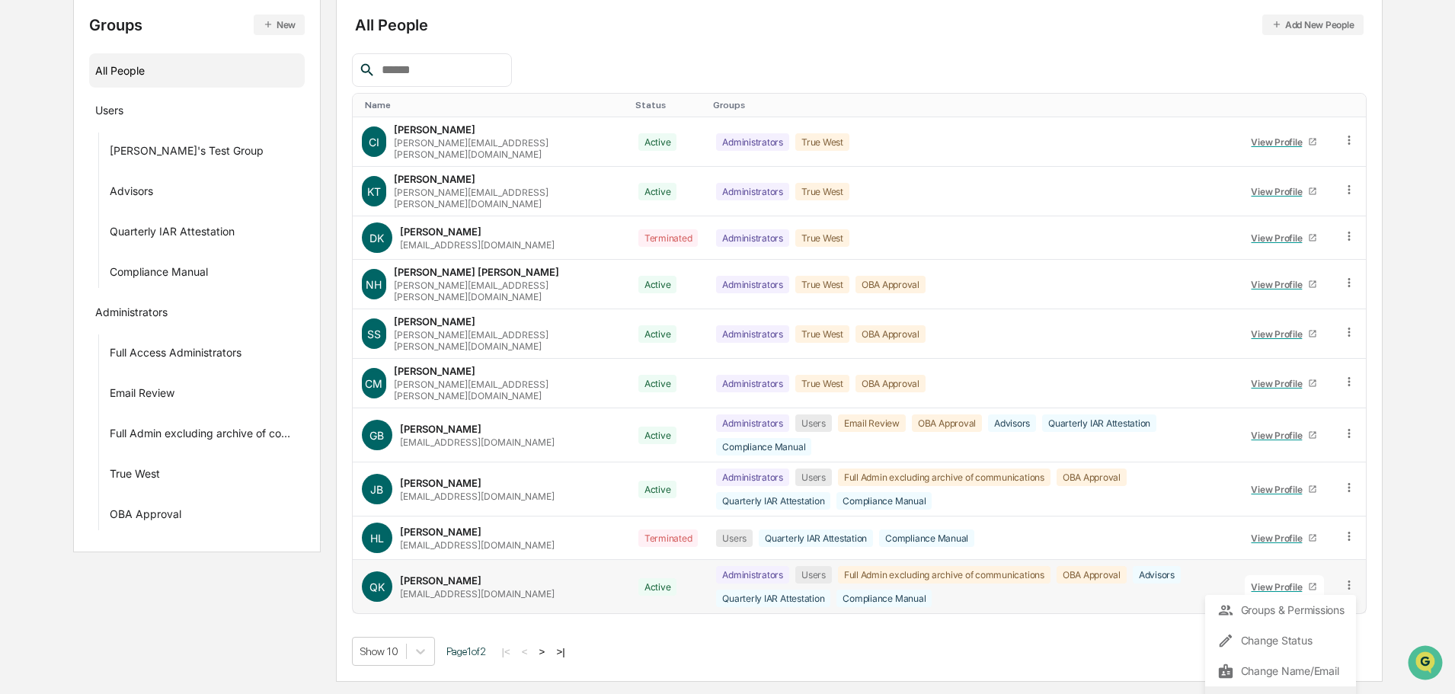
click at [1263, 693] on div "Reset Password" at bounding box center [1281, 702] width 126 height 18
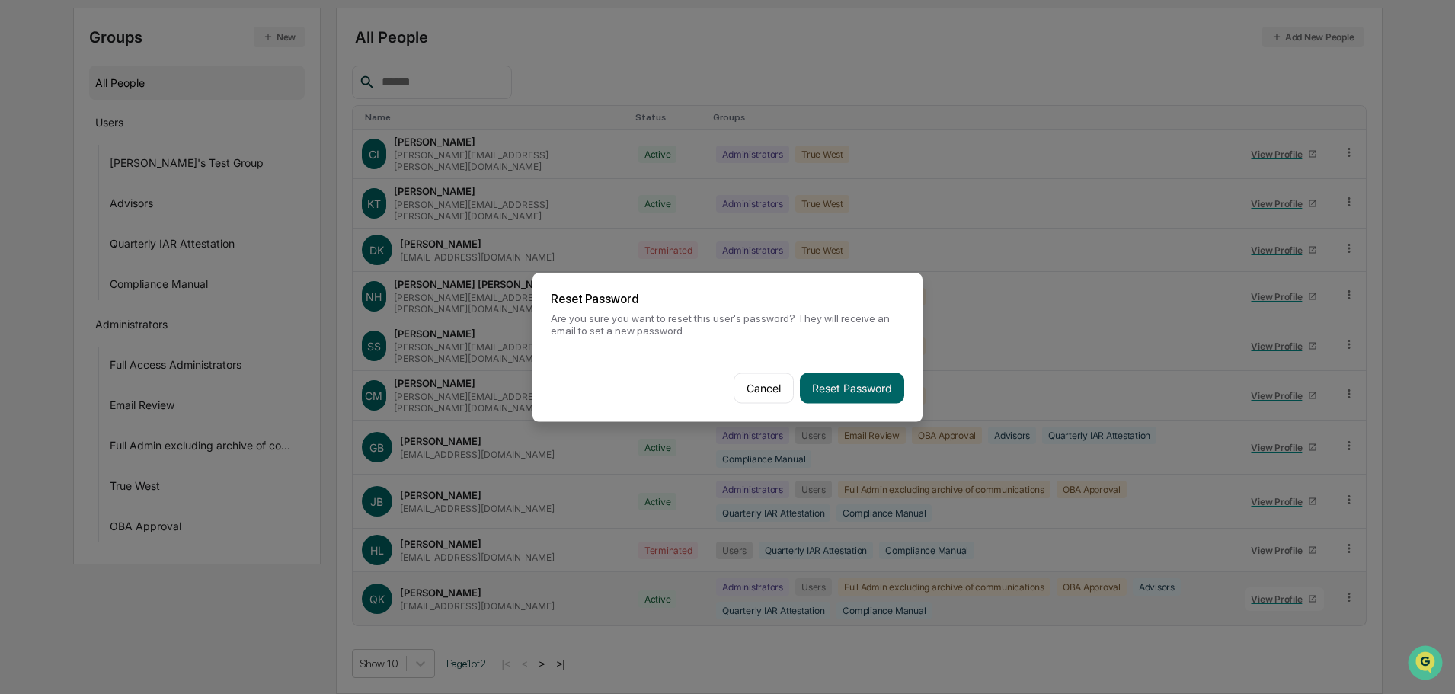
scroll to position [141, 0]
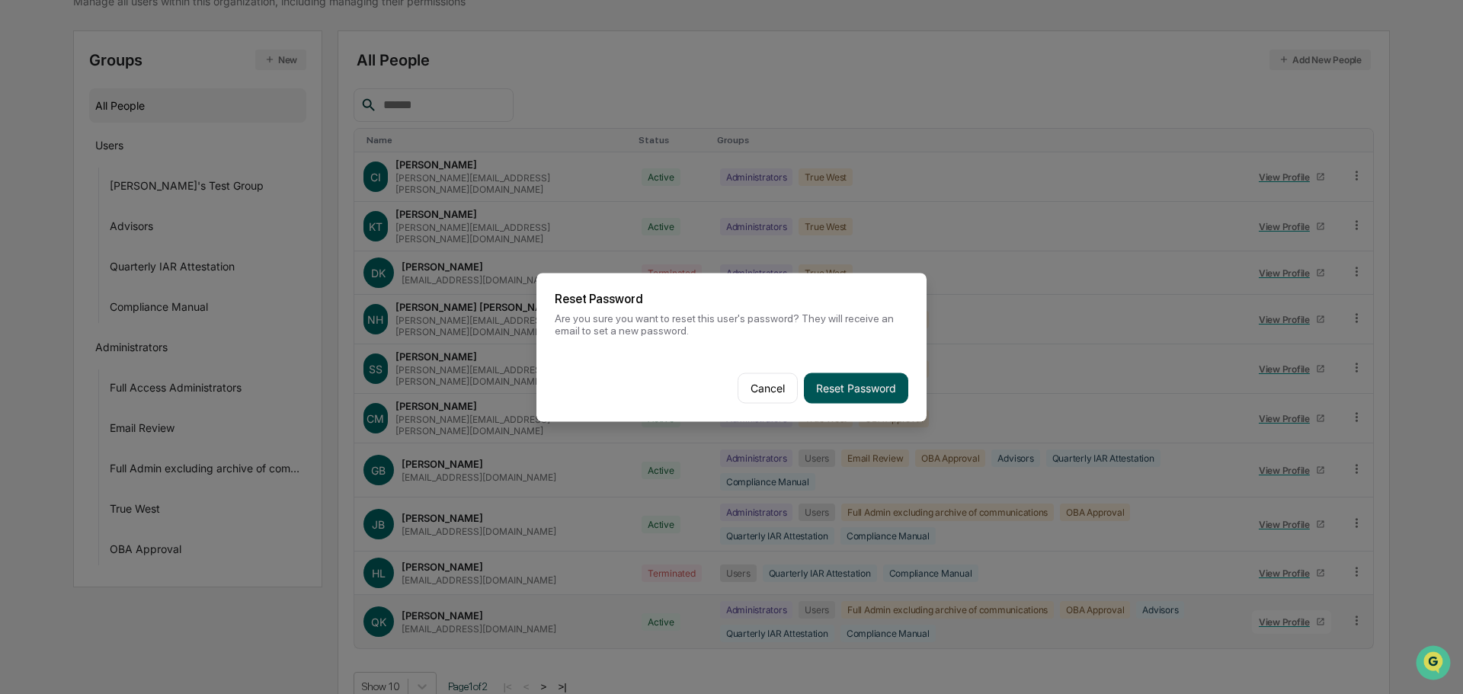
click at [844, 385] on button "Reset Password" at bounding box center [856, 388] width 104 height 30
